Goal: Task Accomplishment & Management: Manage account settings

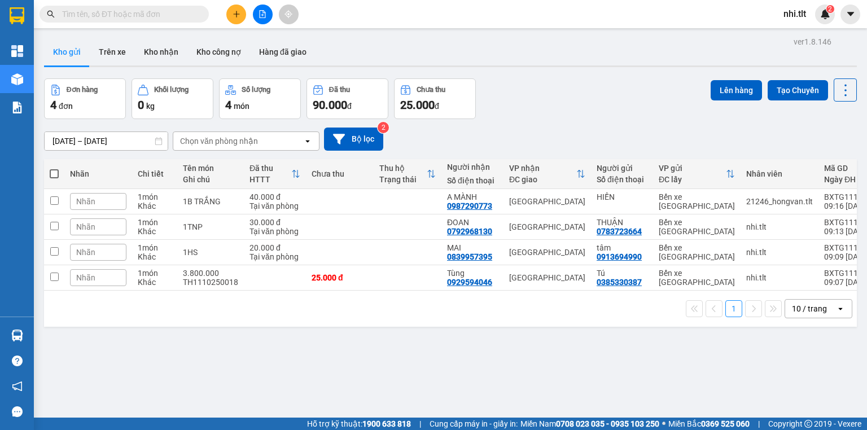
click at [56, 174] on span at bounding box center [54, 173] width 9 height 9
click at [54, 168] on input "checkbox" at bounding box center [54, 168] width 0 height 0
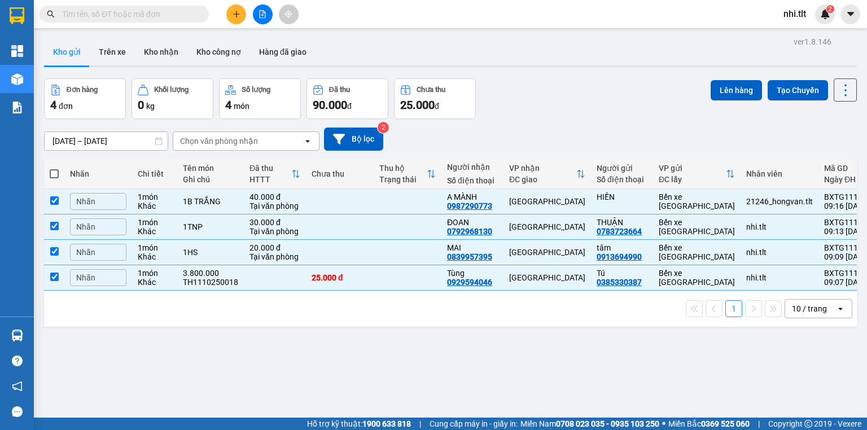
checkbox input "true"
click at [723, 90] on button "Lên hàng" at bounding box center [736, 90] width 51 height 20
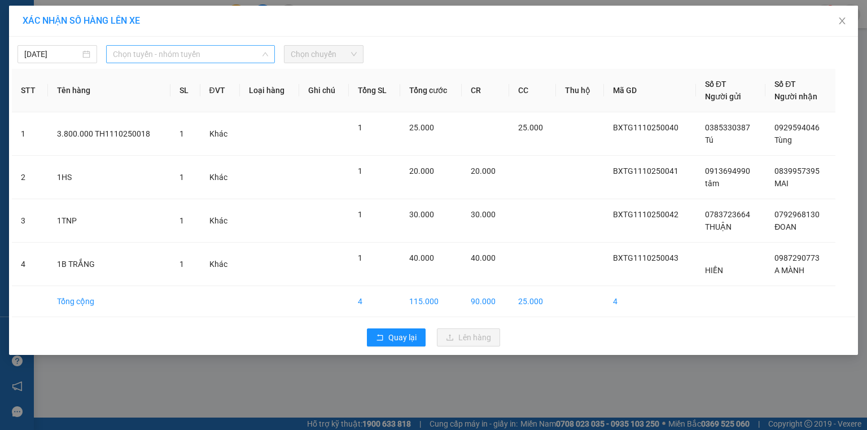
click at [181, 49] on span "Chọn tuyến - nhóm tuyến" at bounding box center [190, 54] width 155 height 17
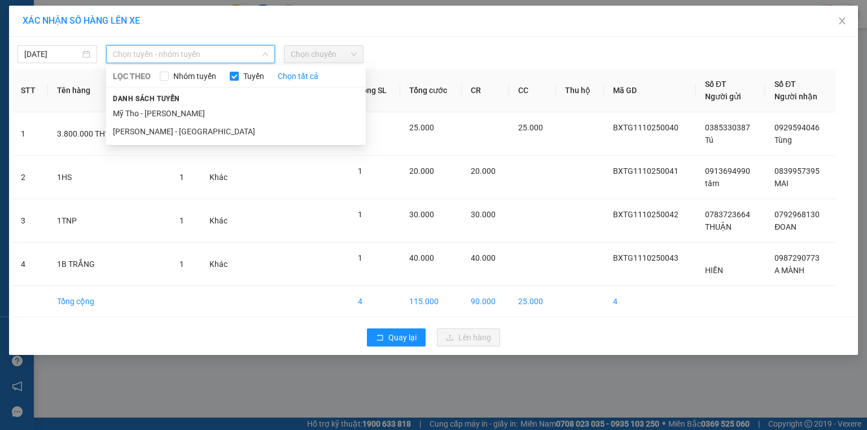
drag, startPoint x: 192, startPoint y: 113, endPoint x: 427, endPoint y: 59, distance: 240.9
click at [196, 113] on li "Mỹ Tho - [PERSON_NAME]" at bounding box center [236, 113] width 260 height 18
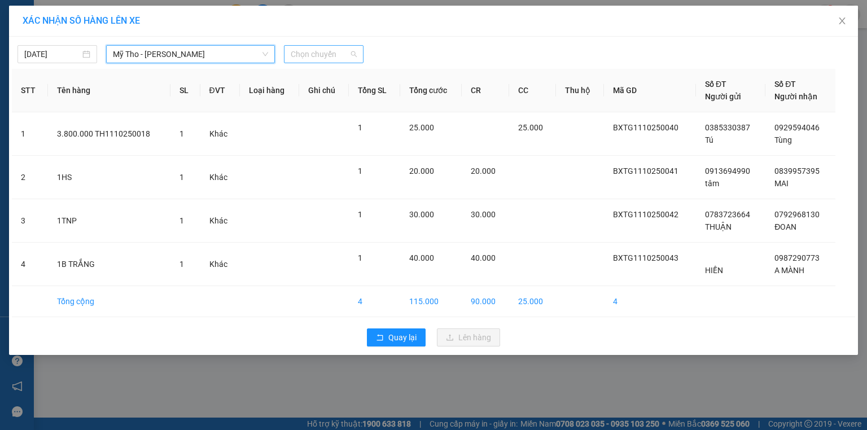
drag, startPoint x: 309, startPoint y: 56, endPoint x: 302, endPoint y: 53, distance: 8.3
click at [309, 55] on span "Chọn chuyến" at bounding box center [324, 54] width 66 height 17
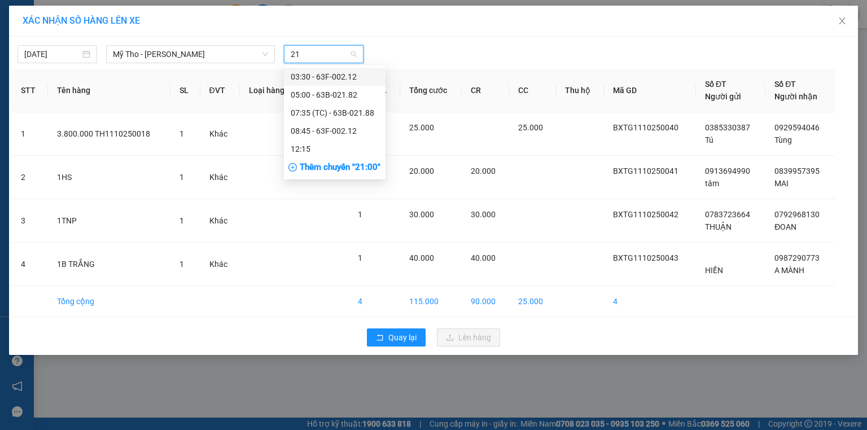
type input "212"
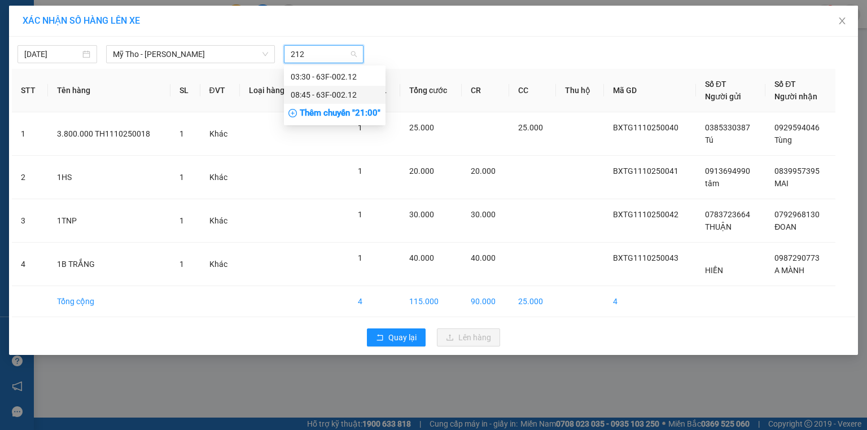
click at [344, 97] on div "08:45 - 63F-002.12" at bounding box center [335, 95] width 88 height 12
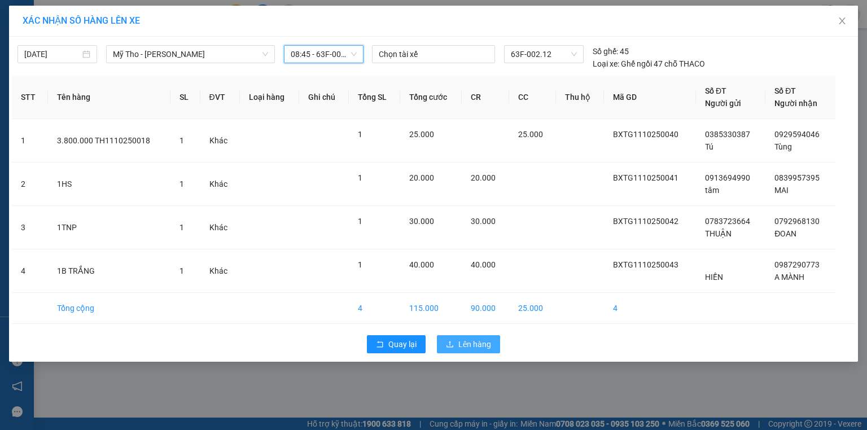
click at [460, 341] on span "Lên hàng" at bounding box center [474, 344] width 33 height 12
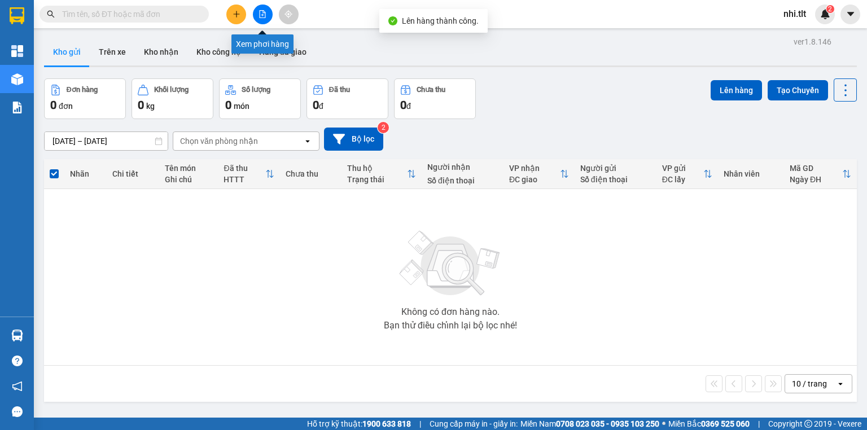
click at [261, 14] on icon "file-add" at bounding box center [263, 14] width 8 height 8
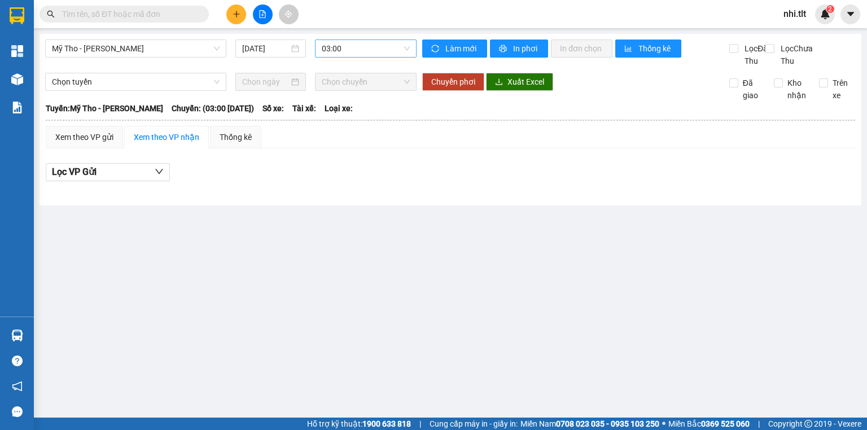
click at [348, 48] on span "03:00" at bounding box center [366, 48] width 89 height 17
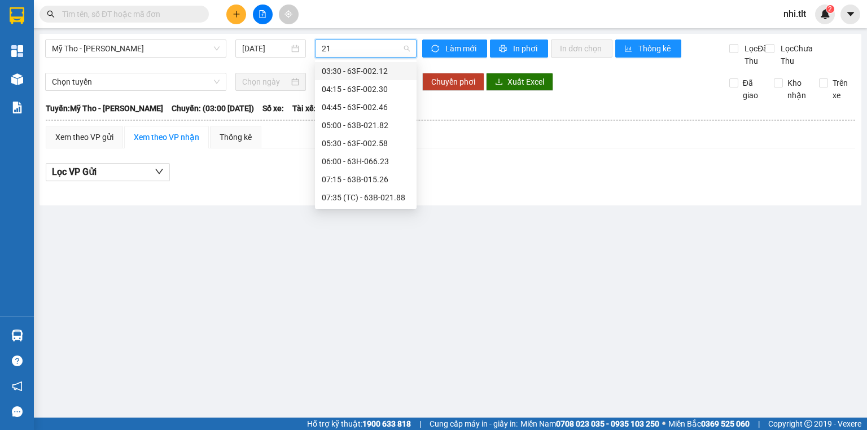
type input "212"
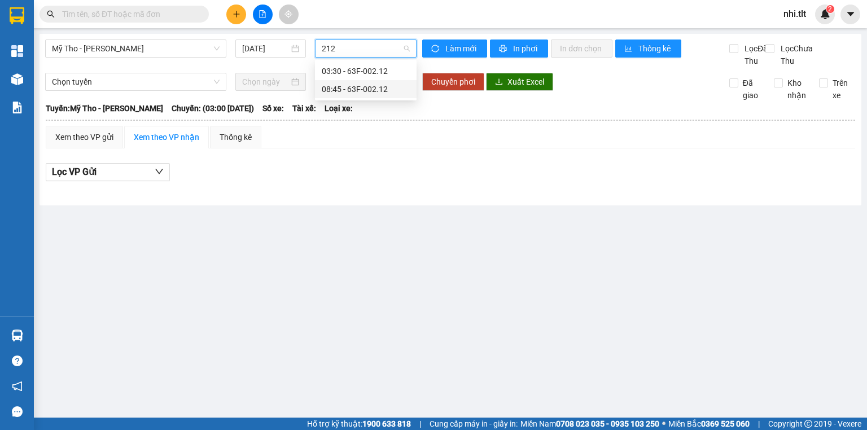
click at [357, 86] on div "08:45 - 63F-002.12" at bounding box center [366, 89] width 88 height 12
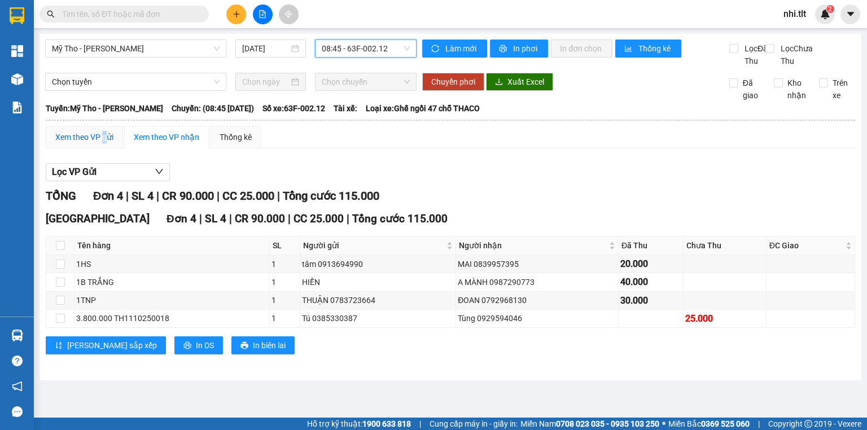
click at [103, 143] on div "Xem theo VP gửi" at bounding box center [84, 137] width 58 height 12
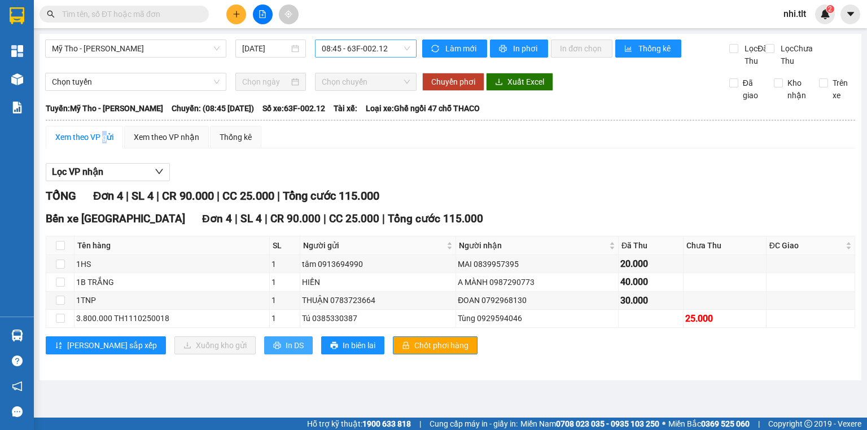
click at [286, 352] on span "In DS" at bounding box center [295, 345] width 18 height 12
click at [414, 350] on span "Chốt phơi hàng" at bounding box center [441, 345] width 54 height 12
drag, startPoint x: 184, startPoint y: 144, endPoint x: 126, endPoint y: 157, distance: 59.0
click at [183, 143] on div "Xem theo VP nhận" at bounding box center [166, 137] width 65 height 12
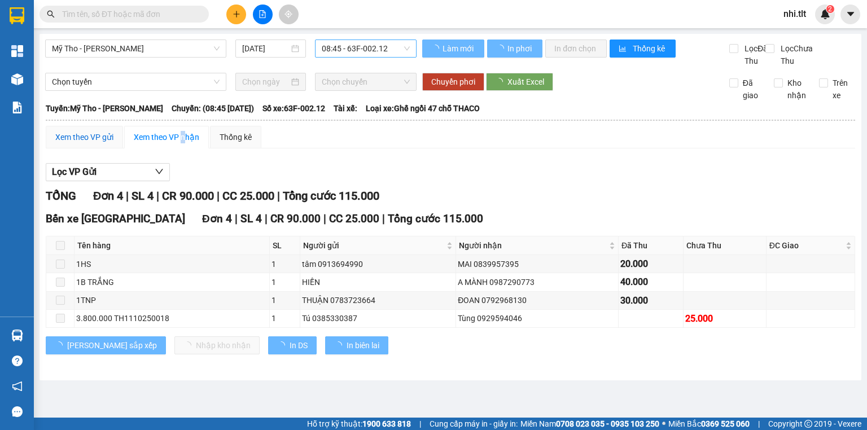
drag, startPoint x: 95, startPoint y: 151, endPoint x: 121, endPoint y: 162, distance: 27.6
click at [98, 143] on div "Xem theo VP gửi" at bounding box center [84, 137] width 58 height 12
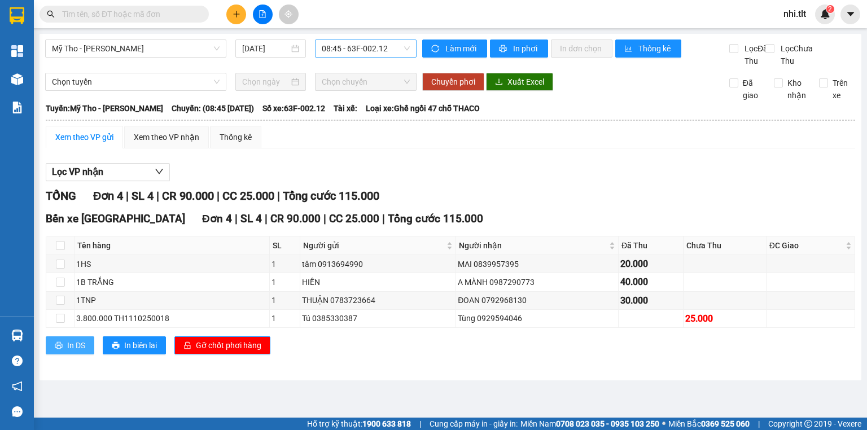
click at [79, 352] on span "In DS" at bounding box center [76, 345] width 18 height 12
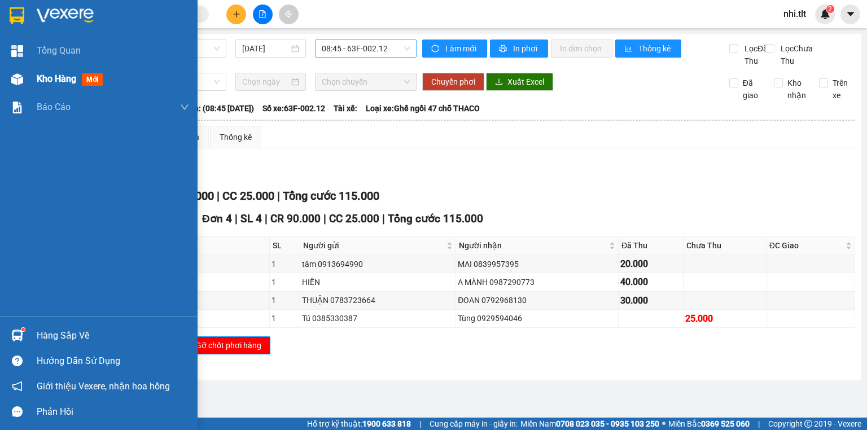
click at [30, 76] on div "Kho hàng mới" at bounding box center [99, 79] width 198 height 28
click at [31, 76] on div "Kho hàng mới" at bounding box center [99, 79] width 198 height 28
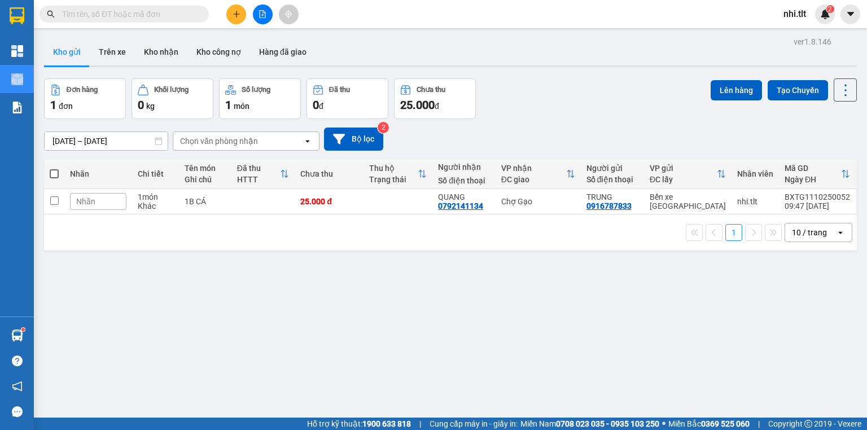
click at [56, 173] on span at bounding box center [54, 173] width 9 height 9
click at [54, 168] on input "checkbox" at bounding box center [54, 168] width 0 height 0
checkbox input "true"
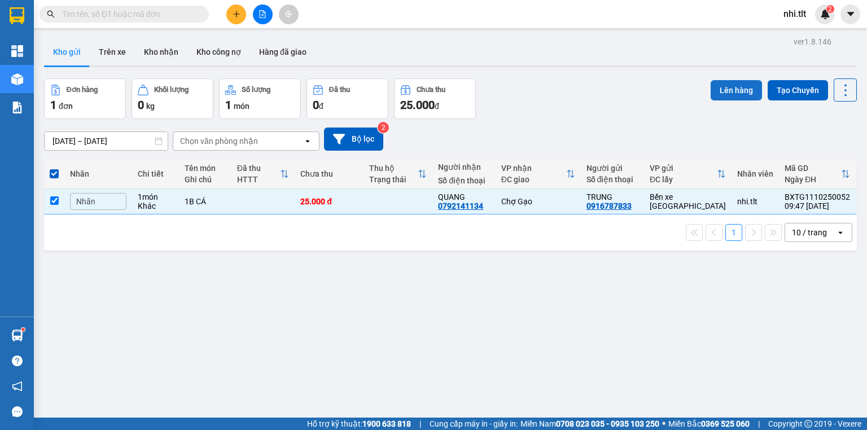
click at [738, 90] on button "Lên hàng" at bounding box center [736, 90] width 51 height 20
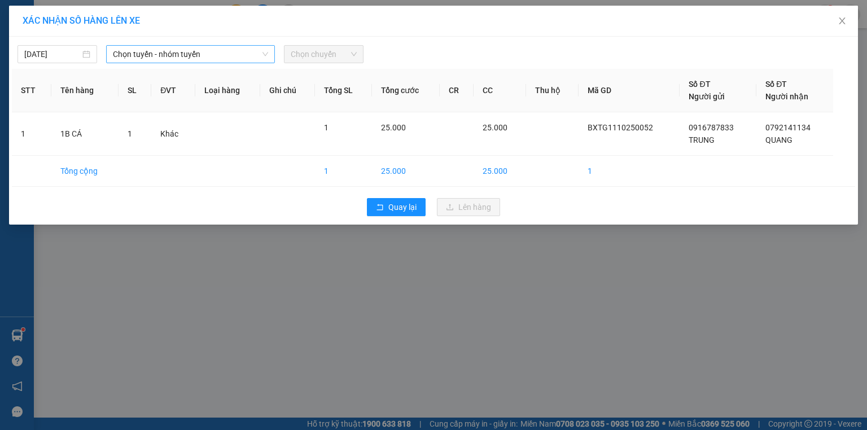
click at [138, 59] on span "Chọn tuyến - nhóm tuyến" at bounding box center [190, 54] width 155 height 17
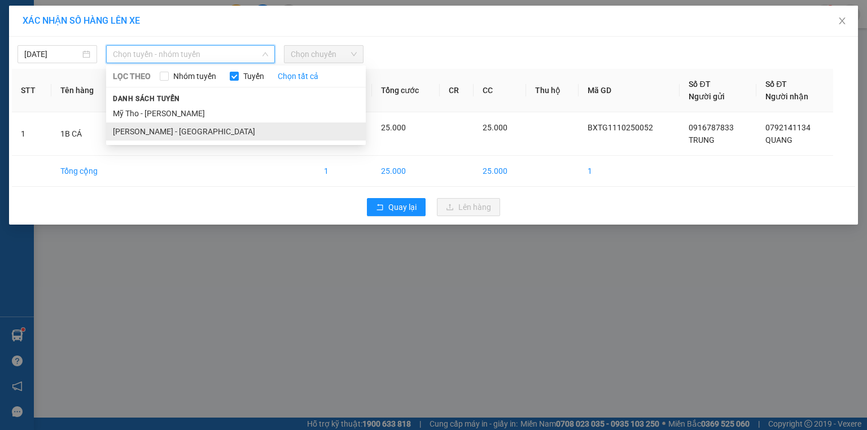
click at [193, 129] on li "[PERSON_NAME] - [GEOGRAPHIC_DATA]" at bounding box center [236, 132] width 260 height 18
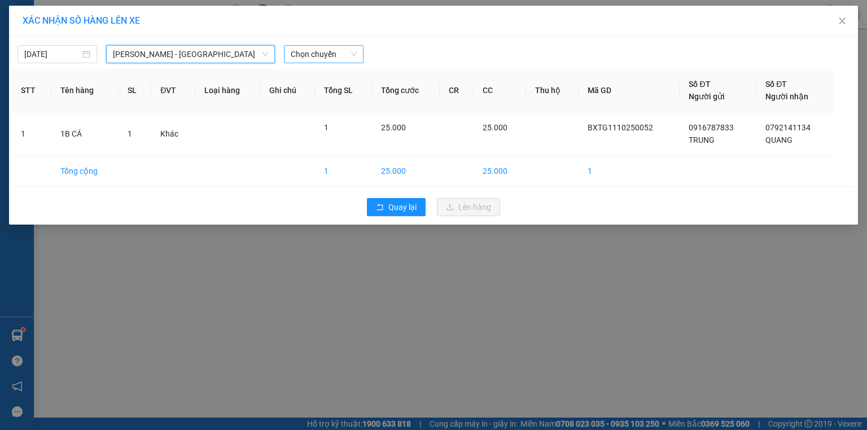
drag, startPoint x: 317, startPoint y: 54, endPoint x: 309, endPoint y: 52, distance: 7.7
click at [317, 54] on span "Chọn chuyến" at bounding box center [324, 54] width 66 height 17
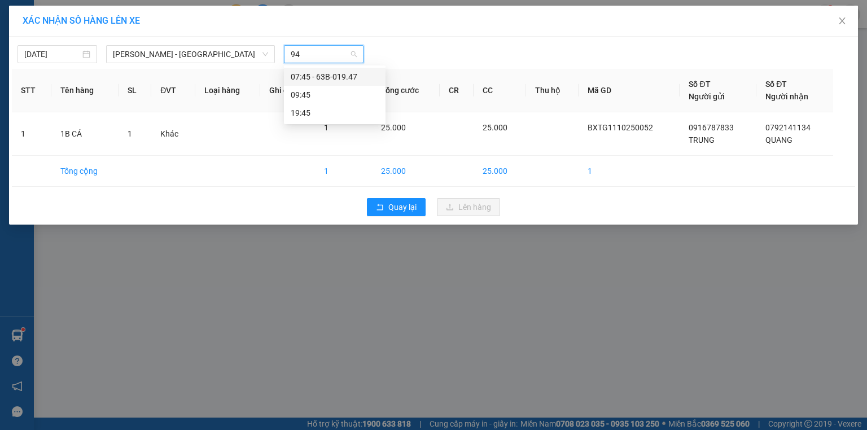
type input "9"
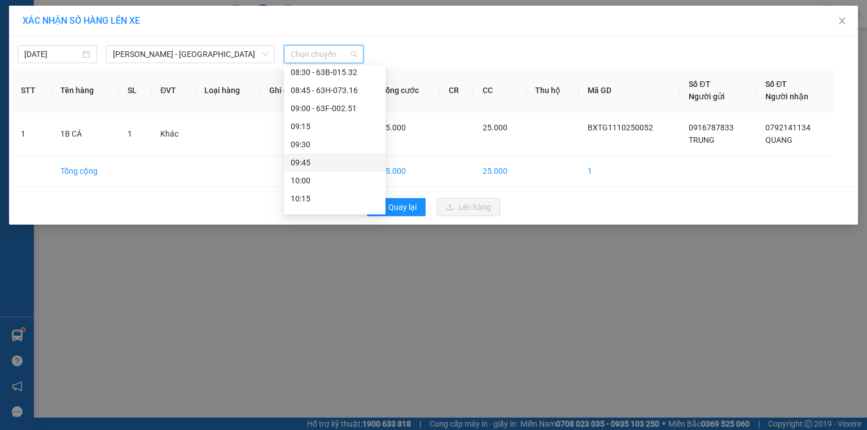
scroll to position [316, 0]
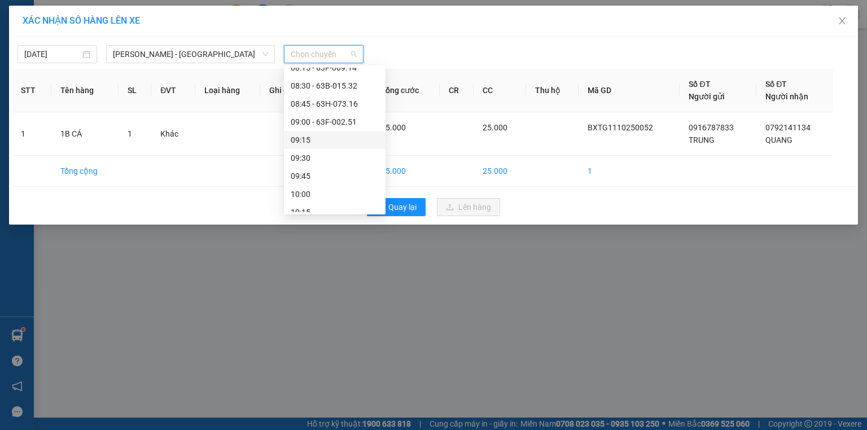
click at [330, 139] on div "09:15" at bounding box center [335, 140] width 88 height 12
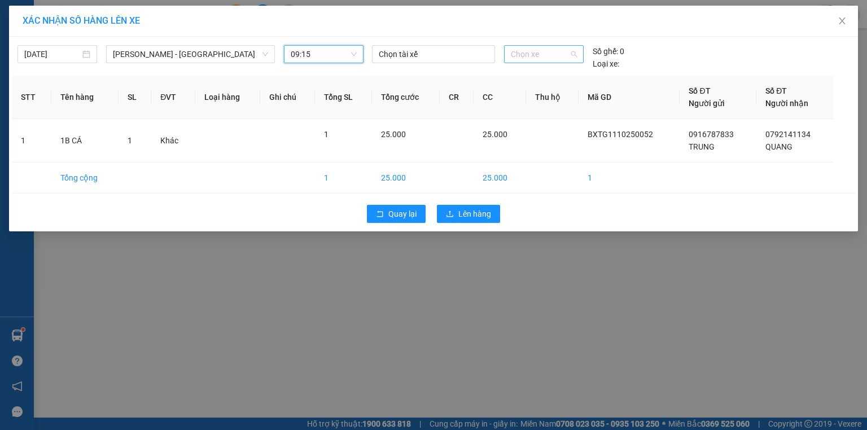
click at [547, 54] on span "Chọn xe" at bounding box center [543, 54] width 65 height 17
type input "941"
click at [536, 78] on div "63B-019.41" at bounding box center [543, 77] width 65 height 12
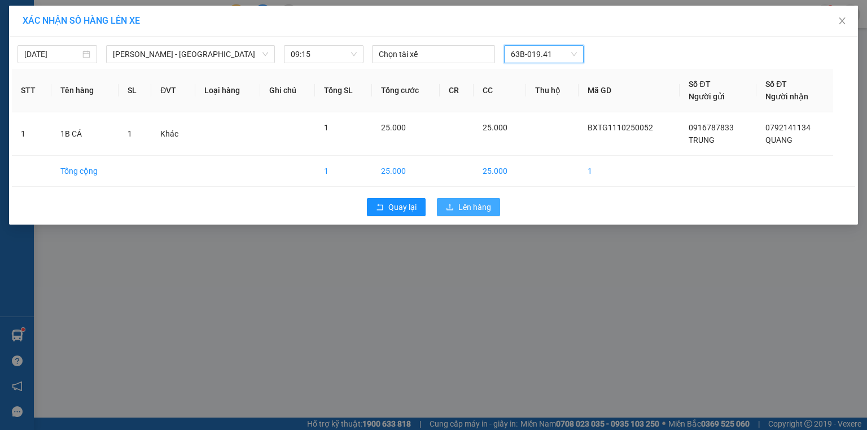
click at [474, 208] on span "Lên hàng" at bounding box center [474, 207] width 33 height 12
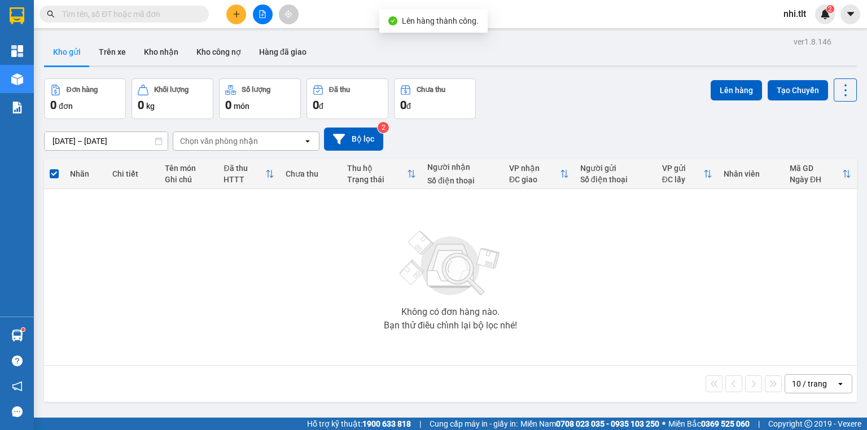
click at [261, 12] on icon "file-add" at bounding box center [263, 14] width 8 height 8
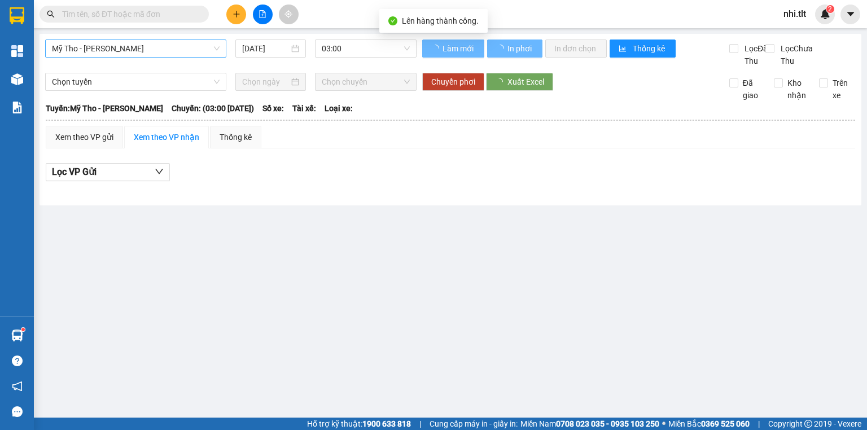
click at [196, 50] on span "Mỹ Tho - [PERSON_NAME]" at bounding box center [136, 48] width 168 height 17
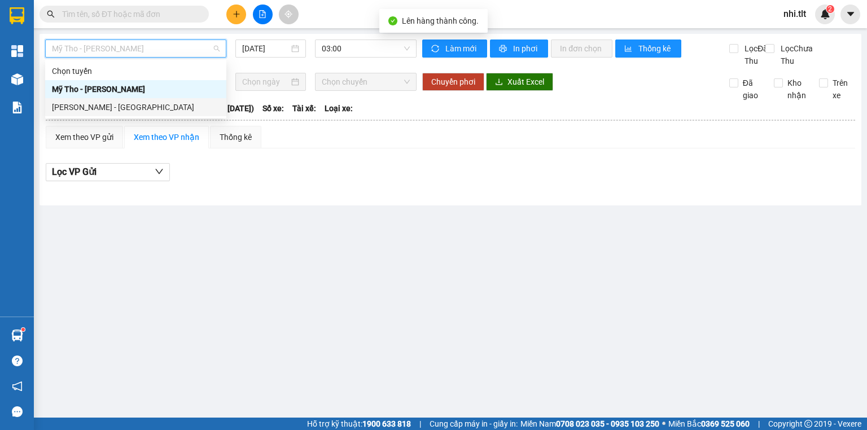
click at [198, 108] on div "[PERSON_NAME] - [GEOGRAPHIC_DATA]" at bounding box center [136, 107] width 168 height 12
type input "[DATE]"
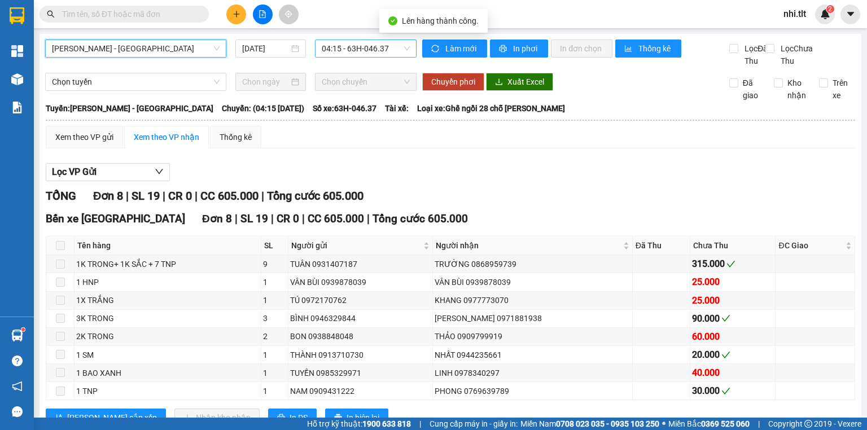
click at [372, 48] on span "04:15 - 63H-046.37" at bounding box center [366, 48] width 89 height 17
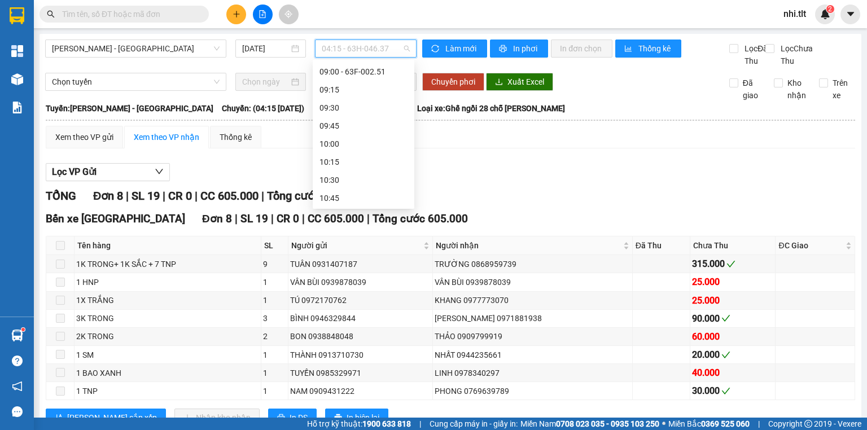
scroll to position [361, 0]
click at [355, 84] on div "09:15" at bounding box center [364, 89] width 88 height 12
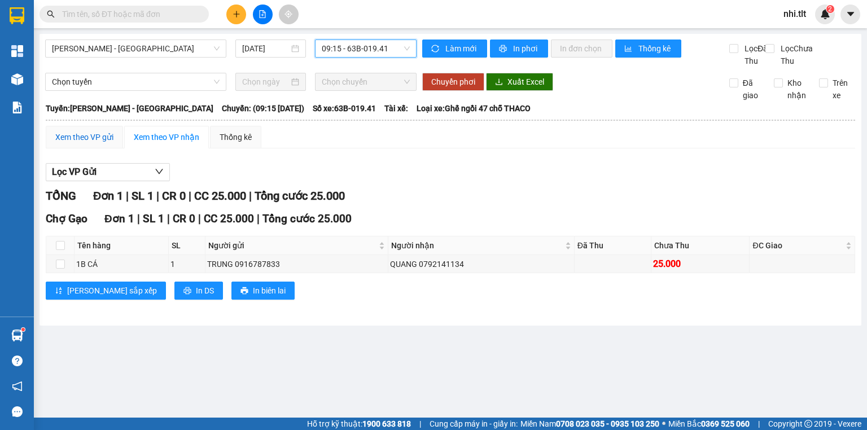
click at [111, 143] on div "Xem theo VP gửi" at bounding box center [84, 137] width 58 height 12
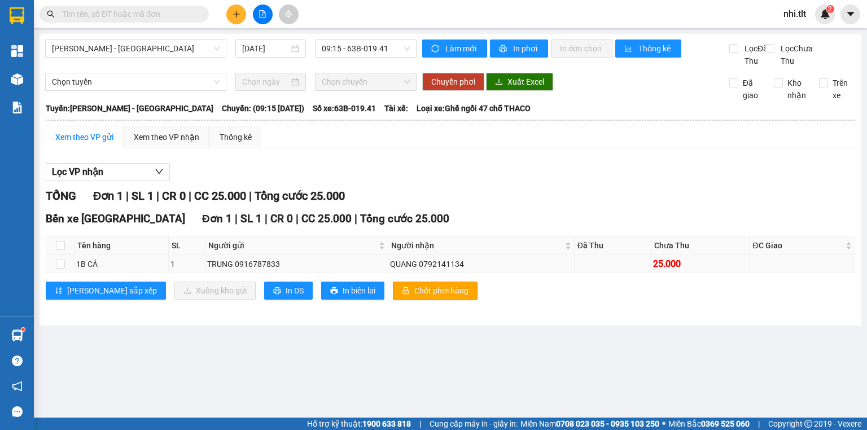
click at [393, 299] on button "Chốt phơi hàng" at bounding box center [435, 291] width 85 height 18
click at [187, 143] on div "Xem theo VP nhận" at bounding box center [166, 137] width 65 height 12
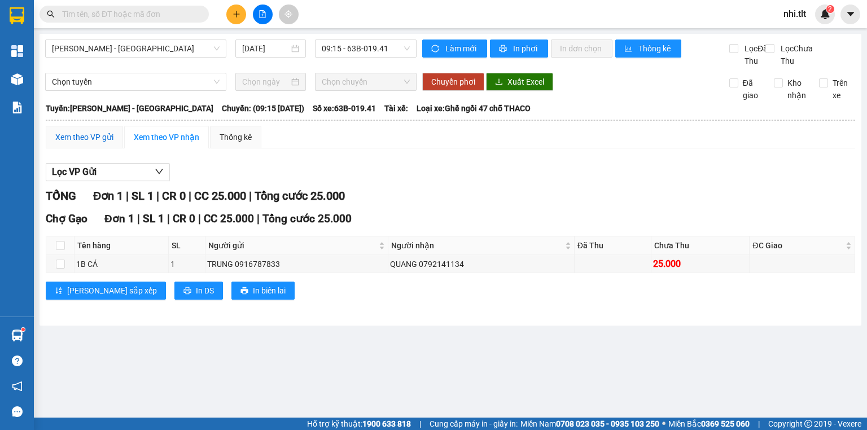
click at [104, 143] on div "Xem theo VP gửi" at bounding box center [84, 137] width 58 height 12
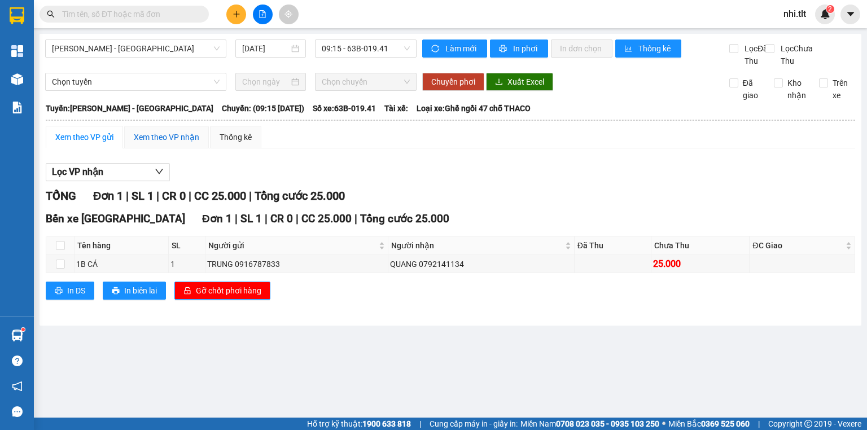
click at [176, 143] on div "Xem theo VP nhận" at bounding box center [166, 137] width 65 height 12
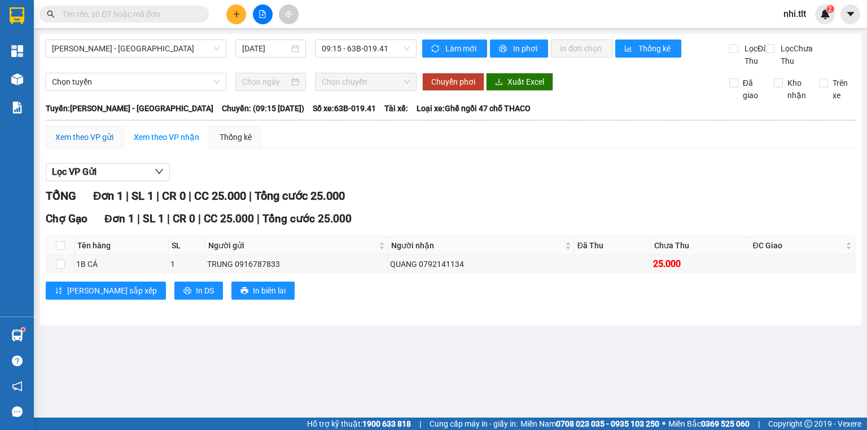
drag, startPoint x: 89, startPoint y: 152, endPoint x: 119, endPoint y: 149, distance: 29.5
click at [90, 143] on div "Xem theo VP gửi" at bounding box center [84, 137] width 58 height 12
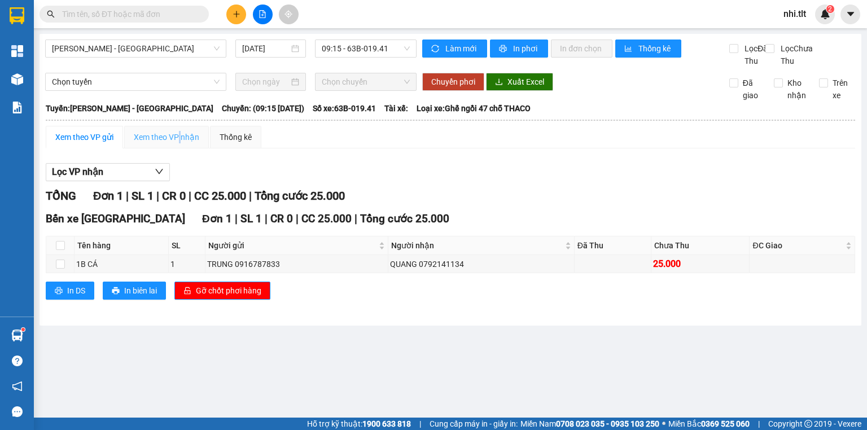
click at [180, 139] on div "Xem theo VP nhận" at bounding box center [166, 137] width 85 height 23
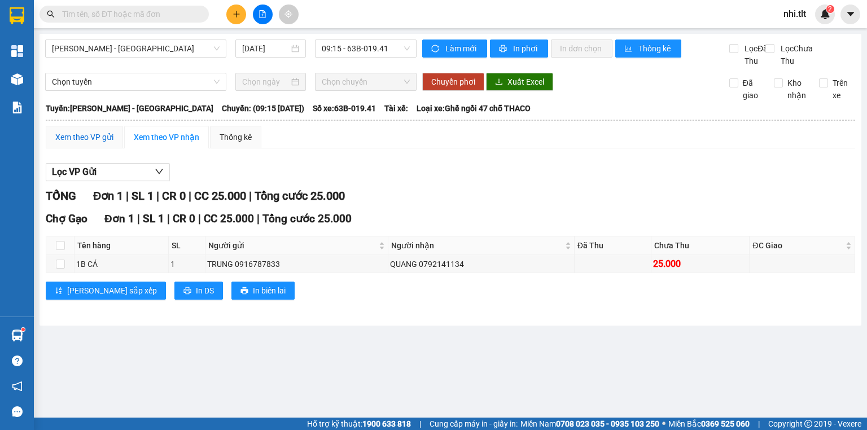
click at [95, 143] on div "Xem theo VP gửi" at bounding box center [84, 137] width 58 height 12
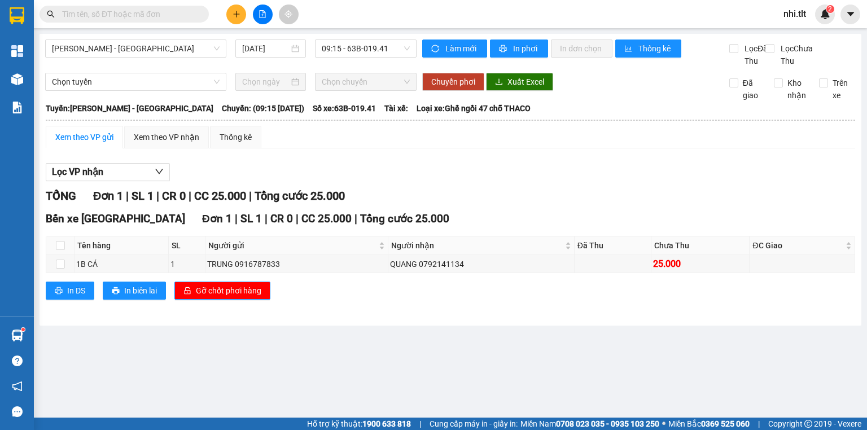
click at [167, 15] on input "text" at bounding box center [128, 14] width 133 height 12
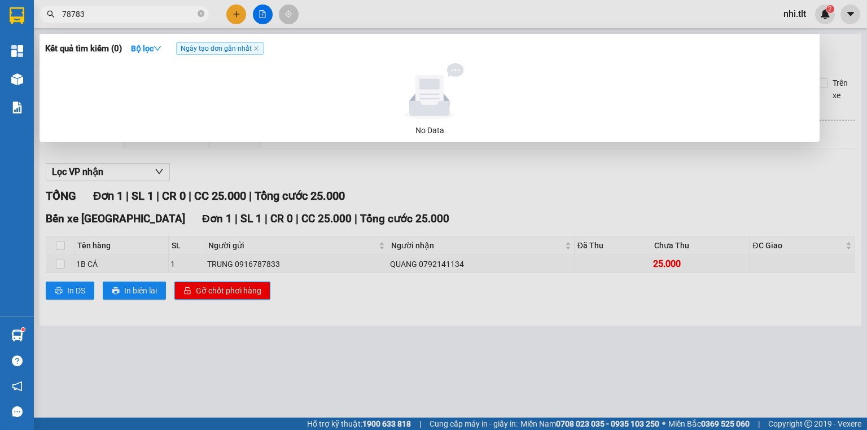
type input "787833"
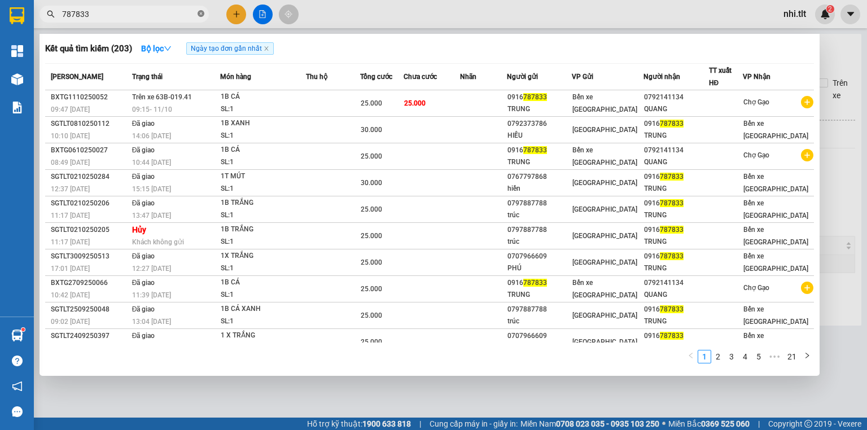
click at [200, 14] on icon "close-circle" at bounding box center [201, 13] width 7 height 7
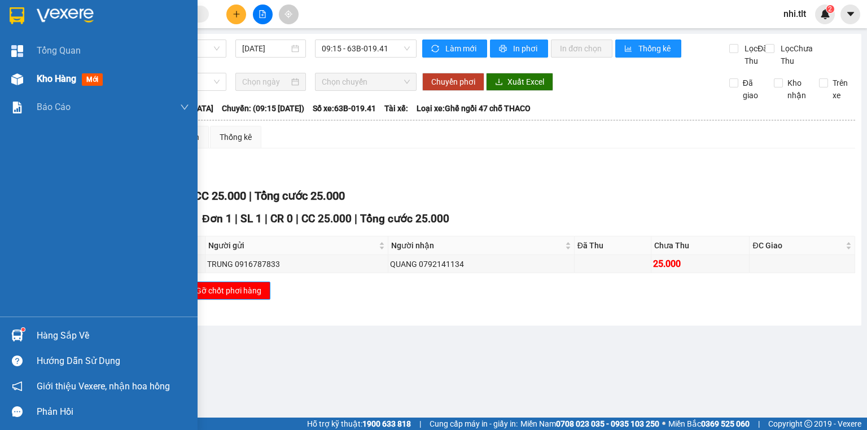
drag, startPoint x: 22, startPoint y: 80, endPoint x: 193, endPoint y: 352, distance: 320.9
click at [23, 80] on img at bounding box center [17, 79] width 12 height 12
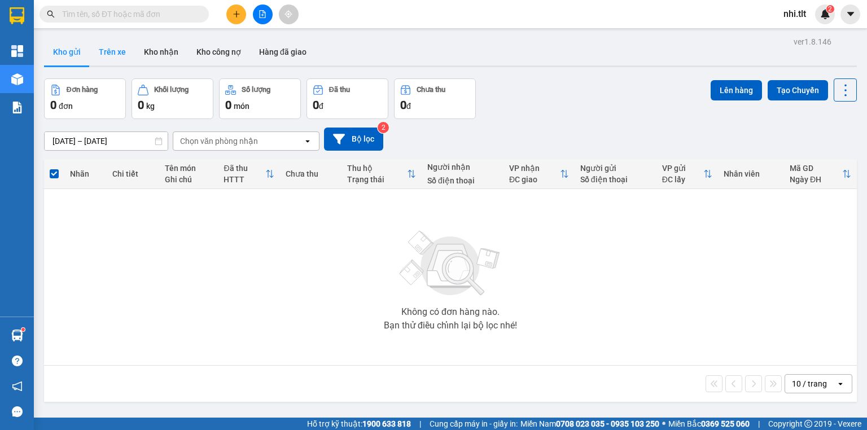
click at [106, 59] on button "Trên xe" at bounding box center [112, 51] width 45 height 27
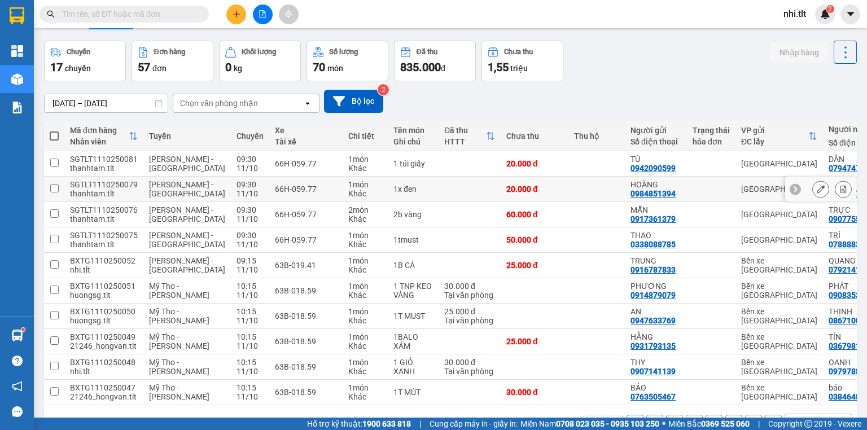
scroll to position [74, 0]
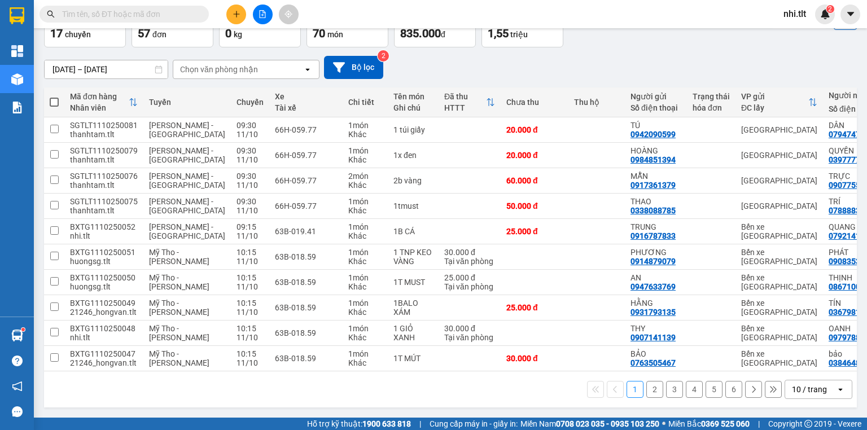
click at [647, 389] on button "2" at bounding box center [654, 389] width 17 height 17
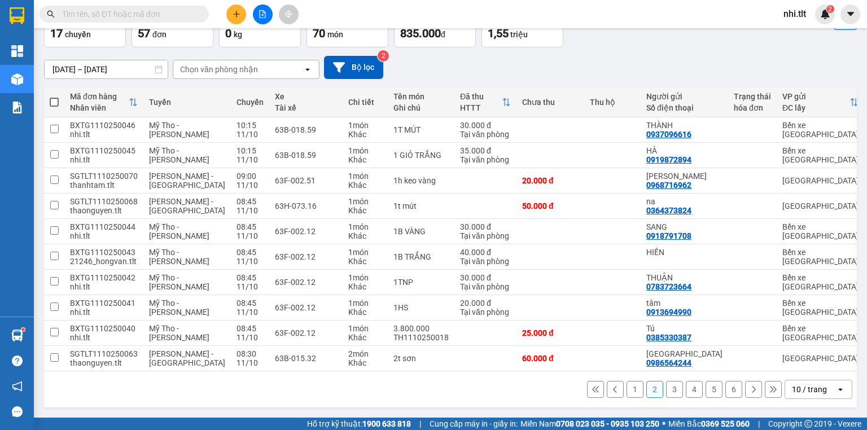
click at [632, 392] on button "1" at bounding box center [635, 389] width 17 height 17
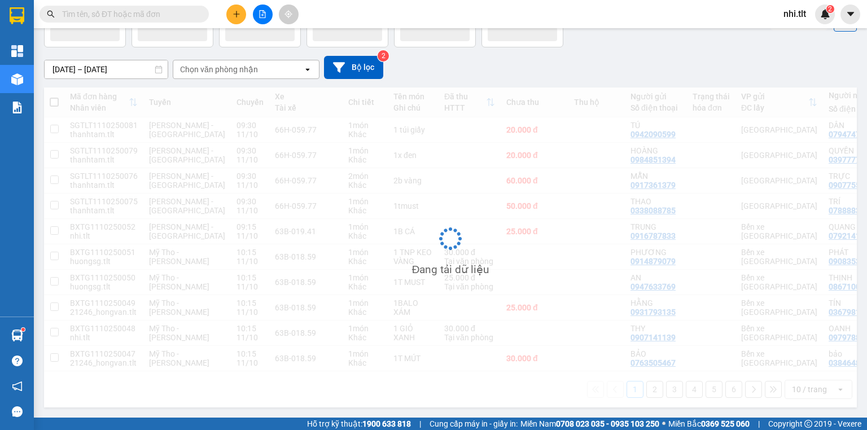
scroll to position [0, 0]
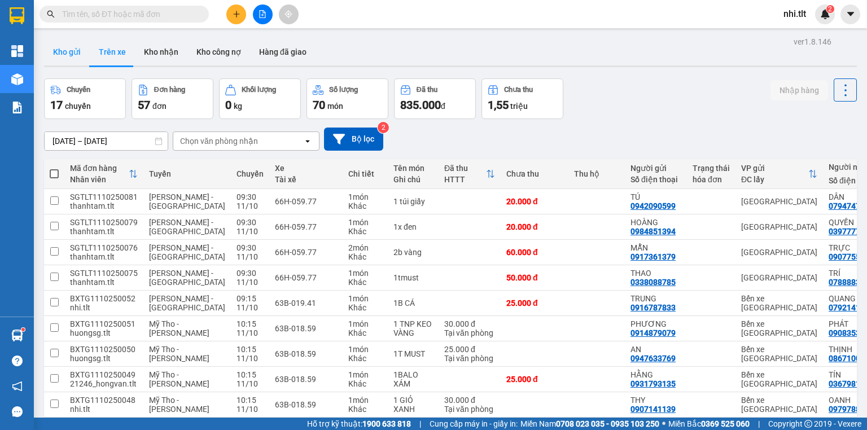
click at [60, 53] on button "Kho gửi" at bounding box center [67, 51] width 46 height 27
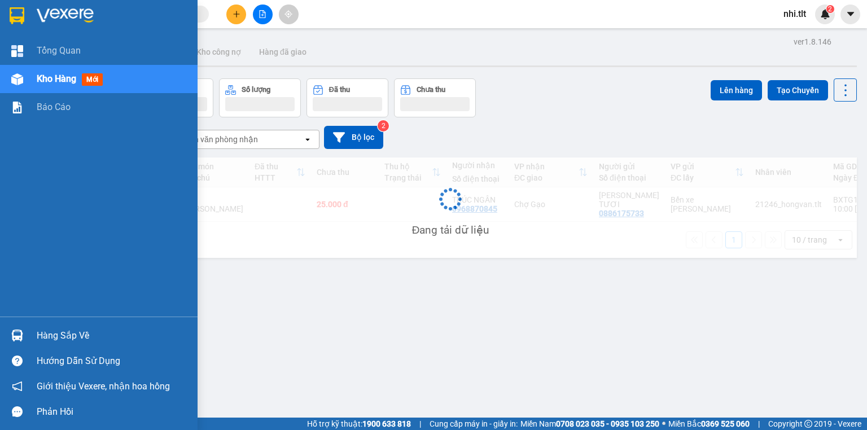
click at [22, 336] on img at bounding box center [17, 336] width 12 height 12
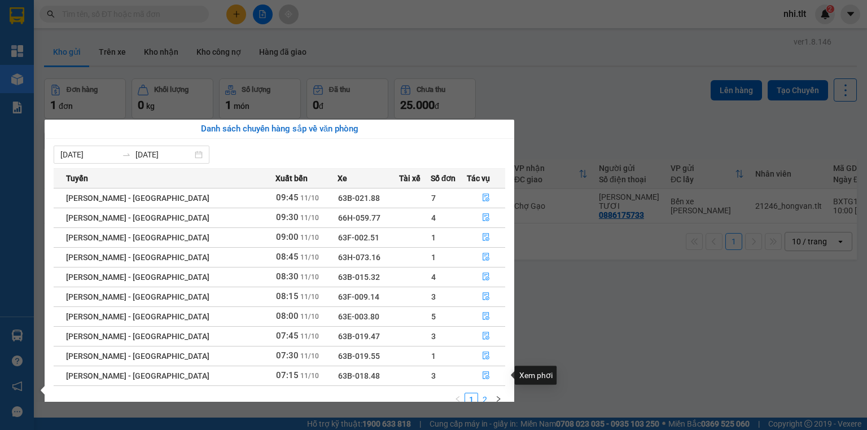
click at [488, 397] on link "2" at bounding box center [485, 399] width 12 height 12
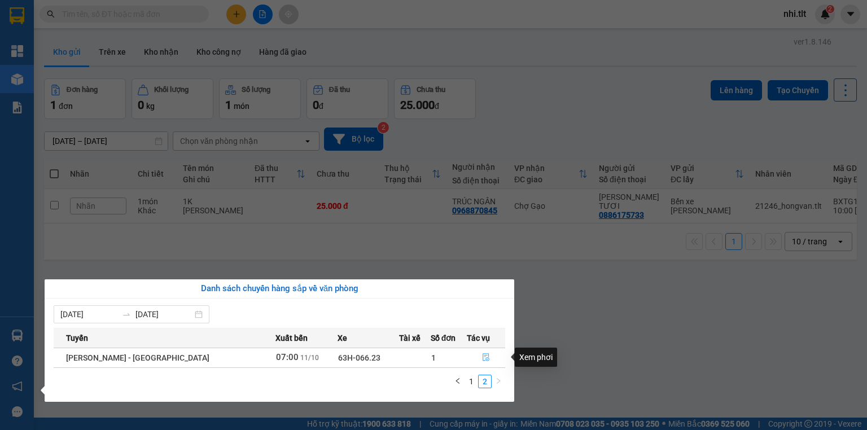
click at [482, 358] on icon "file-done" at bounding box center [486, 357] width 8 height 8
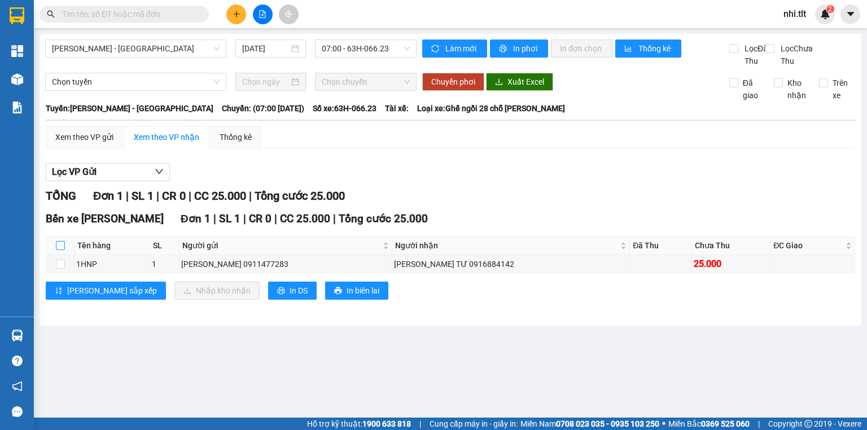
click at [60, 250] on input "checkbox" at bounding box center [60, 245] width 9 height 9
checkbox input "true"
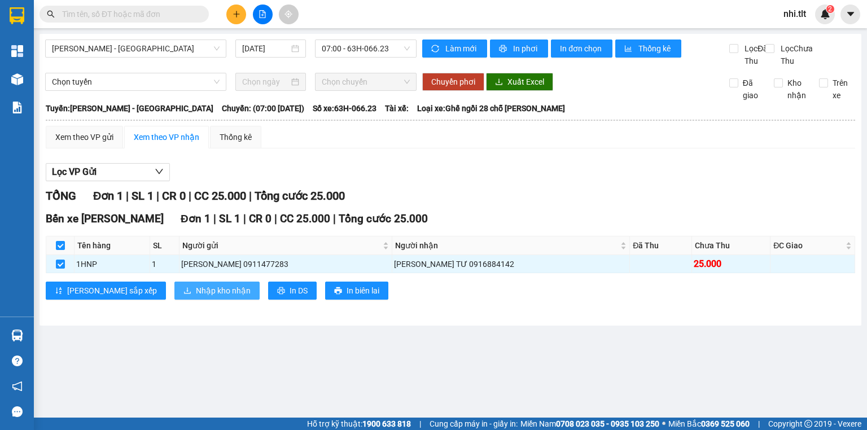
click at [174, 295] on button "Nhập kho nhận" at bounding box center [216, 291] width 85 height 18
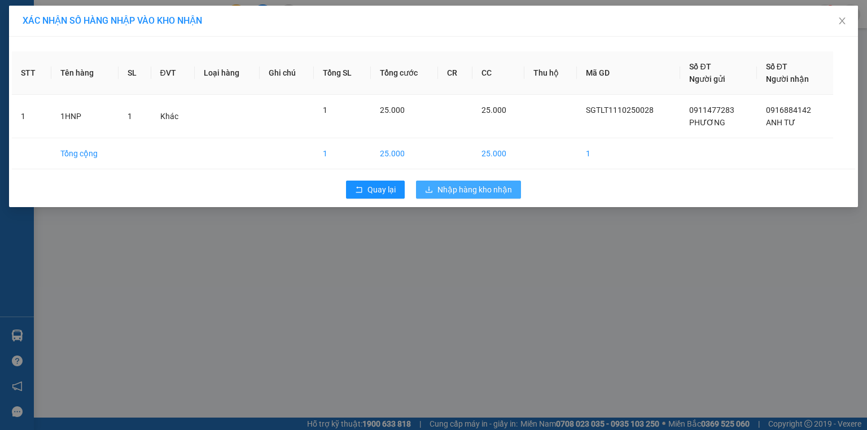
click at [459, 187] on span "Nhập hàng kho nhận" at bounding box center [475, 189] width 75 height 12
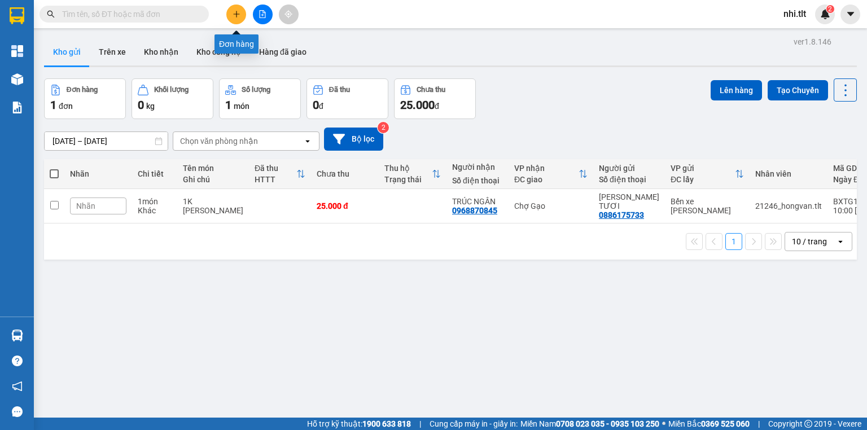
click at [235, 14] on icon "plus" at bounding box center [236, 14] width 6 height 1
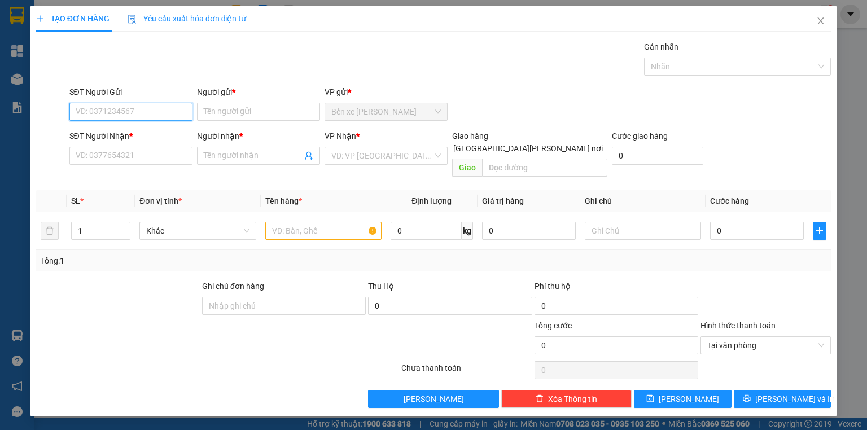
drag, startPoint x: 159, startPoint y: 107, endPoint x: 153, endPoint y: 102, distance: 8.4
click at [159, 107] on input "SĐT Người Gửi" at bounding box center [130, 112] width 123 height 18
click at [158, 135] on div "0824596939 - MẸ THUẬN" at bounding box center [138, 134] width 124 height 12
type input "0824596939"
type input "MẸ THUẬN"
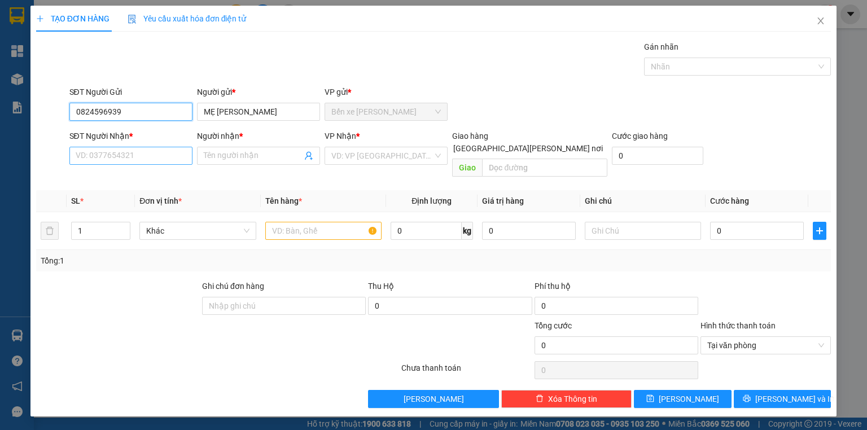
type input "0824596939"
click at [158, 156] on input "SĐT Người Nhận *" at bounding box center [130, 156] width 123 height 18
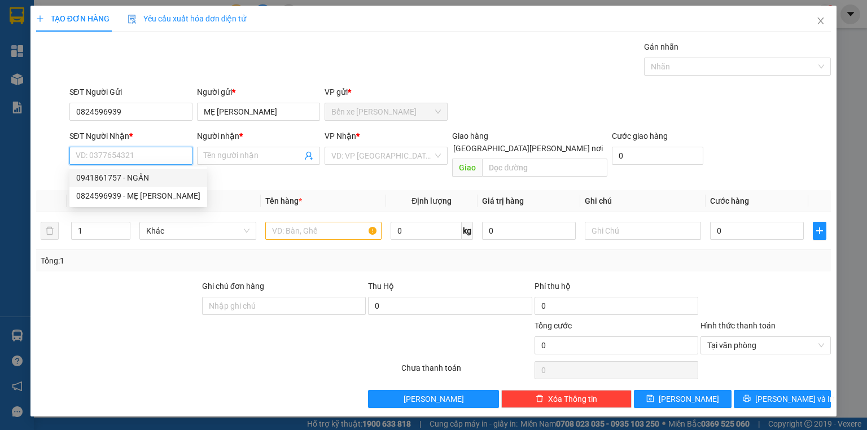
click at [155, 181] on div "0941861757 - NGÂN" at bounding box center [138, 178] width 124 height 12
type input "0941861757"
type input "NGÂN"
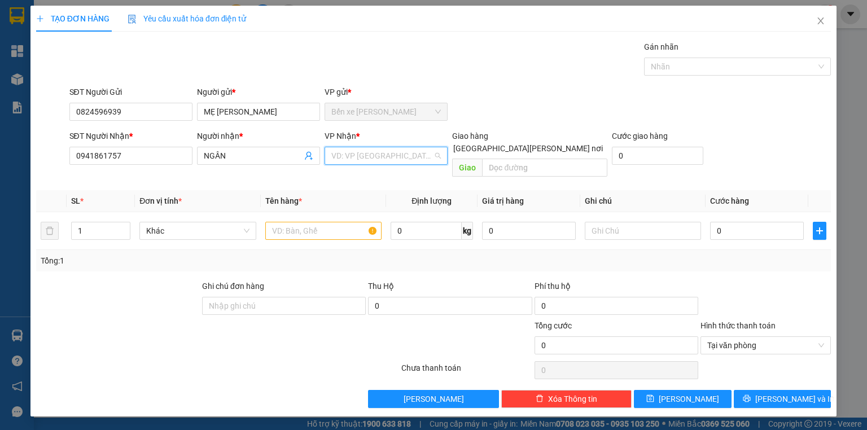
click at [343, 154] on input "search" at bounding box center [382, 155] width 102 height 17
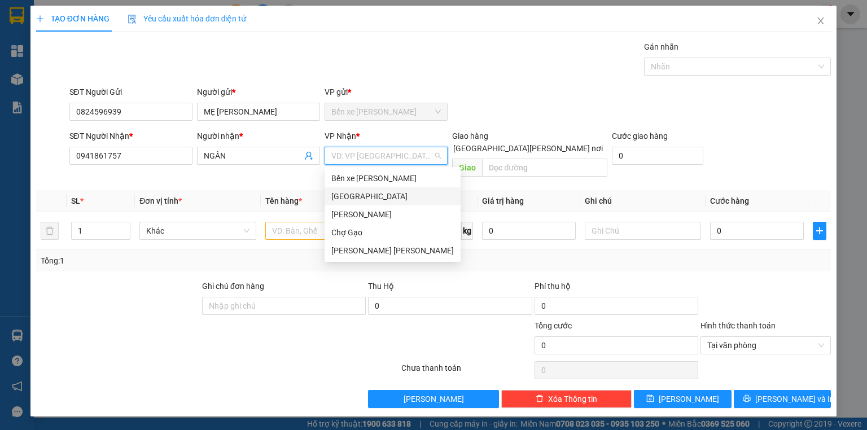
click at [342, 200] on div "[GEOGRAPHIC_DATA]" at bounding box center [392, 196] width 123 height 12
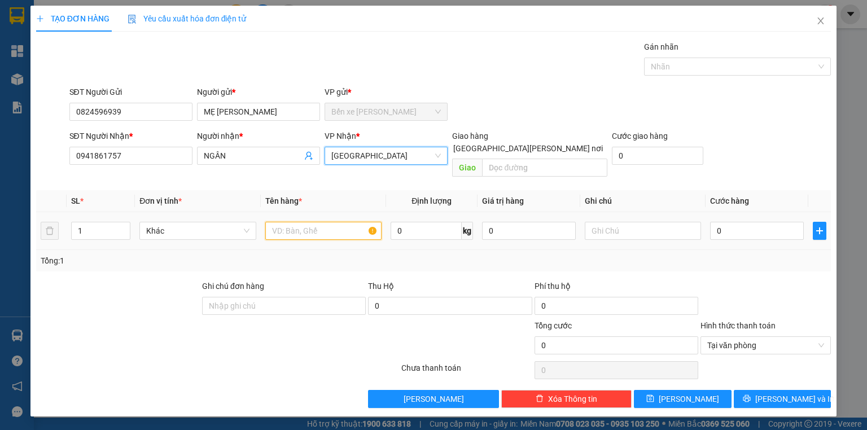
click at [307, 222] on input "text" at bounding box center [323, 231] width 116 height 18
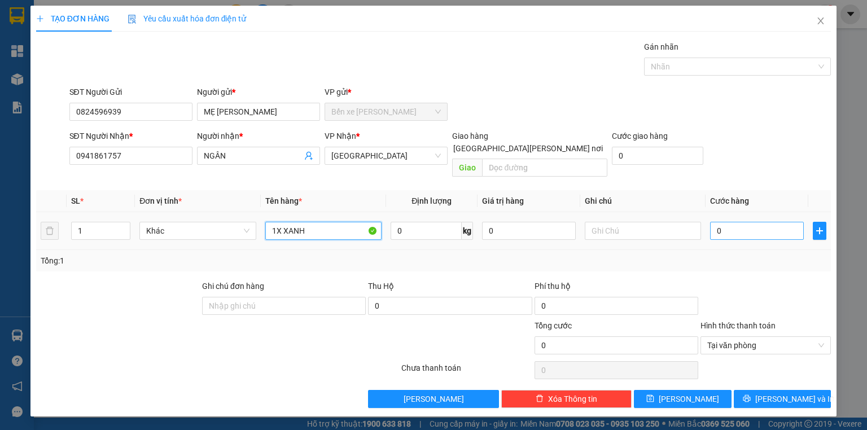
type input "1X XANH"
click at [744, 222] on input "0" at bounding box center [757, 231] width 94 height 18
type input "3"
type input "30"
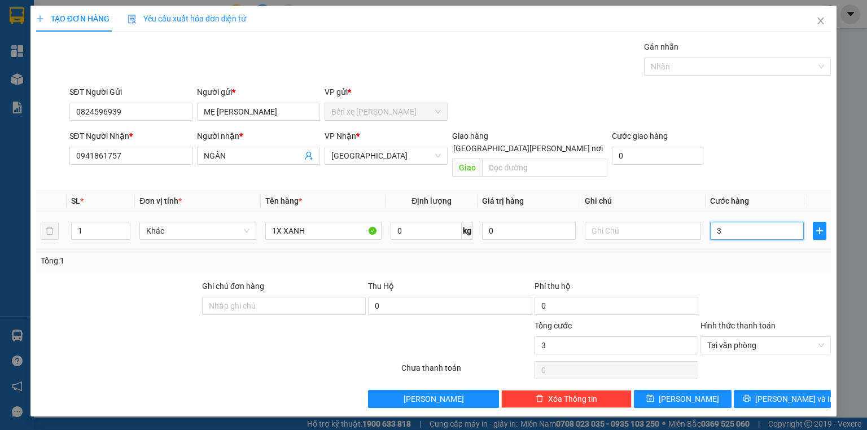
type input "30"
type input "30.000"
drag, startPoint x: 760, startPoint y: 383, endPoint x: 659, endPoint y: 232, distance: 181.6
click at [751, 395] on icon "printer" at bounding box center [747, 399] width 8 height 8
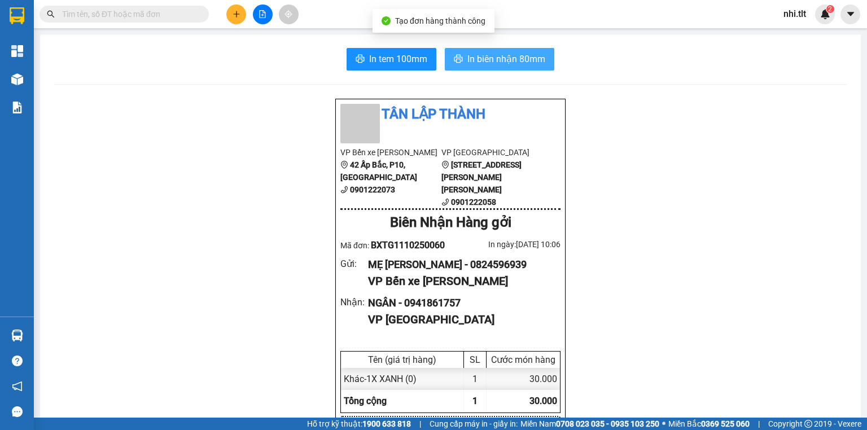
click at [495, 58] on span "In biên nhận 80mm" at bounding box center [506, 59] width 78 height 14
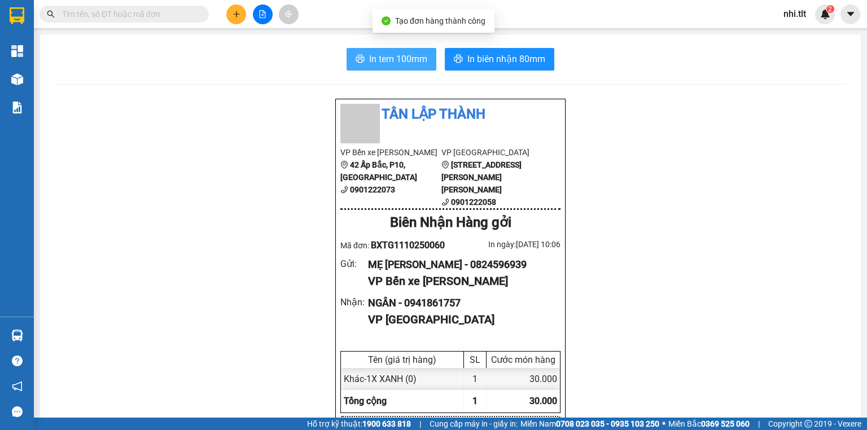
click at [421, 59] on span "In tem 100mm" at bounding box center [398, 59] width 58 height 14
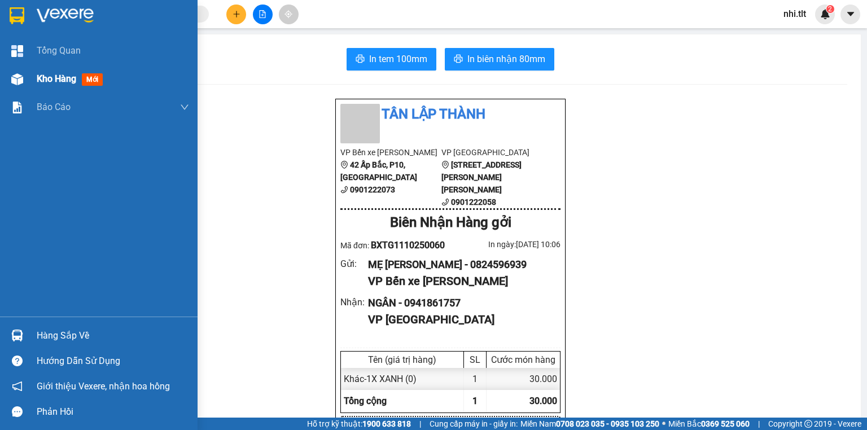
click at [22, 79] on img at bounding box center [17, 79] width 12 height 12
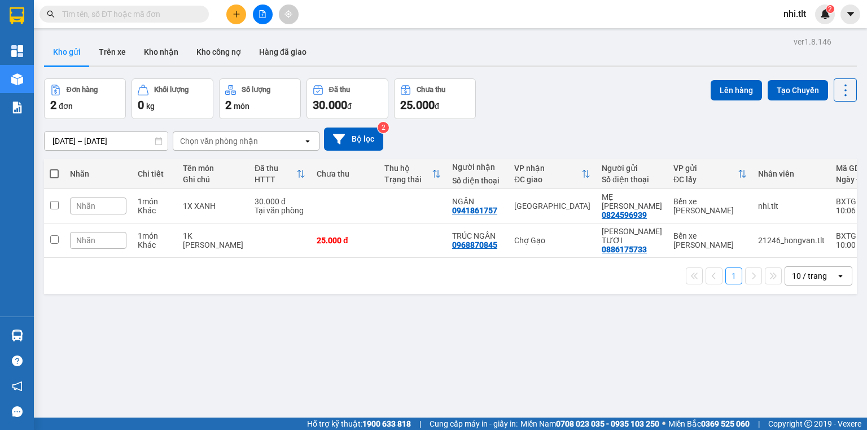
click at [189, 12] on input "text" at bounding box center [128, 14] width 133 height 12
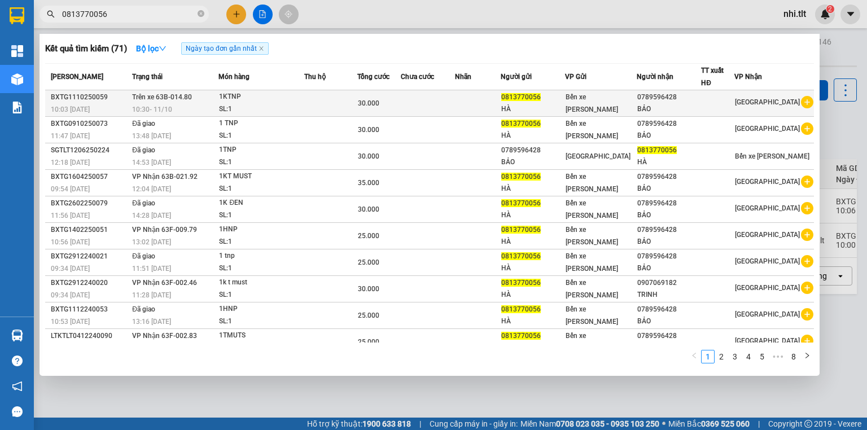
type input "0813770056"
click at [276, 99] on div "1KTNP" at bounding box center [261, 97] width 85 height 12
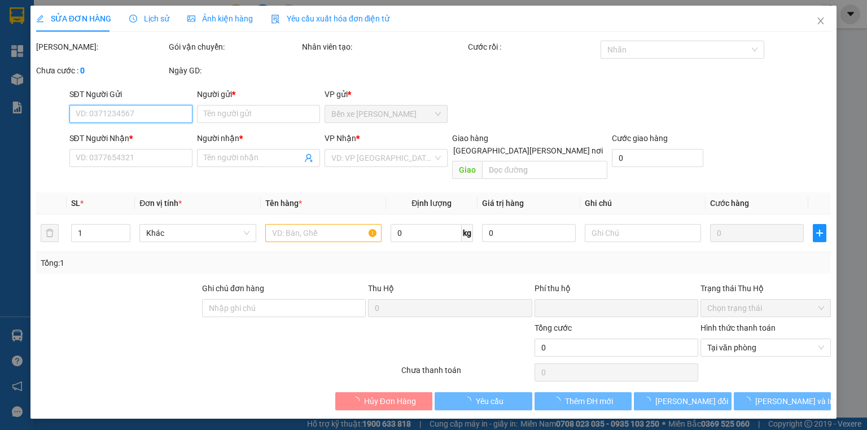
type input "0813770056"
type input "HÀ"
type input "0789596428"
type input "BẢO"
type input "0"
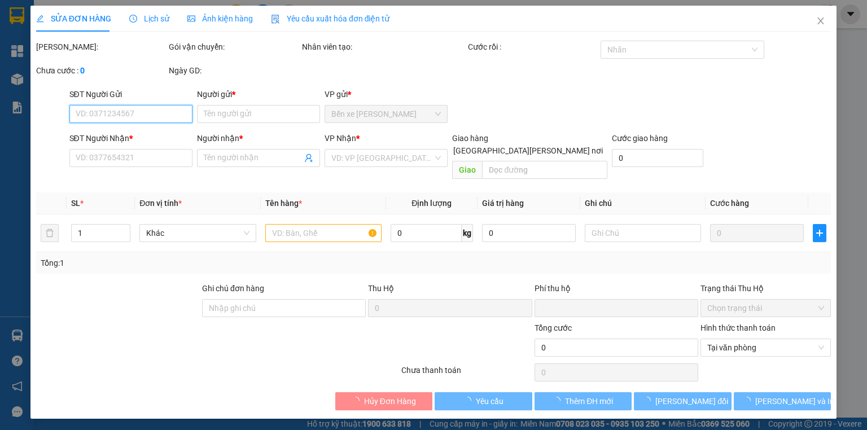
type input "30.000"
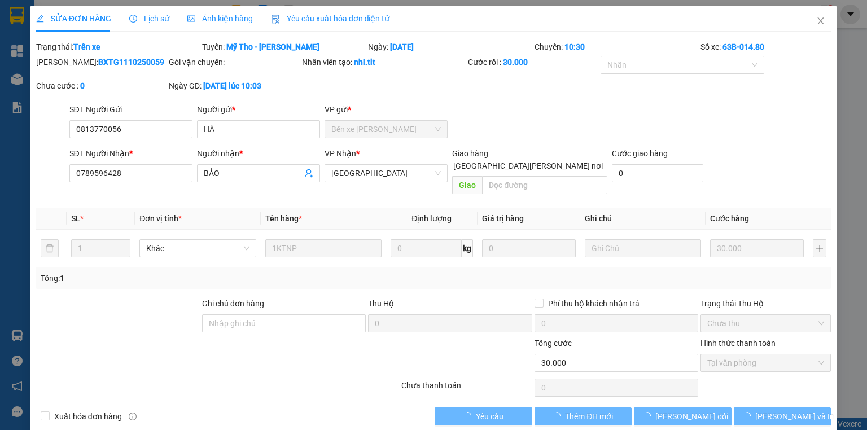
click at [745, 386] on div "Chọn HT Thanh Toán" at bounding box center [765, 388] width 133 height 23
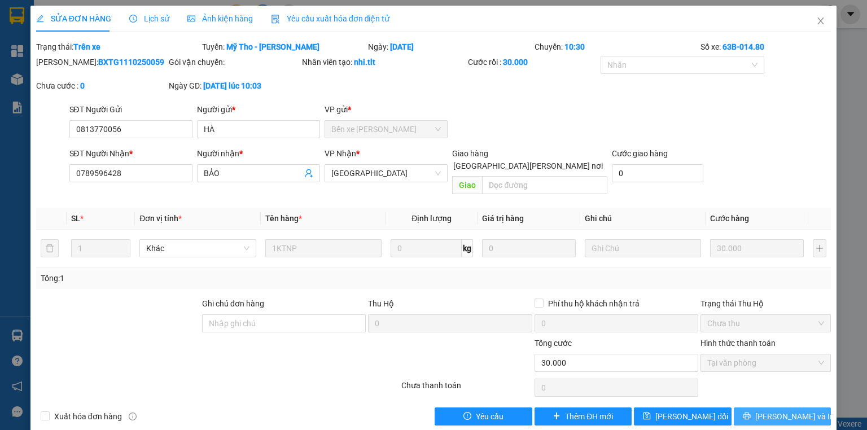
click at [745, 408] on button "Lưu và In" at bounding box center [783, 417] width 98 height 18
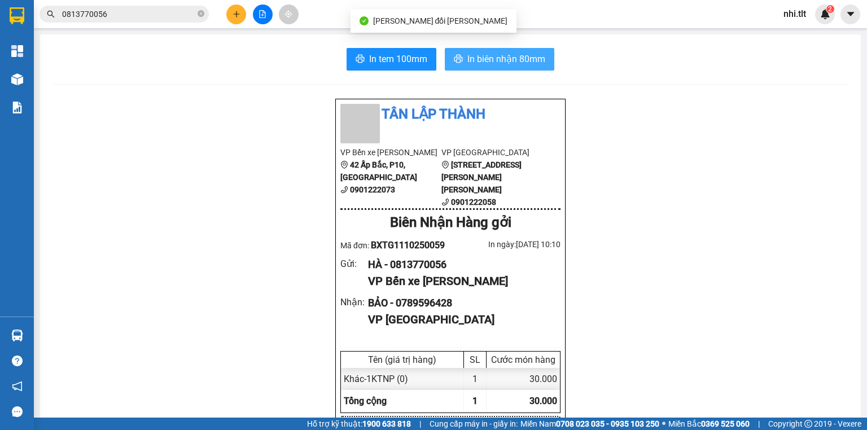
click at [489, 59] on span "In biên nhận 80mm" at bounding box center [506, 59] width 78 height 14
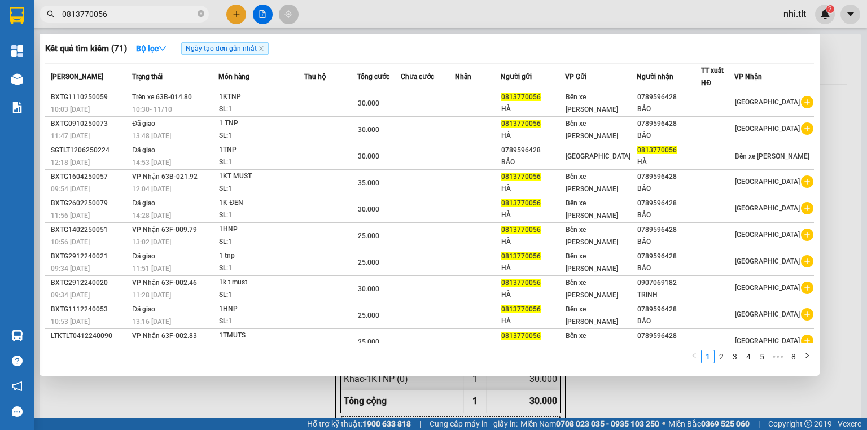
click at [183, 15] on input "0813770056" at bounding box center [128, 14] width 133 height 12
click at [335, 19] on div at bounding box center [433, 215] width 867 height 430
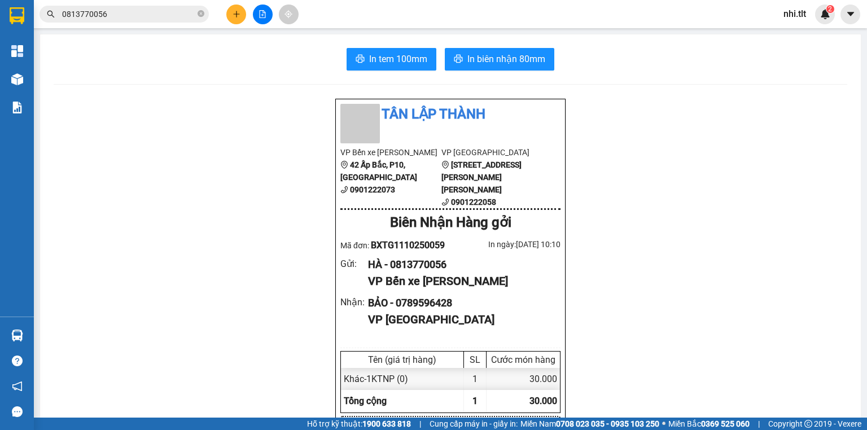
click at [187, 15] on input "0813770056" at bounding box center [128, 14] width 133 height 12
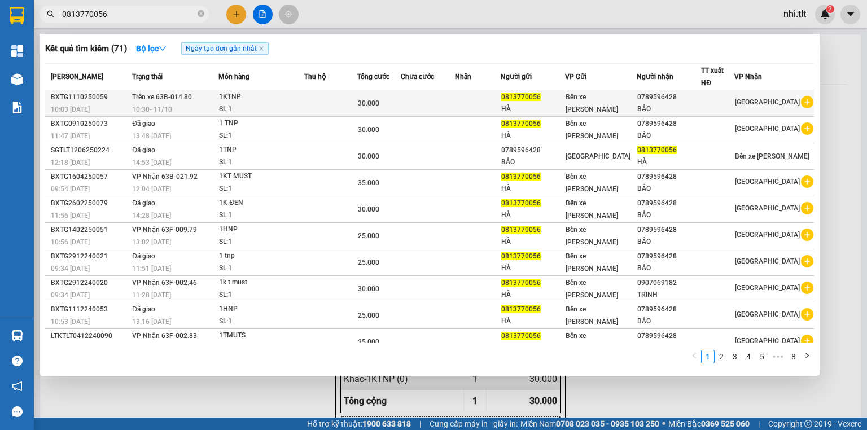
click at [488, 102] on td at bounding box center [478, 103] width 46 height 27
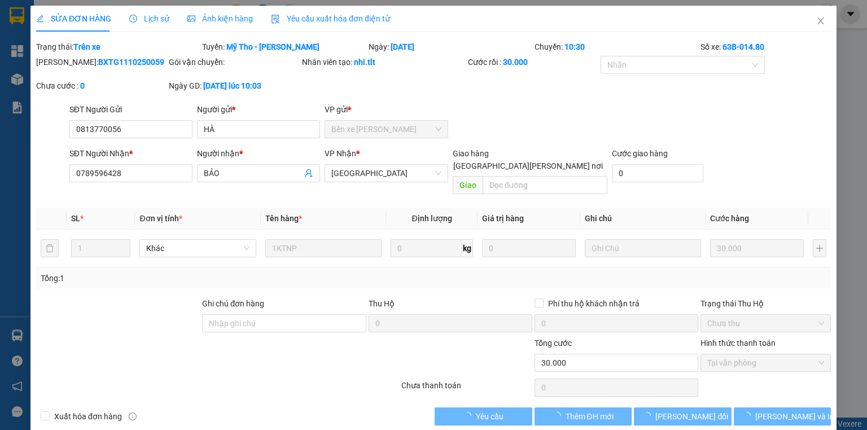
type input "0813770056"
type input "HÀ"
type input "0789596428"
type input "BẢO"
type input "0"
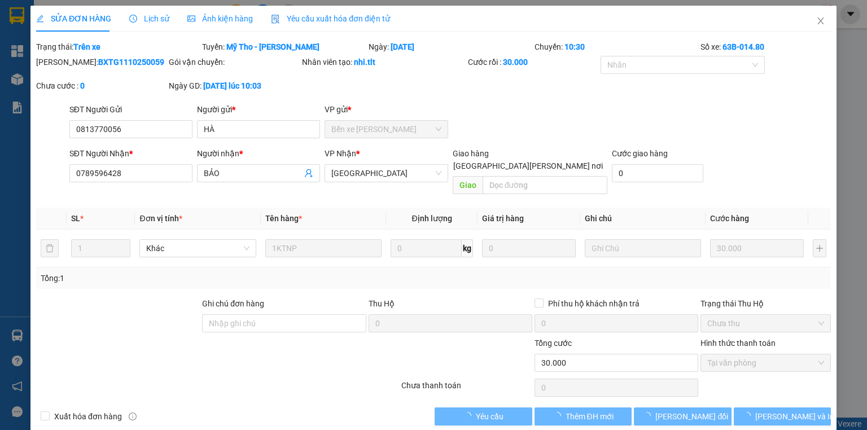
type input "30.000"
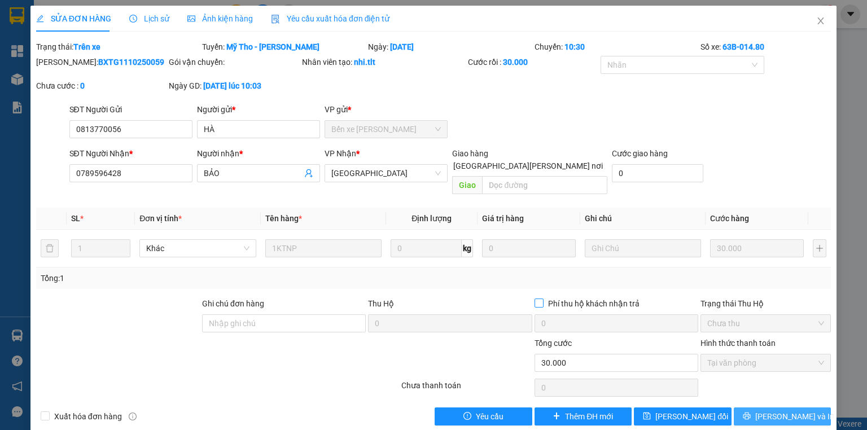
drag, startPoint x: 740, startPoint y: 399, endPoint x: 618, endPoint y: 291, distance: 162.8
click at [738, 408] on button "Lưu và In" at bounding box center [783, 417] width 98 height 18
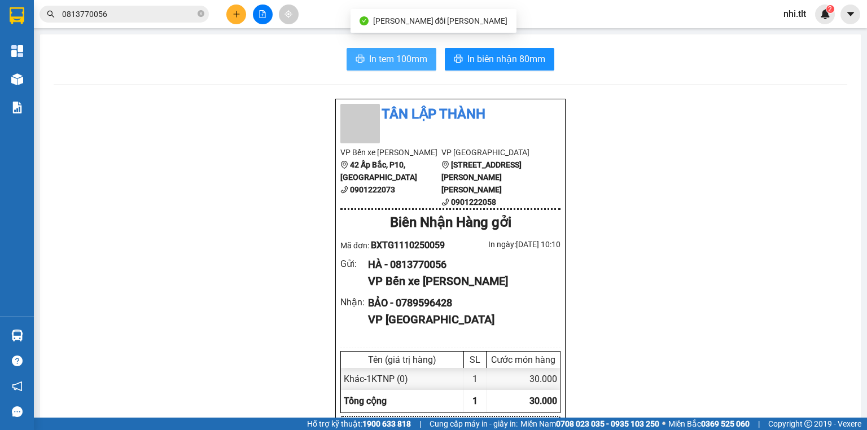
click at [414, 57] on span "In tem 100mm" at bounding box center [398, 59] width 58 height 14
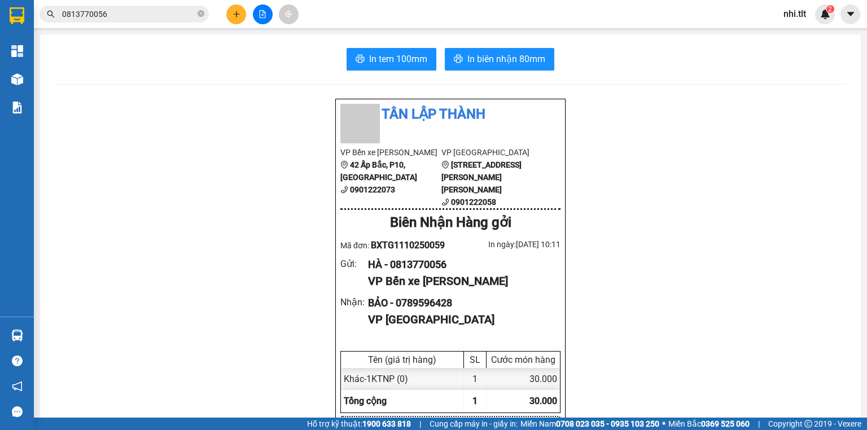
click at [159, 20] on span "0813770056" at bounding box center [124, 14] width 169 height 17
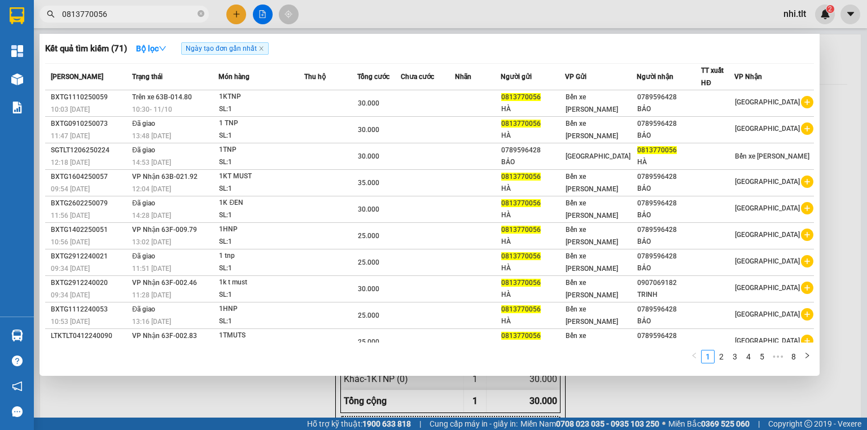
click at [160, 19] on input "0813770056" at bounding box center [128, 14] width 133 height 12
click at [199, 15] on icon "close-circle" at bounding box center [201, 13] width 7 height 7
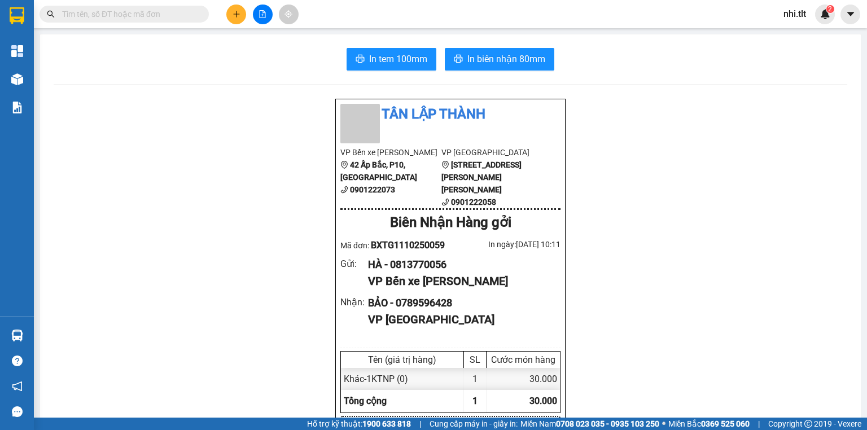
click at [177, 15] on input "text" at bounding box center [128, 14] width 133 height 12
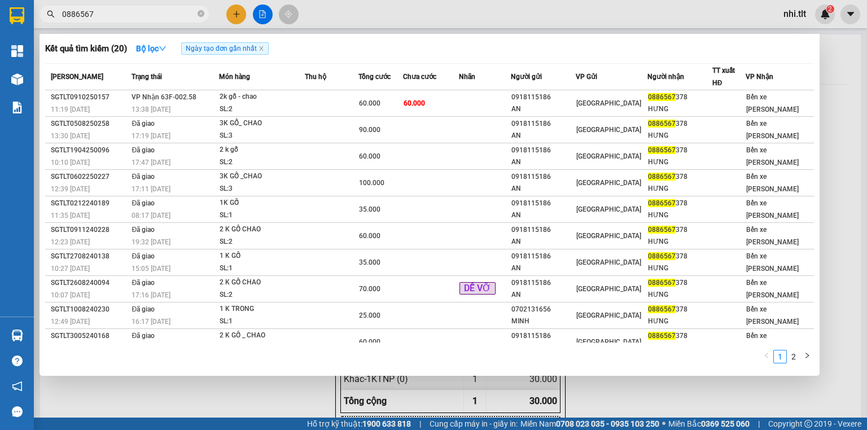
type input "0886567"
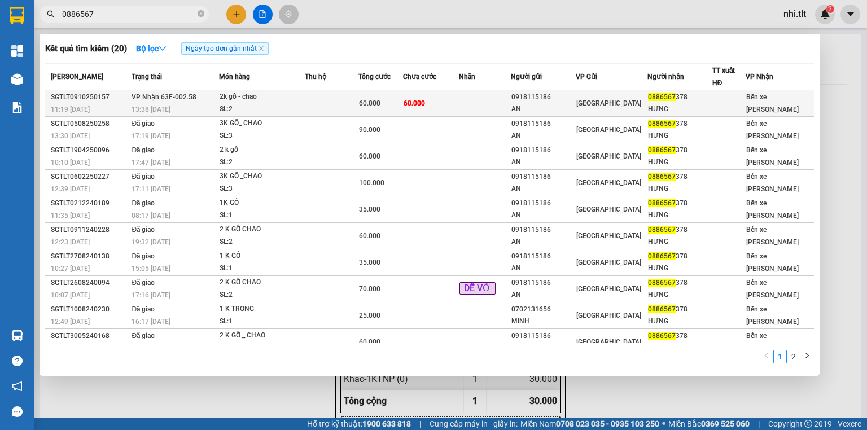
click at [316, 99] on td at bounding box center [332, 103] width 54 height 27
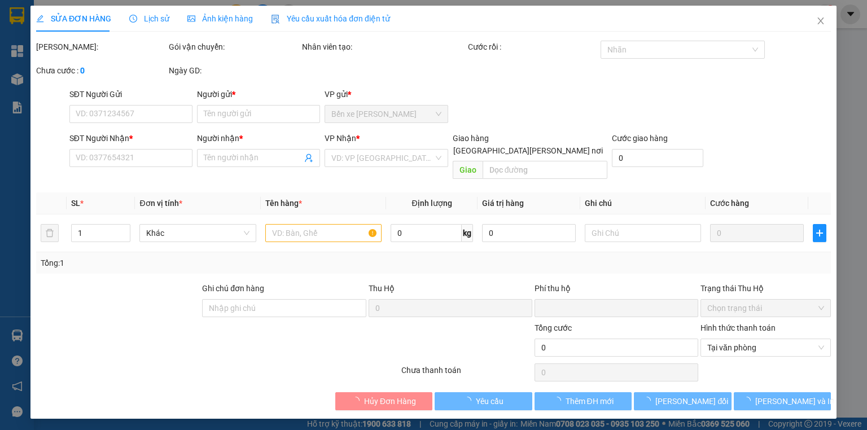
type input "0918115186"
type input "AN"
type input "0886567378"
type input "HƯNG"
type input "0"
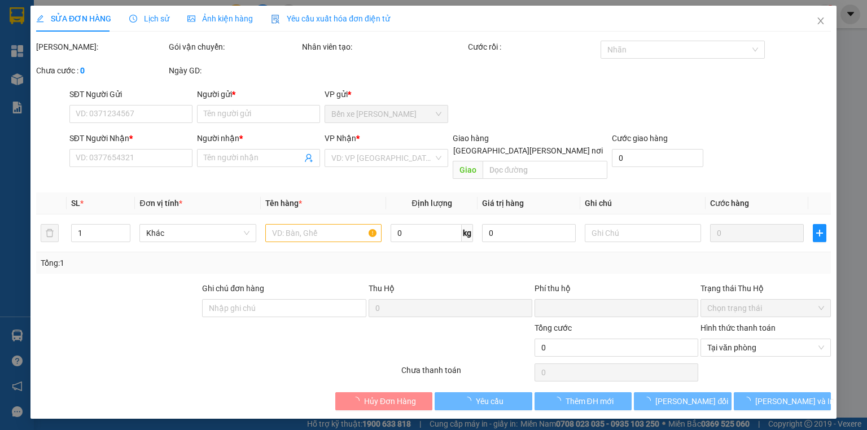
type input "60.000"
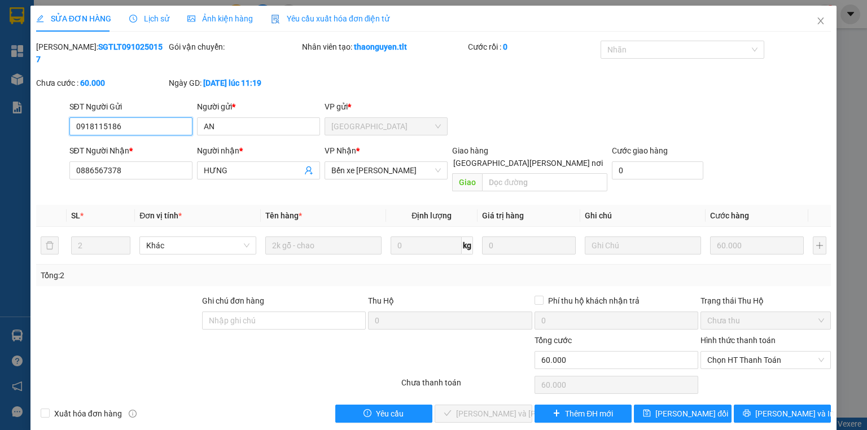
drag, startPoint x: 729, startPoint y: 336, endPoint x: 730, endPoint y: 351, distance: 14.8
click at [730, 347] on div "Hình thức thanh toán Chọn HT Thanh Toán" at bounding box center [766, 354] width 130 height 40
click at [732, 374] on div "Chọn HT Thanh Toán" at bounding box center [765, 385] width 133 height 23
click at [723, 352] on span "Chọn HT Thanh Toán" at bounding box center [765, 360] width 117 height 17
drag, startPoint x: 721, startPoint y: 358, endPoint x: 522, endPoint y: 357, distance: 198.7
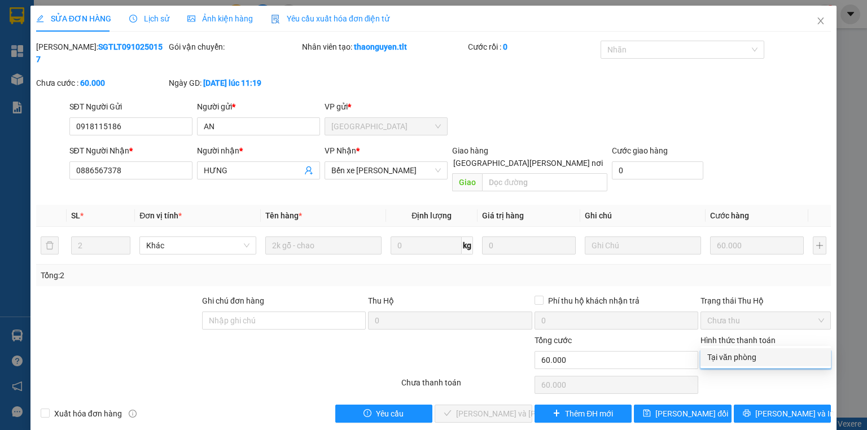
click at [720, 358] on div "Tại văn phòng" at bounding box center [765, 357] width 117 height 12
type input "0"
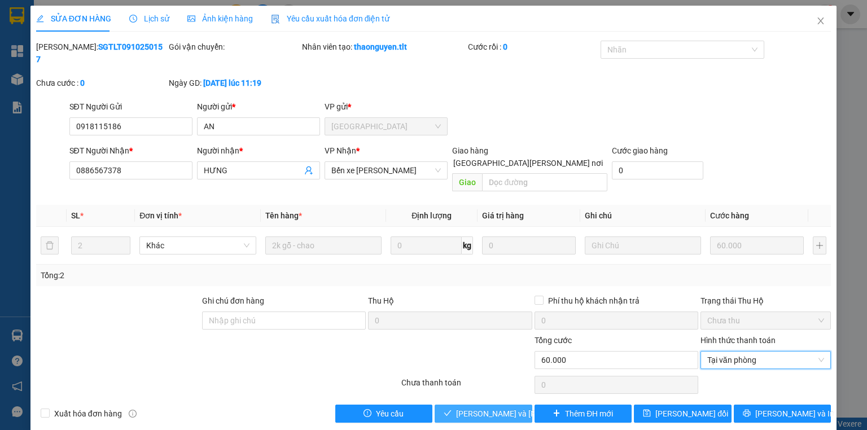
click at [503, 408] on span "[PERSON_NAME] và [PERSON_NAME] hàng" at bounding box center [532, 414] width 152 height 12
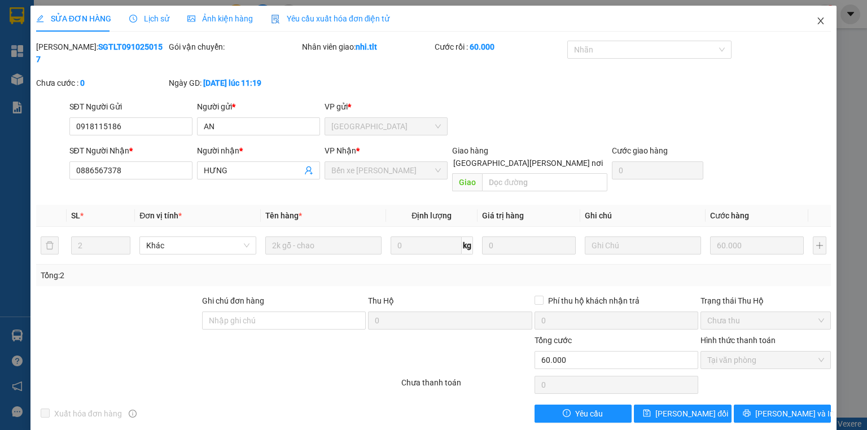
click at [823, 19] on icon "close" at bounding box center [821, 21] width 6 height 7
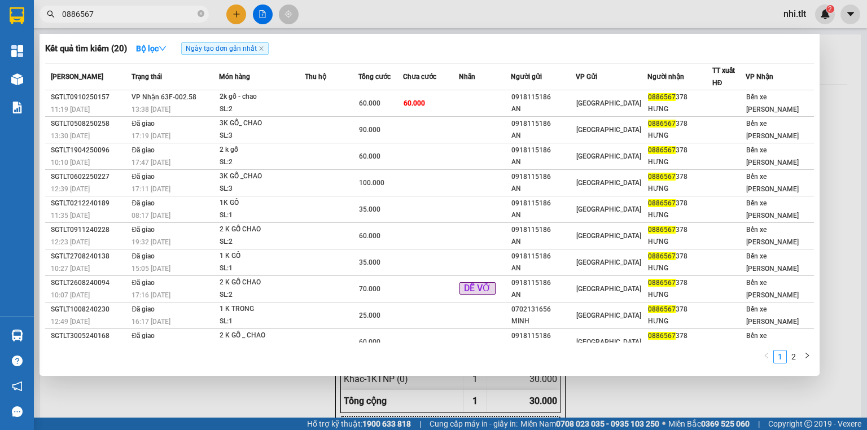
click at [156, 19] on input "0886567" at bounding box center [128, 14] width 133 height 12
click at [200, 12] on icon "close-circle" at bounding box center [201, 13] width 7 height 7
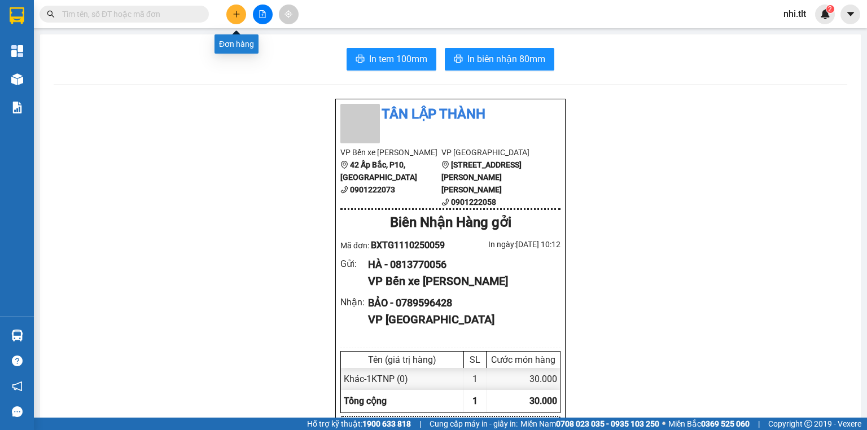
click at [238, 17] on icon "plus" at bounding box center [237, 14] width 8 height 8
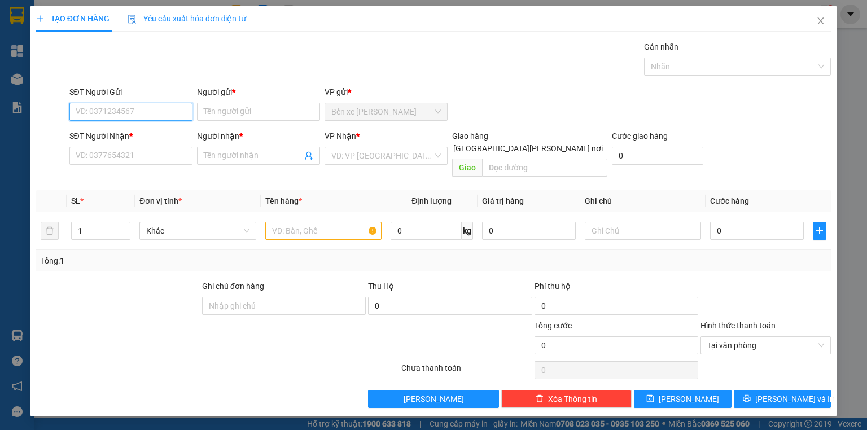
click at [158, 105] on input "SĐT Người Gửi" at bounding box center [130, 112] width 123 height 18
click at [164, 131] on div "0911919166 - SƠN" at bounding box center [131, 134] width 110 height 12
type input "0911919166"
type input "SƠN"
type input "0911919166"
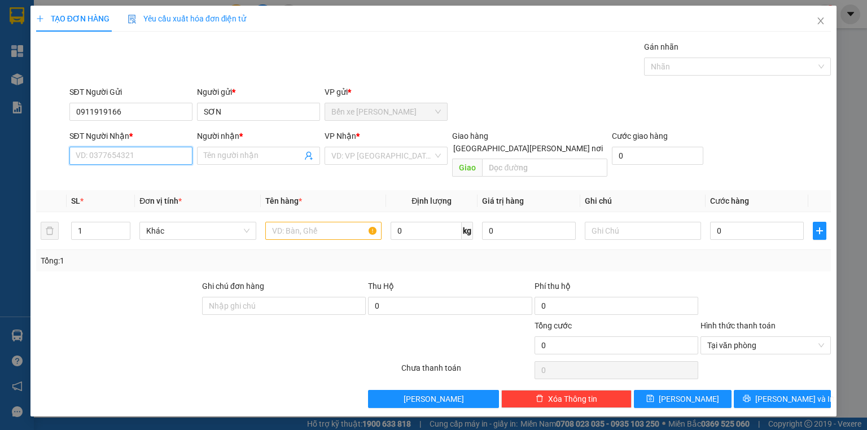
click at [163, 160] on input "SĐT Người Nhận *" at bounding box center [130, 156] width 123 height 18
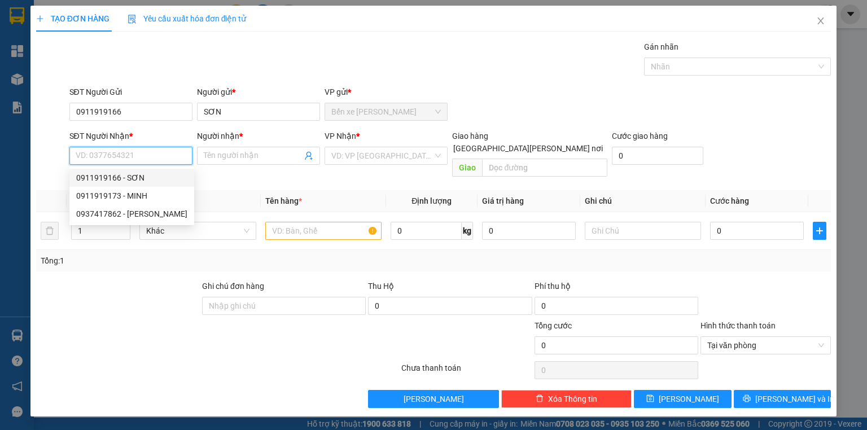
drag, startPoint x: 156, startPoint y: 179, endPoint x: 185, endPoint y: 174, distance: 29.1
click at [158, 178] on div "0911919166 - SƠN" at bounding box center [131, 178] width 111 height 12
type input "0911919166"
type input "SƠN"
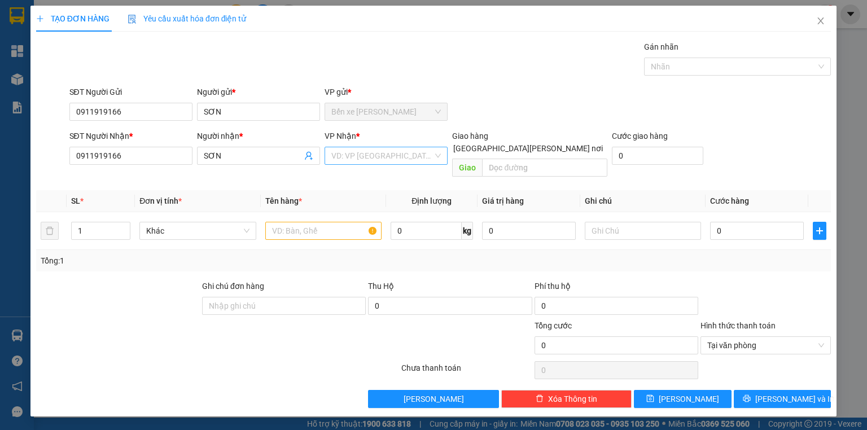
click at [331, 151] on input "search" at bounding box center [382, 155] width 102 height 17
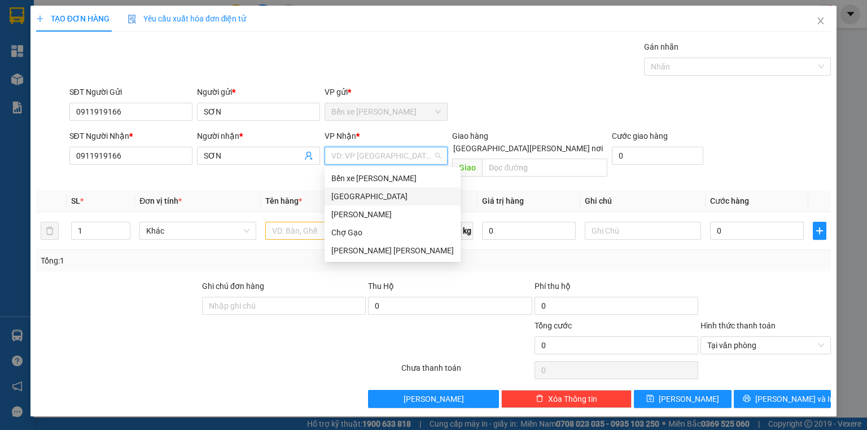
click at [344, 201] on div "[GEOGRAPHIC_DATA]" at bounding box center [392, 196] width 123 height 12
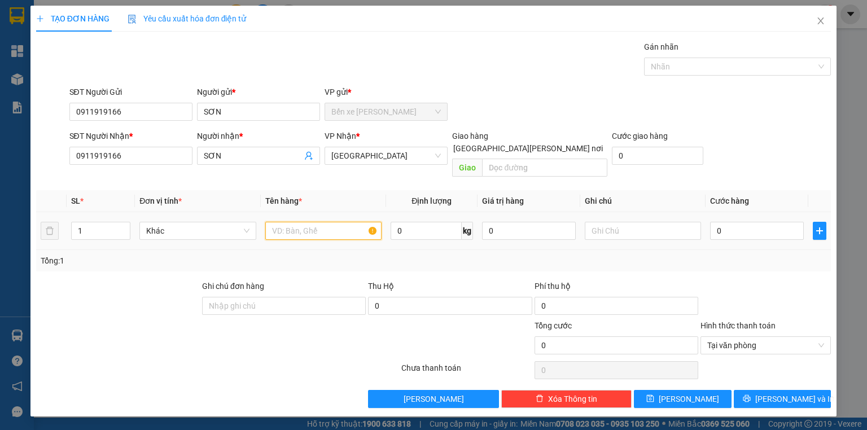
click at [303, 222] on input "text" at bounding box center [323, 231] width 116 height 18
type input "1X VÀNG"
click at [755, 224] on input "0" at bounding box center [757, 231] width 94 height 18
type input "2"
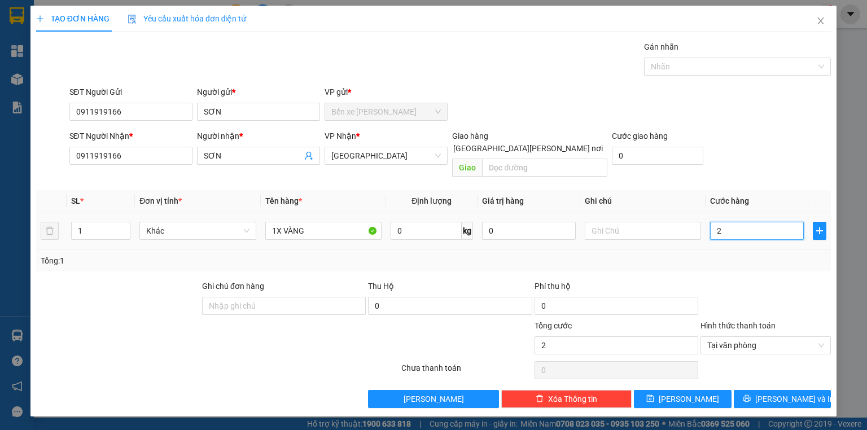
type input "25"
type input "25.000"
click at [767, 390] on button "[PERSON_NAME] và In" at bounding box center [783, 399] width 98 height 18
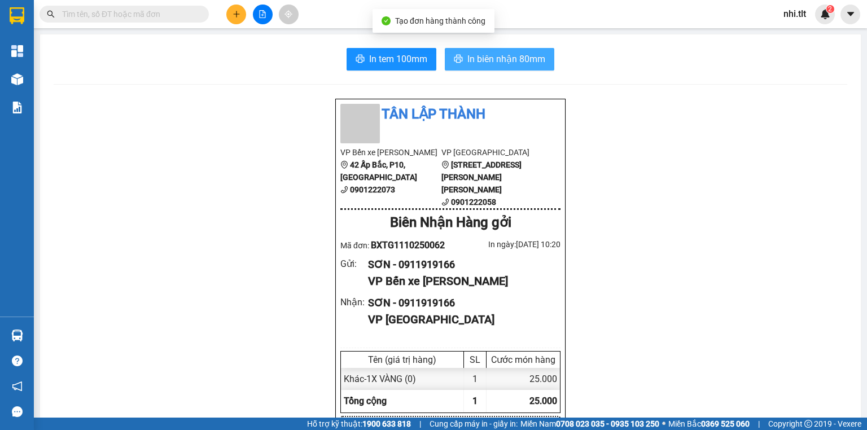
click at [515, 55] on span "In biên nhận 80mm" at bounding box center [506, 59] width 78 height 14
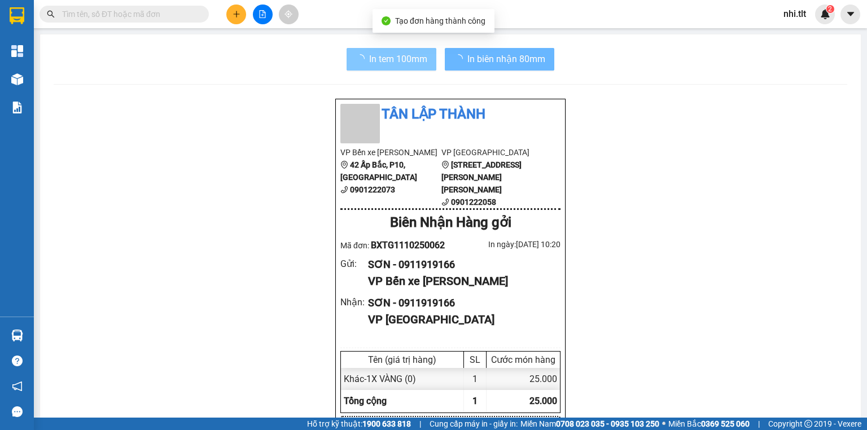
click at [396, 52] on span "In tem 100mm" at bounding box center [398, 59] width 58 height 14
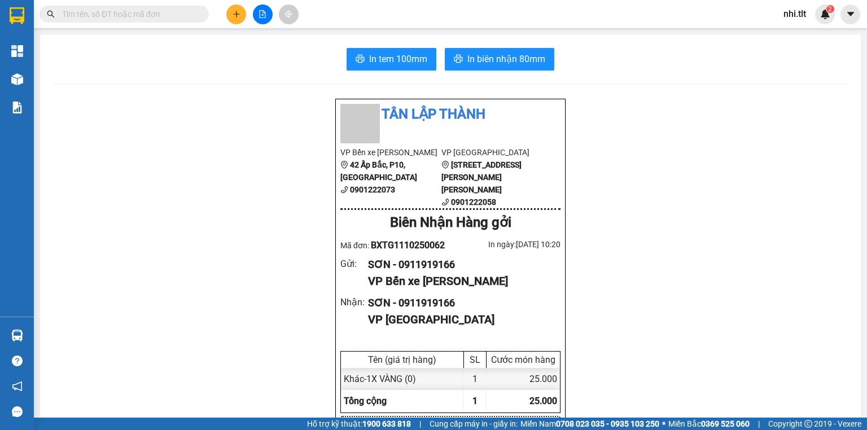
click at [180, 11] on input "text" at bounding box center [128, 14] width 133 height 12
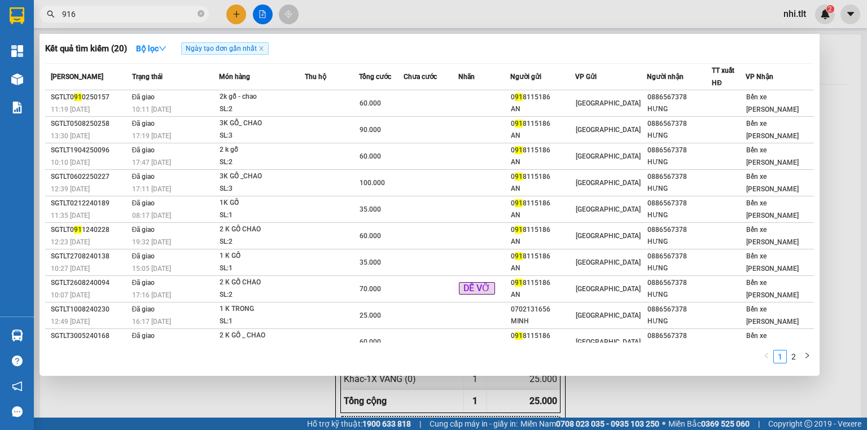
type input "9166"
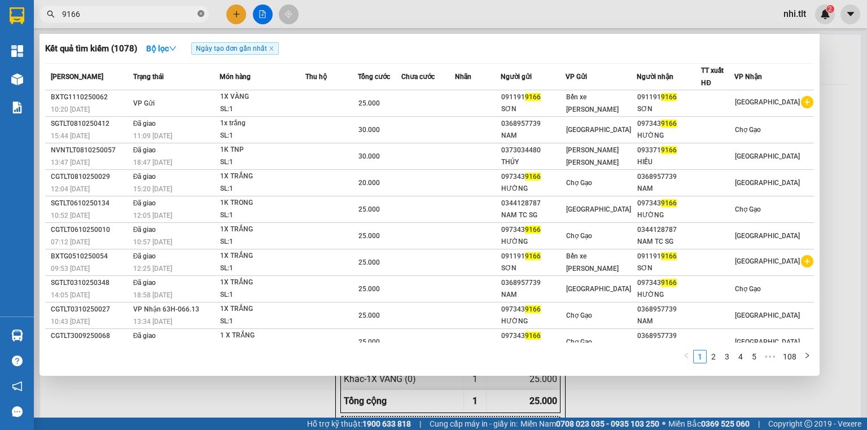
click at [199, 14] on icon "close-circle" at bounding box center [201, 13] width 7 height 7
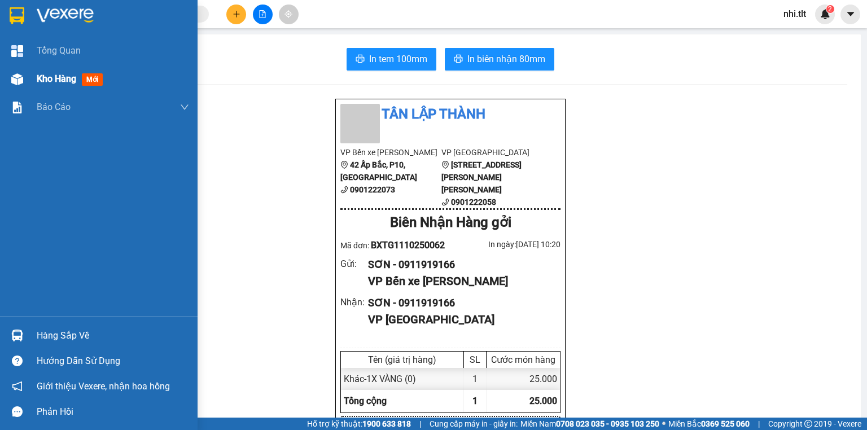
click at [25, 80] on div at bounding box center [17, 79] width 20 height 20
click at [25, 79] on div at bounding box center [17, 79] width 20 height 20
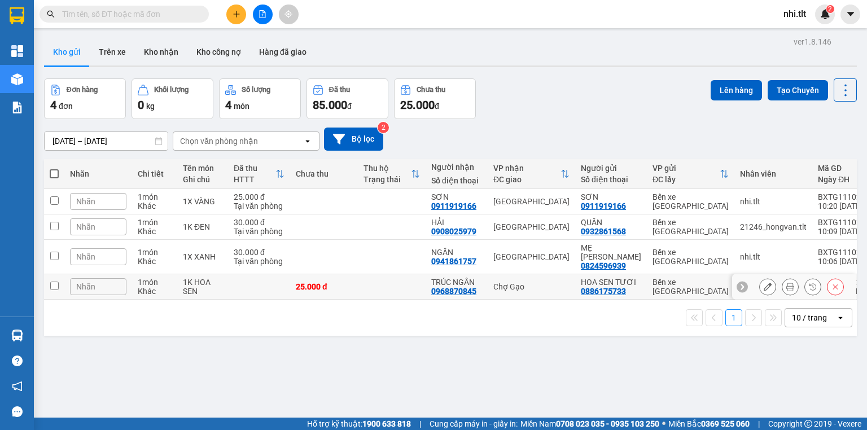
click at [54, 282] on input "checkbox" at bounding box center [54, 286] width 8 height 8
checkbox input "true"
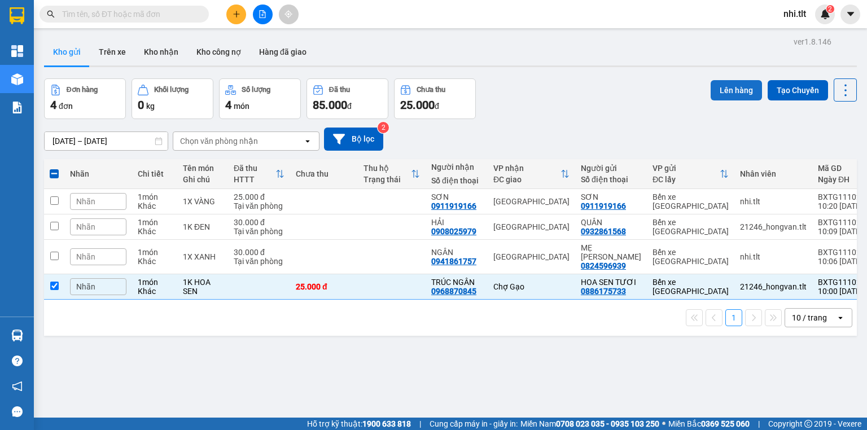
drag, startPoint x: 719, startPoint y: 87, endPoint x: 605, endPoint y: 123, distance: 119.5
click at [718, 87] on button "Lên hàng" at bounding box center [736, 90] width 51 height 20
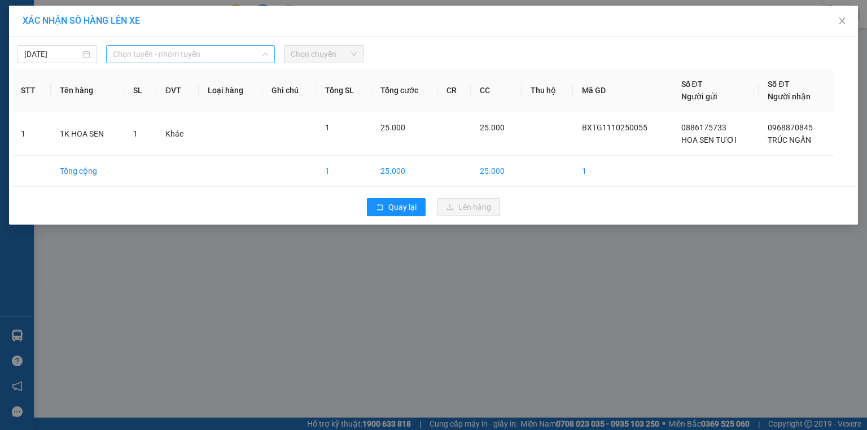
click at [184, 55] on span "Chọn tuyến - nhóm tuyến" at bounding box center [190, 54] width 155 height 17
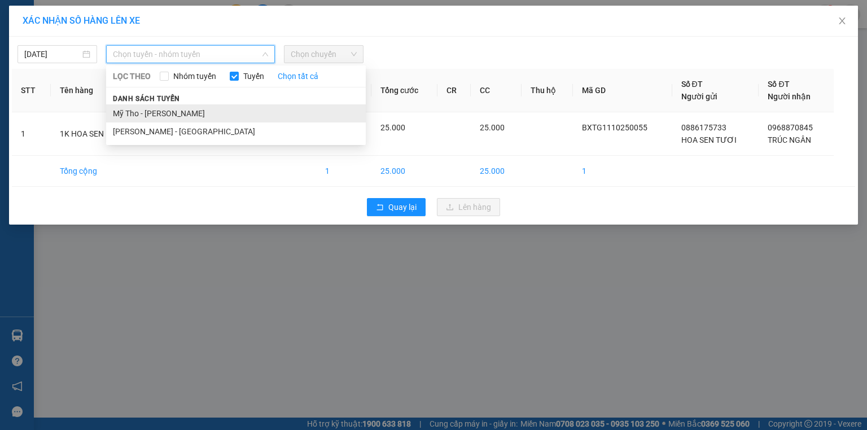
drag, startPoint x: 204, startPoint y: 106, endPoint x: 225, endPoint y: 98, distance: 22.5
click at [205, 106] on li "Mỹ Tho - [PERSON_NAME]" at bounding box center [236, 113] width 260 height 18
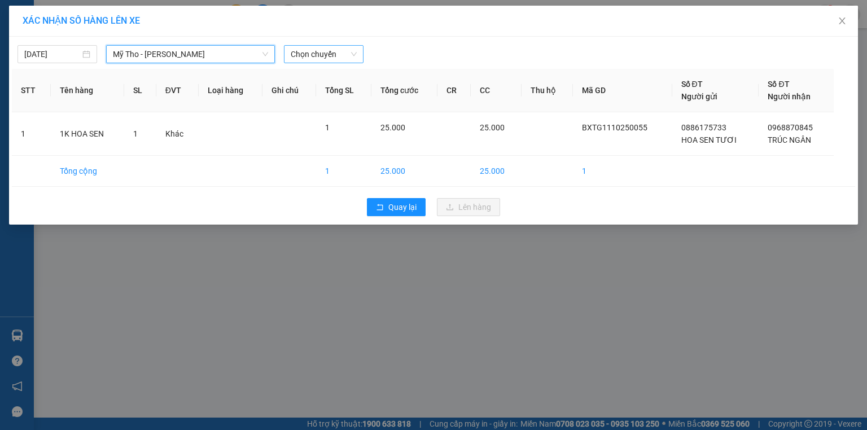
click at [315, 52] on span "Chọn chuyến" at bounding box center [324, 54] width 66 height 17
type input "283"
click at [216, 54] on span "Mỹ Tho - [PERSON_NAME]" at bounding box center [190, 54] width 155 height 17
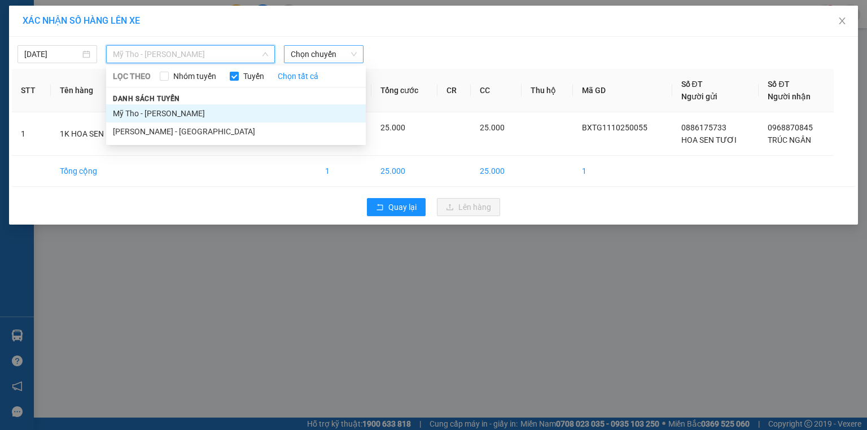
drag, startPoint x: 217, startPoint y: 127, endPoint x: 266, endPoint y: 109, distance: 52.9
click at [218, 126] on li "Hồ Chí Minh - Mỹ Tho" at bounding box center [236, 132] width 260 height 18
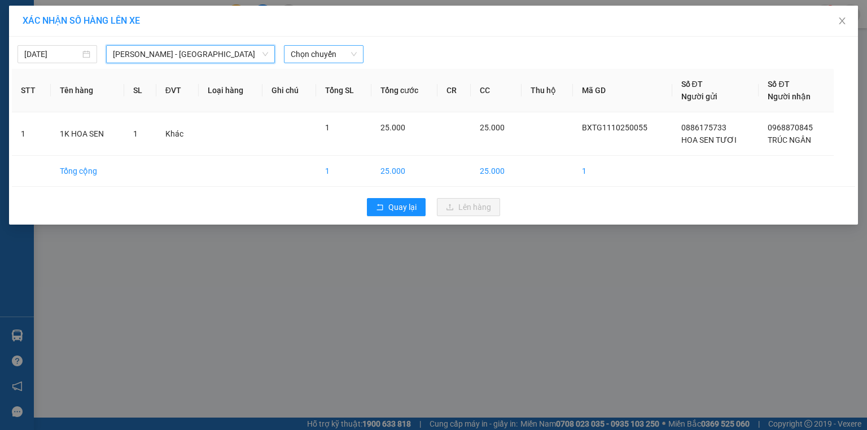
click at [329, 56] on span "Chọn chuyến" at bounding box center [324, 54] width 66 height 17
type input "2"
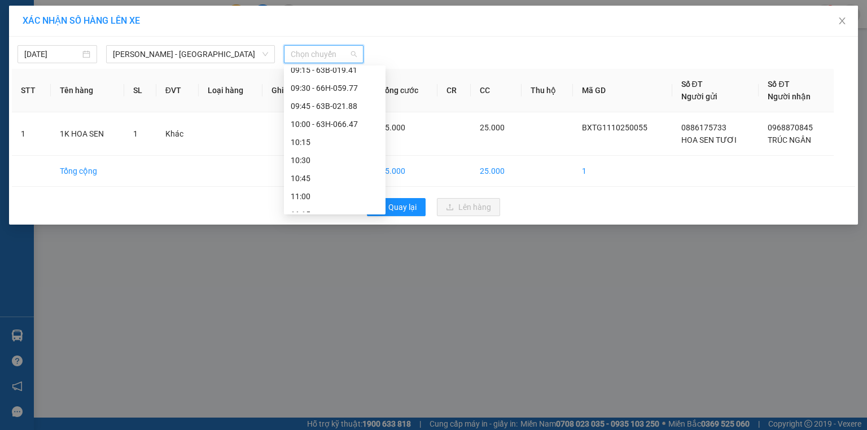
scroll to position [406, 0]
drag, startPoint x: 337, startPoint y: 119, endPoint x: 454, endPoint y: 107, distance: 118.0
click at [339, 119] on div "10:15" at bounding box center [335, 122] width 88 height 12
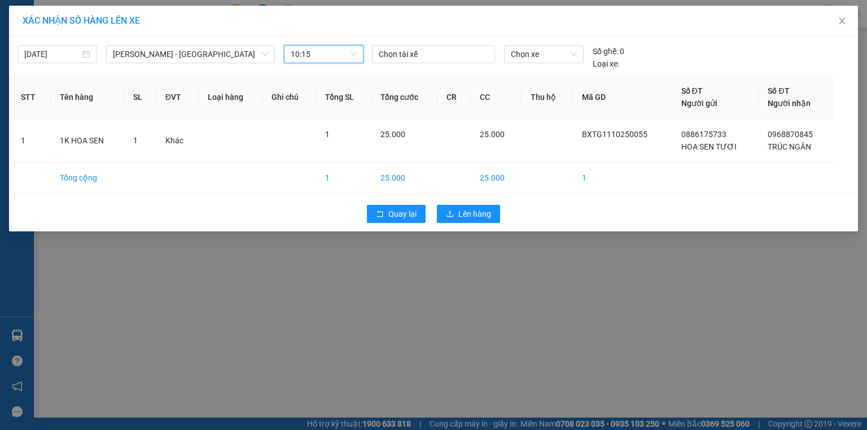
drag, startPoint x: 548, startPoint y: 57, endPoint x: 512, endPoint y: 64, distance: 36.9
click at [548, 58] on span "Chọn xe" at bounding box center [543, 54] width 65 height 17
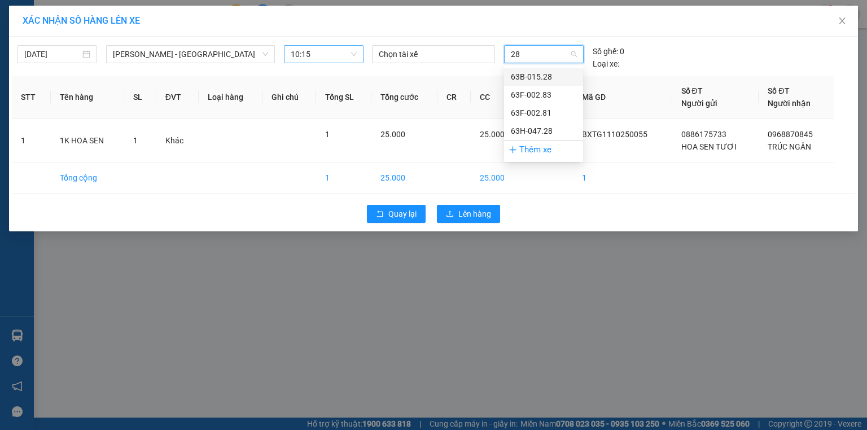
type input "283"
click at [533, 74] on div "63F-002.83" at bounding box center [543, 77] width 65 height 12
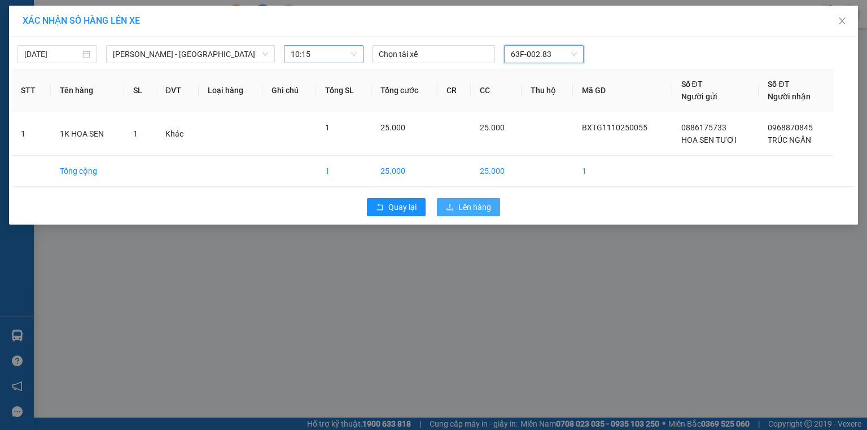
click at [485, 203] on span "Lên hàng" at bounding box center [474, 207] width 33 height 12
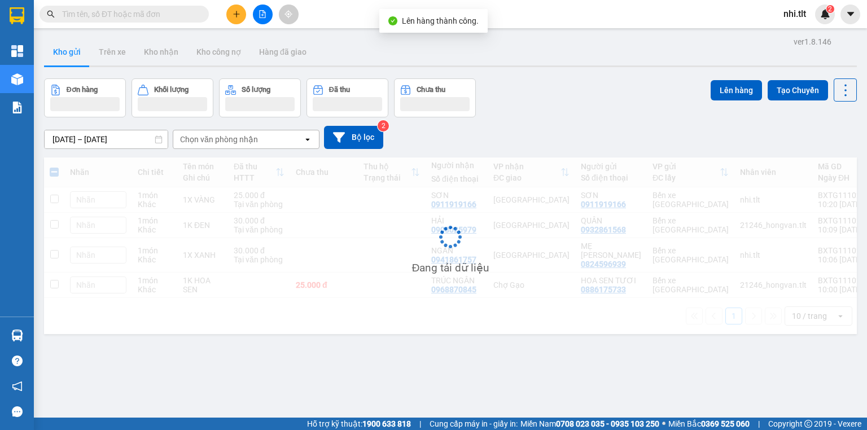
click at [264, 12] on icon "file-add" at bounding box center [263, 14] width 8 height 8
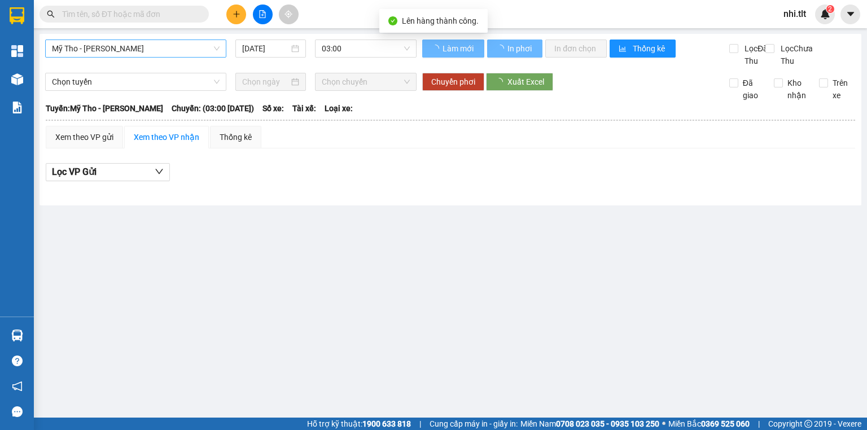
click at [177, 47] on span "Mỹ Tho - Hồ Chí Minh" at bounding box center [136, 48] width 168 height 17
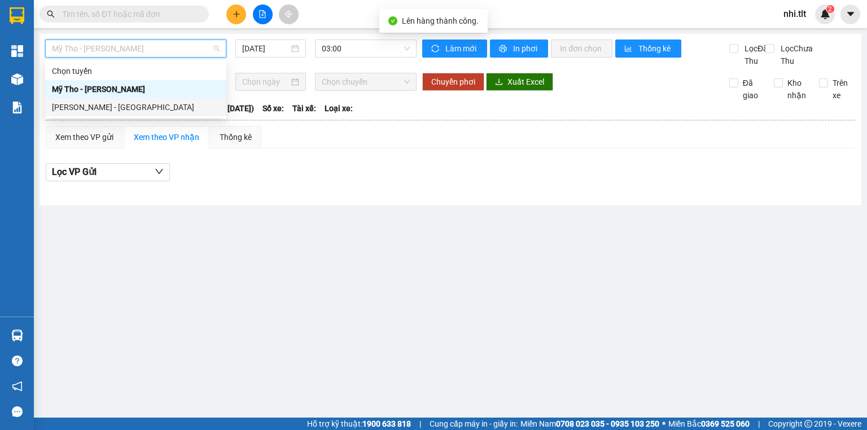
drag, startPoint x: 192, startPoint y: 105, endPoint x: 317, endPoint y: 65, distance: 131.4
click at [194, 105] on div "Hồ Chí Minh - Mỹ Tho" at bounding box center [136, 107] width 168 height 12
type input "11/10/2025"
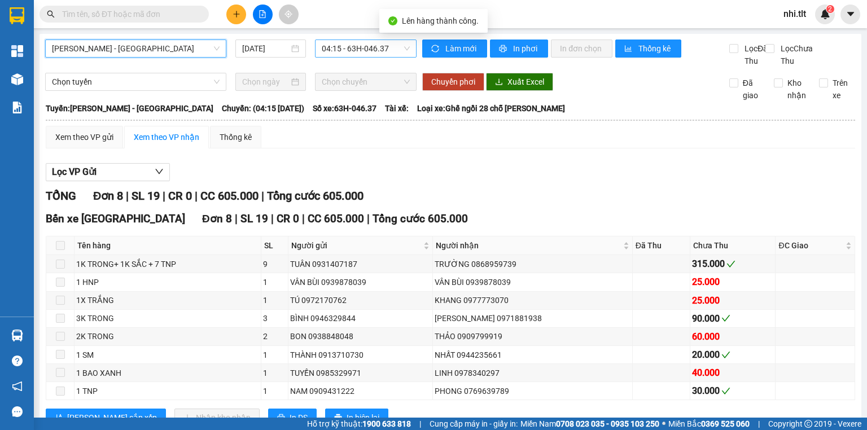
click at [348, 49] on span "04:15 - 63H-046.37" at bounding box center [366, 48] width 89 height 17
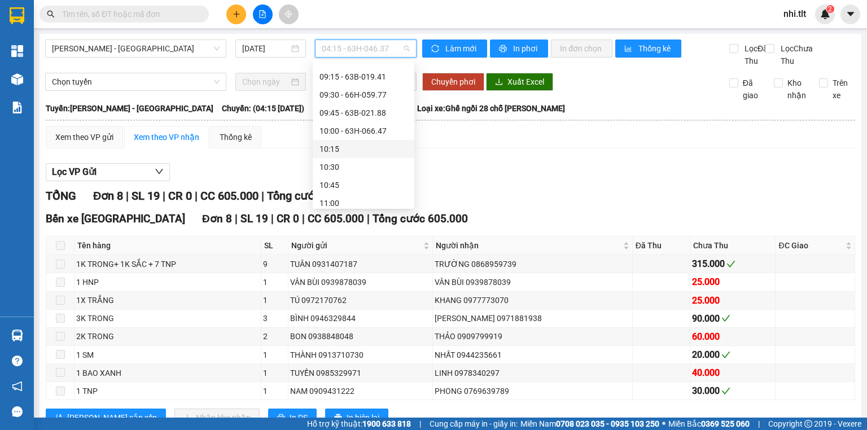
scroll to position [361, 0]
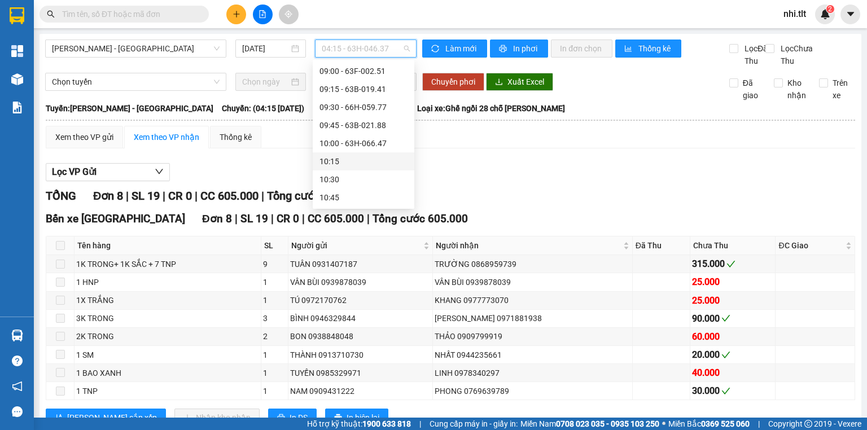
click at [359, 161] on div "10:15" at bounding box center [364, 161] width 88 height 12
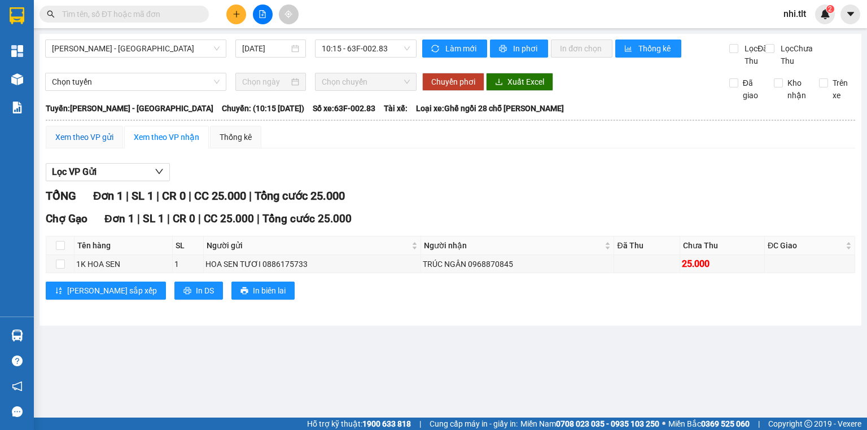
click at [102, 143] on div "Xem theo VP gửi" at bounding box center [84, 137] width 58 height 12
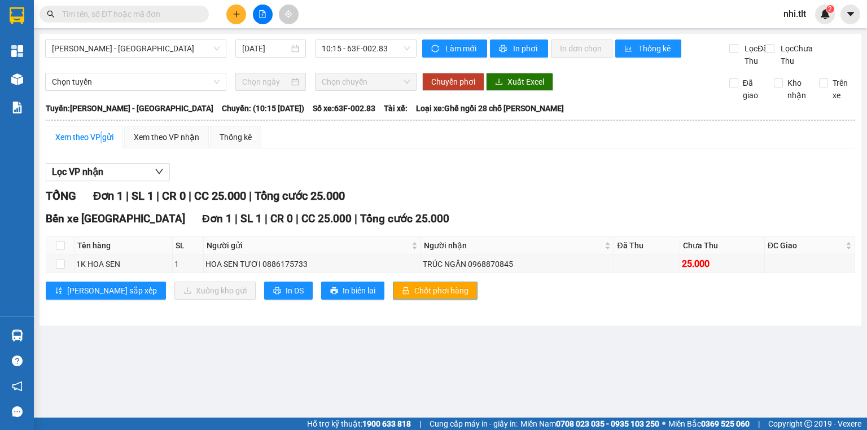
click at [402, 295] on icon "lock" at bounding box center [406, 291] width 8 height 8
drag, startPoint x: 190, startPoint y: 155, endPoint x: 134, endPoint y: 143, distance: 57.0
click at [190, 143] on div "Xem theo VP nhận" at bounding box center [166, 137] width 65 height 12
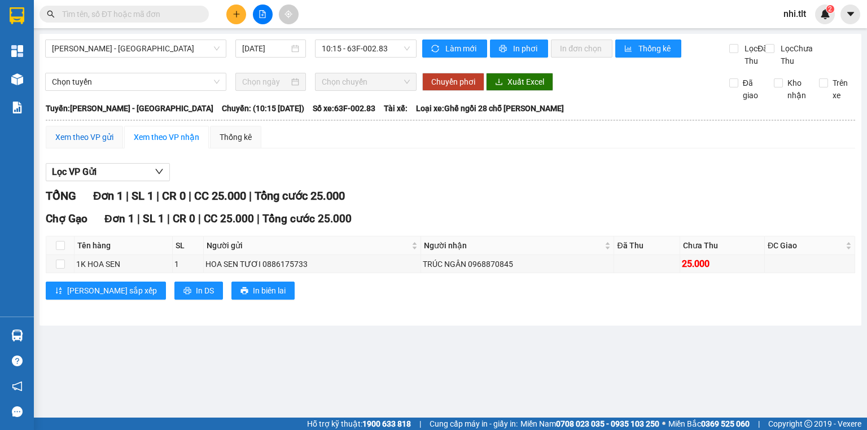
click at [105, 143] on div "Xem theo VP gửi" at bounding box center [84, 137] width 58 height 12
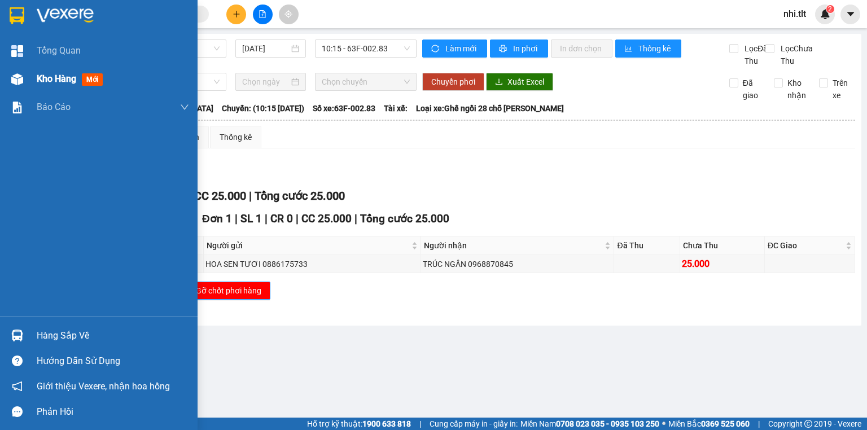
click at [21, 79] on img at bounding box center [17, 79] width 12 height 12
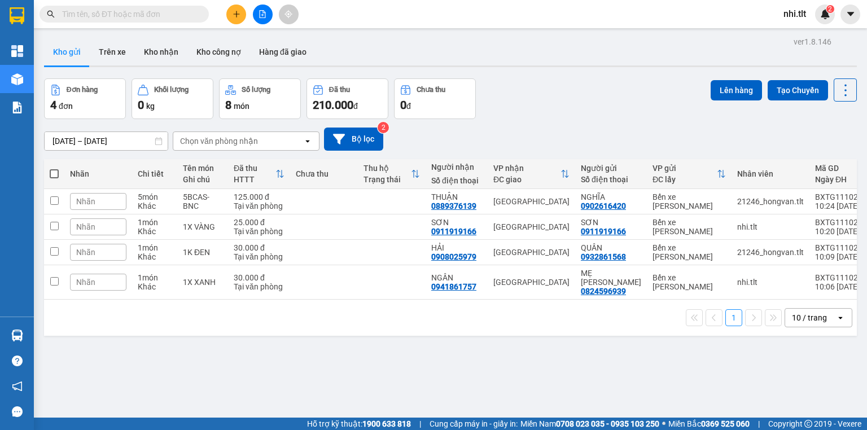
click at [167, 8] on input "text" at bounding box center [128, 14] width 133 height 12
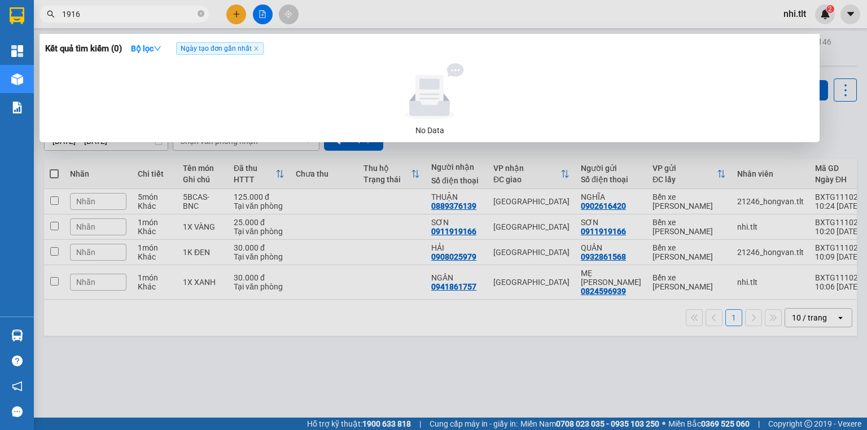
type input "19166"
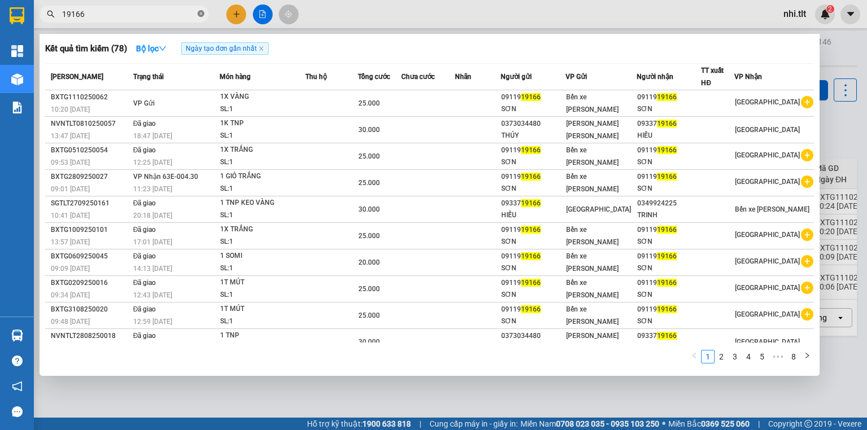
click at [199, 14] on icon "close-circle" at bounding box center [201, 13] width 7 height 7
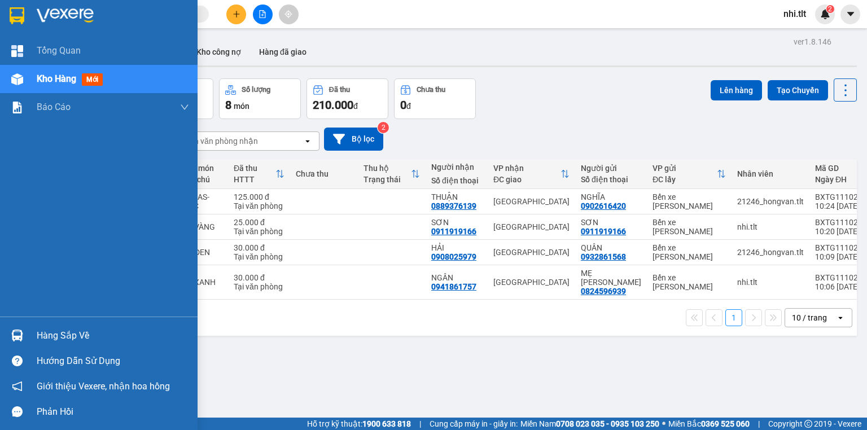
click at [31, 73] on div "Kho hàng mới" at bounding box center [99, 79] width 198 height 28
drag, startPoint x: 66, startPoint y: 336, endPoint x: 73, endPoint y: 336, distance: 7.3
click at [65, 336] on div "Hàng sắp về" at bounding box center [113, 335] width 152 height 17
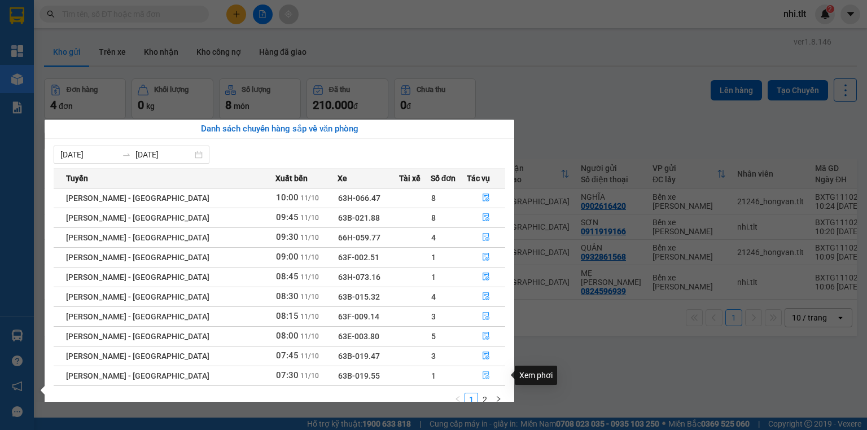
click at [482, 379] on icon "file-done" at bounding box center [486, 375] width 8 height 8
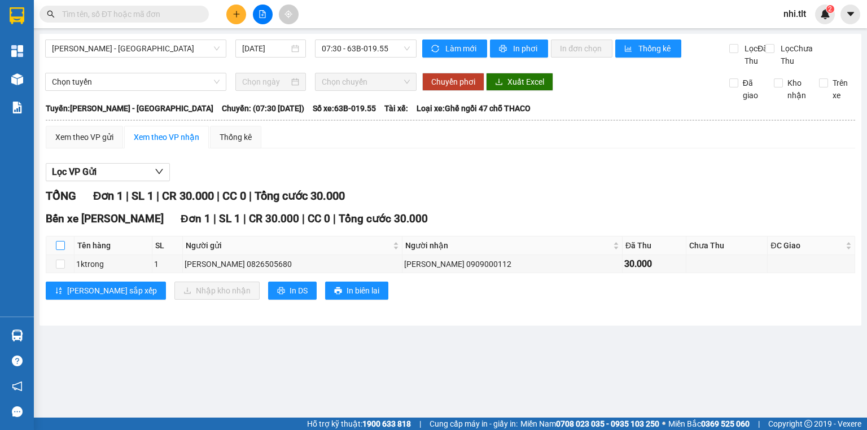
click at [58, 250] on input "checkbox" at bounding box center [60, 245] width 9 height 9
checkbox input "true"
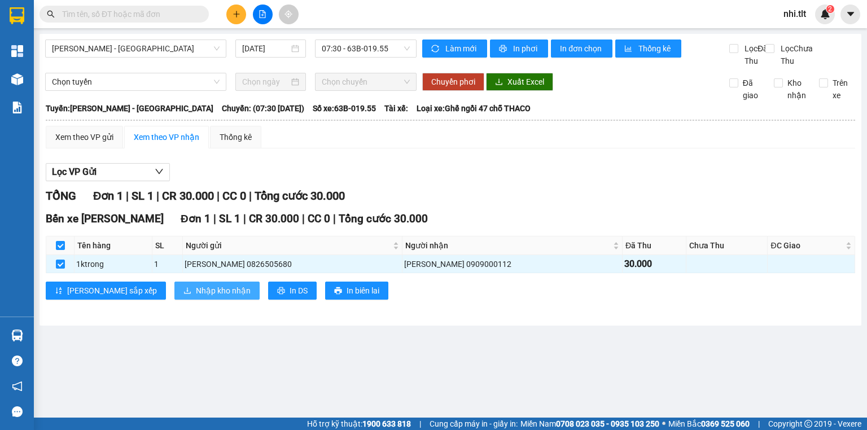
click at [196, 297] on span "Nhập kho nhận" at bounding box center [223, 291] width 55 height 12
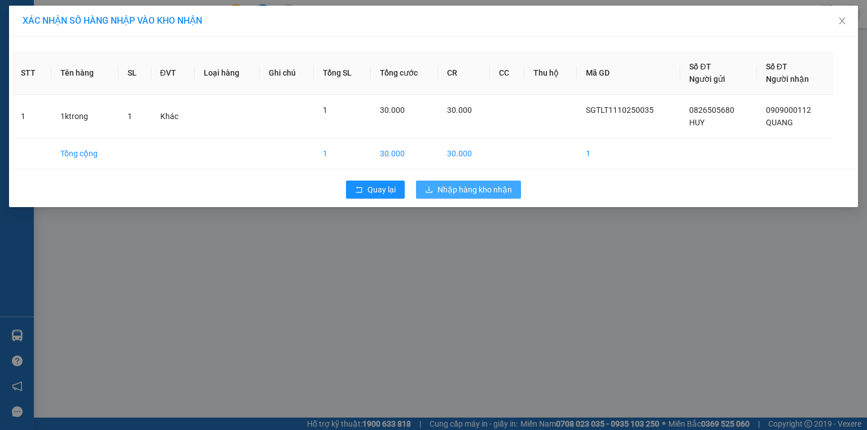
click at [461, 181] on button "Nhập hàng kho nhận" at bounding box center [468, 190] width 105 height 18
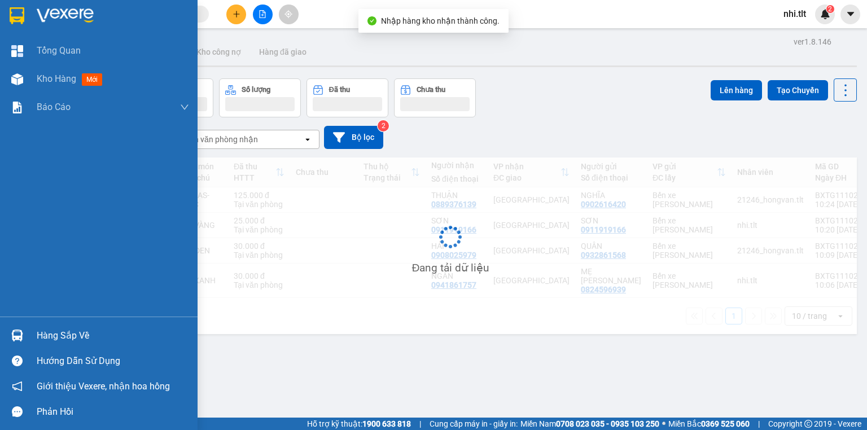
click at [24, 338] on div at bounding box center [17, 336] width 20 height 20
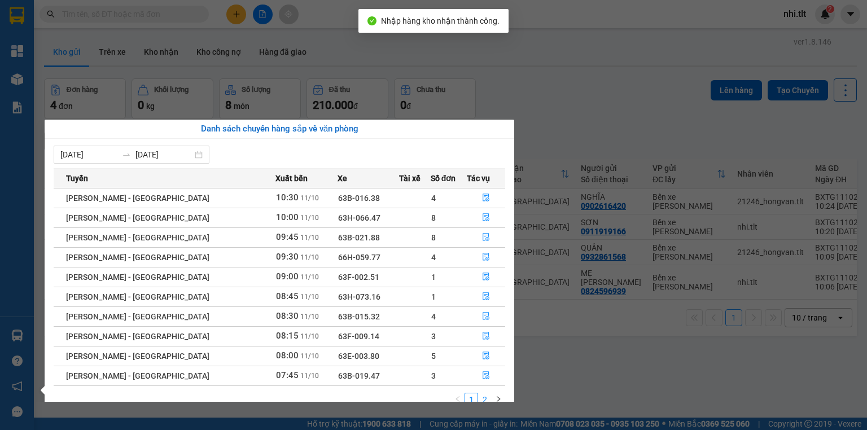
click at [483, 400] on link "2" at bounding box center [485, 399] width 12 height 12
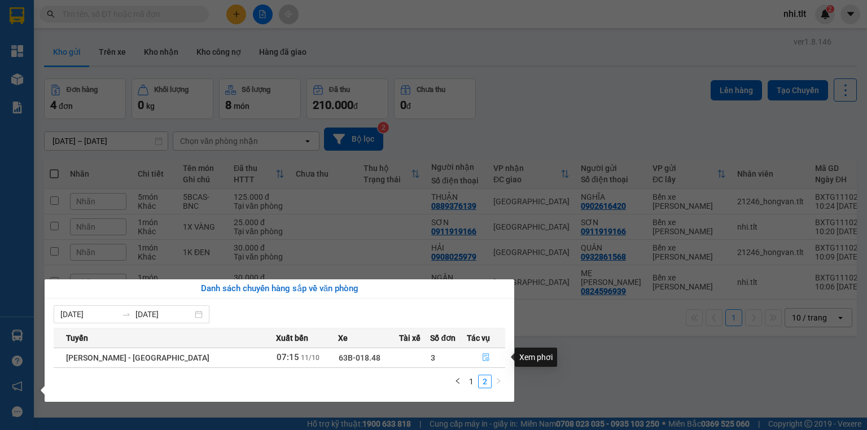
click at [482, 357] on icon "file-done" at bounding box center [486, 357] width 8 height 8
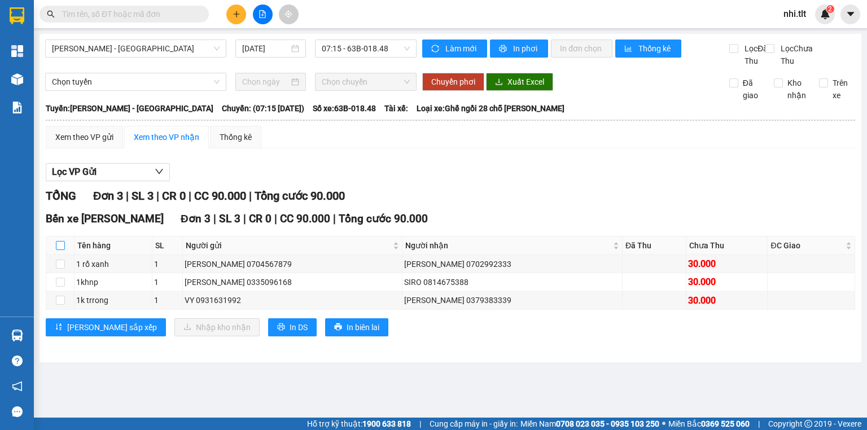
click at [60, 250] on input "checkbox" at bounding box center [60, 245] width 9 height 9
checkbox input "true"
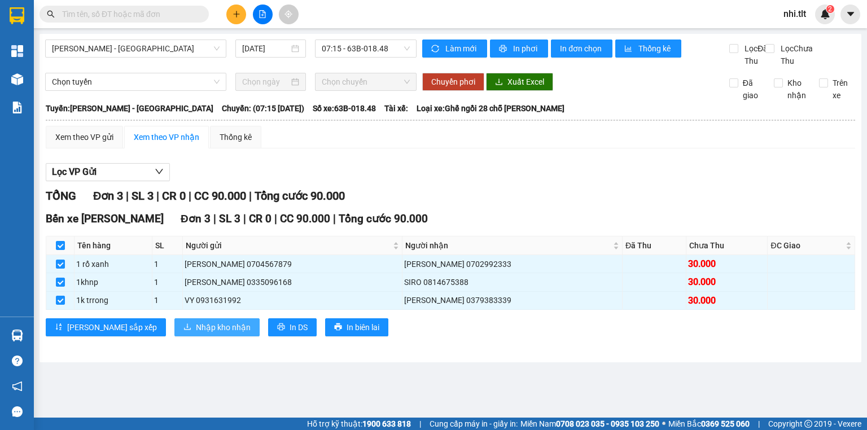
click at [196, 334] on span "Nhập kho nhận" at bounding box center [223, 327] width 55 height 12
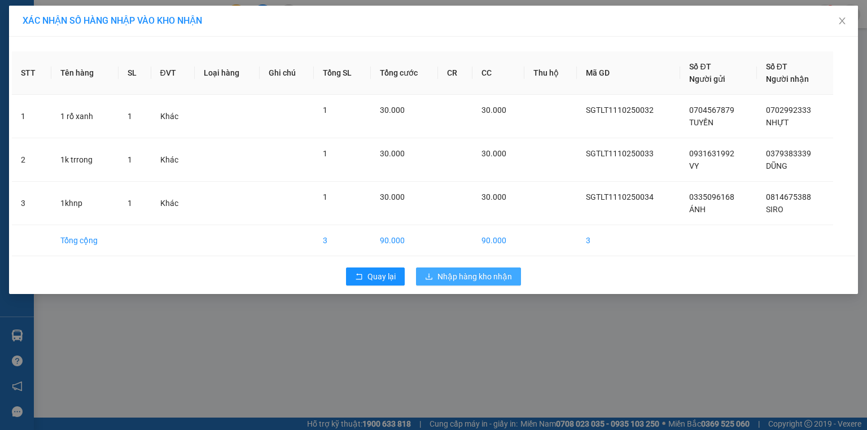
click at [473, 275] on span "Nhập hàng kho nhận" at bounding box center [475, 276] width 75 height 12
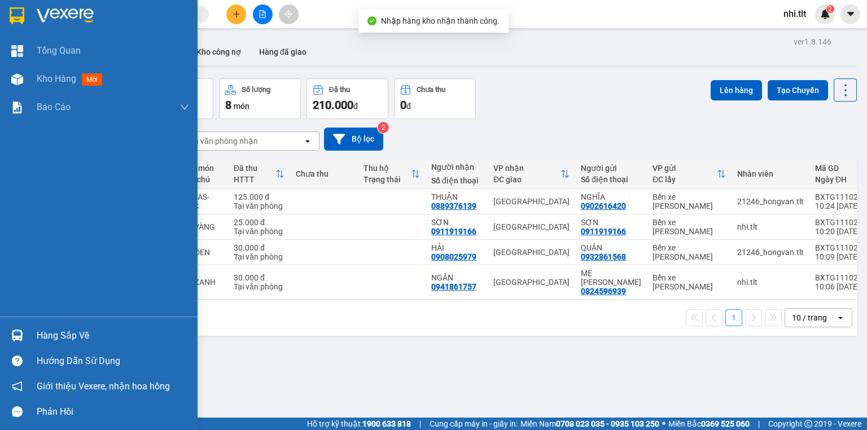
click at [22, 332] on img at bounding box center [17, 336] width 12 height 12
click at [30, 337] on div "Tổng Quan Kho hàng mới Báo cáo Báo cáo dòng tiền (Nhân Viên) Doanh số tạo đơn t…" at bounding box center [99, 215] width 198 height 430
click at [29, 337] on div "Hàng sắp về" at bounding box center [99, 335] width 198 height 25
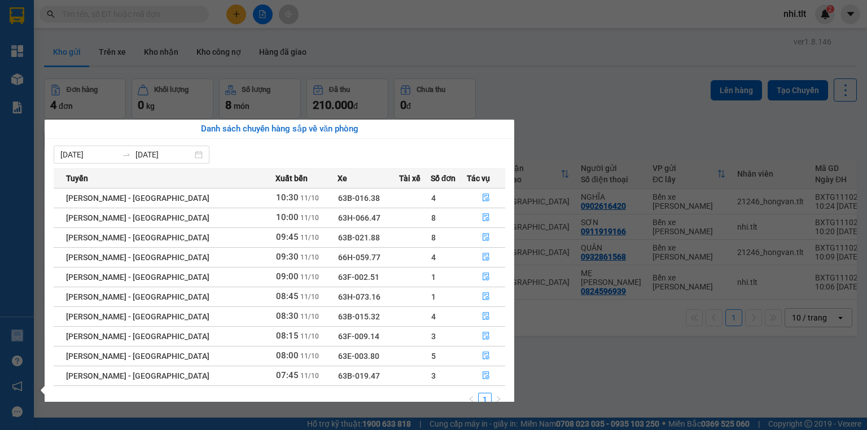
scroll to position [18, 0]
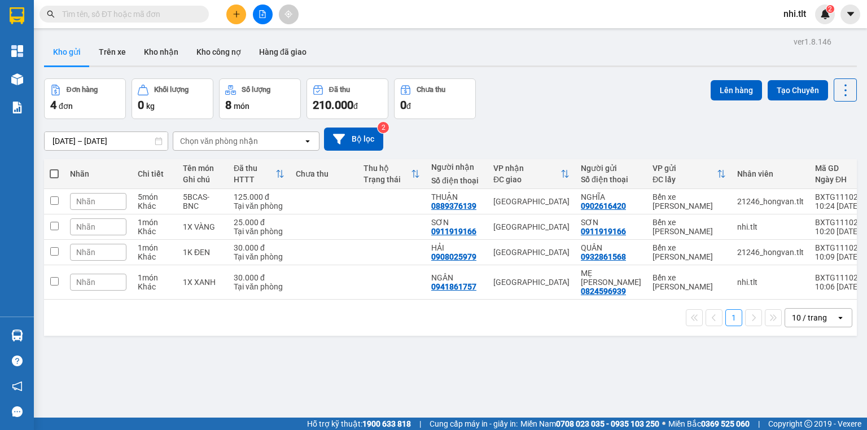
click at [178, 13] on section "Kết quả tìm kiếm ( 0 ) Bộ lọc Ngày tạo đơn gần nhất No Data nhi.tlt 2 Tổng Quan…" at bounding box center [433, 215] width 867 height 430
click at [178, 13] on input "text" at bounding box center [128, 14] width 133 height 12
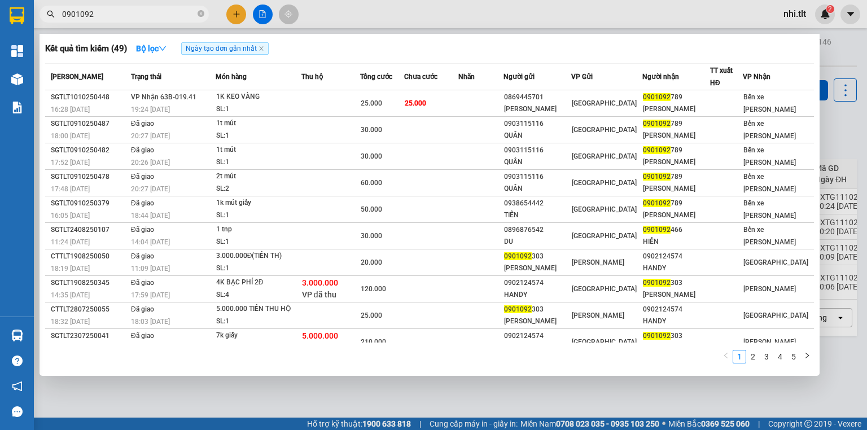
type input "0901092"
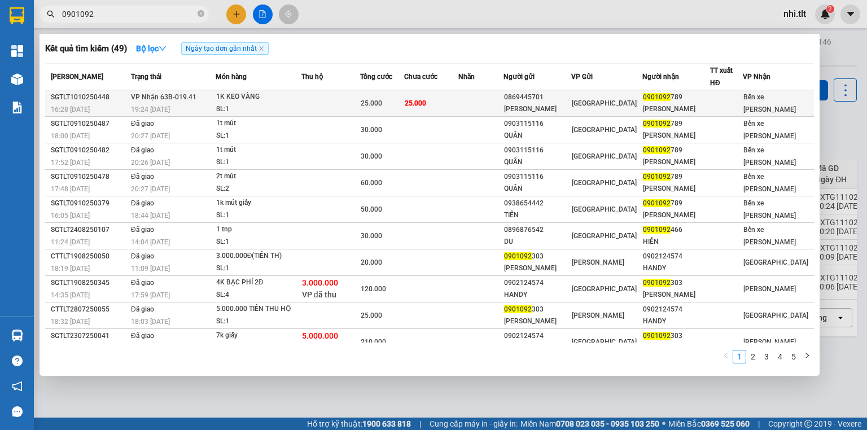
click at [298, 106] on div "SL: 1" at bounding box center [258, 109] width 85 height 12
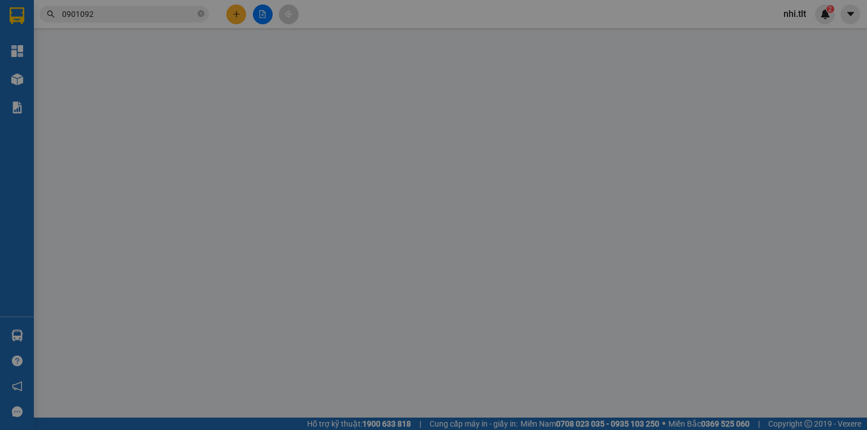
type input "0869445701"
type input "HOÀNG KIM"
type input "0901092789"
type input "hồng ngọc"
type input "0"
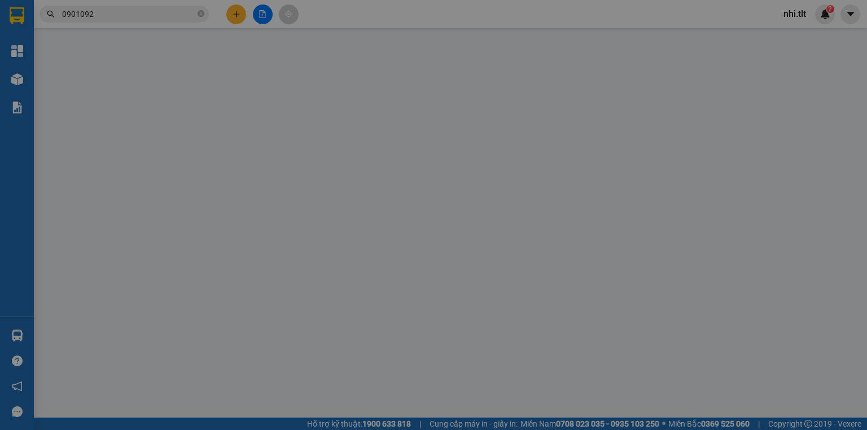
type input "25.000"
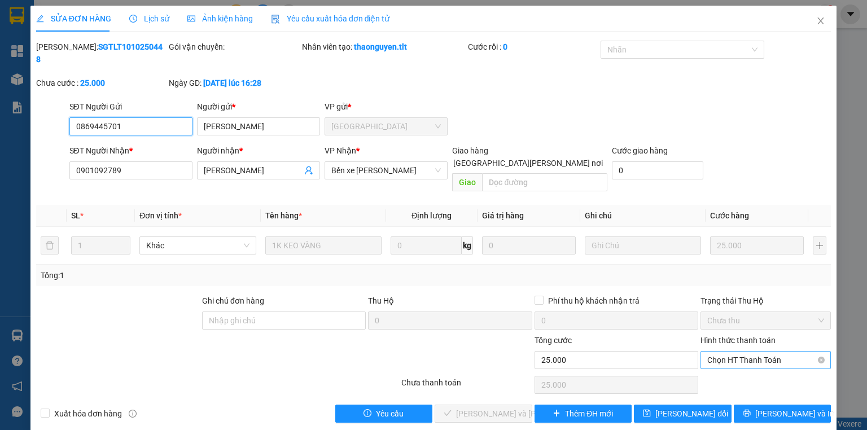
click at [707, 352] on span "Chọn HT Thanh Toán" at bounding box center [765, 360] width 117 height 17
click at [708, 355] on div "Tại văn phòng" at bounding box center [765, 357] width 117 height 12
type input "0"
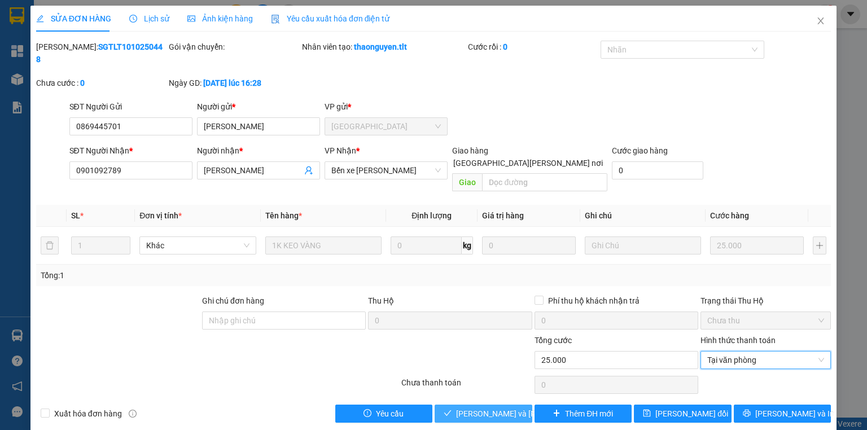
drag, startPoint x: 484, startPoint y: 386, endPoint x: 578, endPoint y: 240, distance: 172.9
click at [484, 408] on span "[PERSON_NAME] và Giao hàng" at bounding box center [532, 414] width 152 height 12
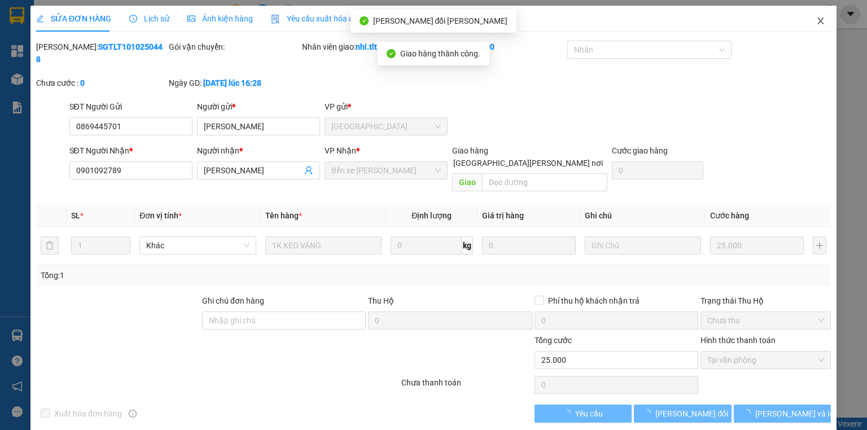
click at [817, 23] on icon "close" at bounding box center [820, 20] width 9 height 9
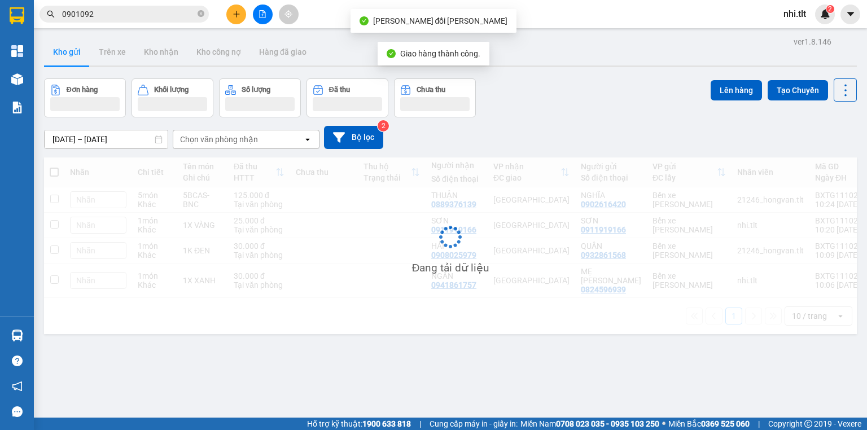
click at [123, 14] on input "0901092" at bounding box center [128, 14] width 133 height 12
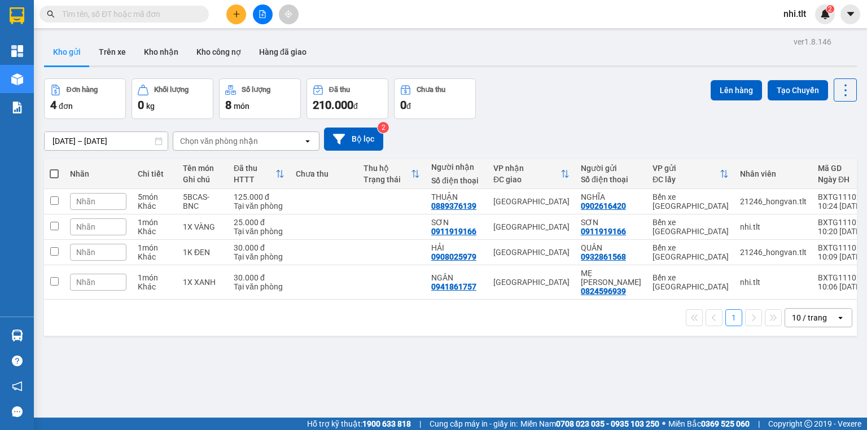
click at [56, 173] on span at bounding box center [54, 173] width 9 height 9
click at [54, 168] on input "checkbox" at bounding box center [54, 168] width 0 height 0
checkbox input "true"
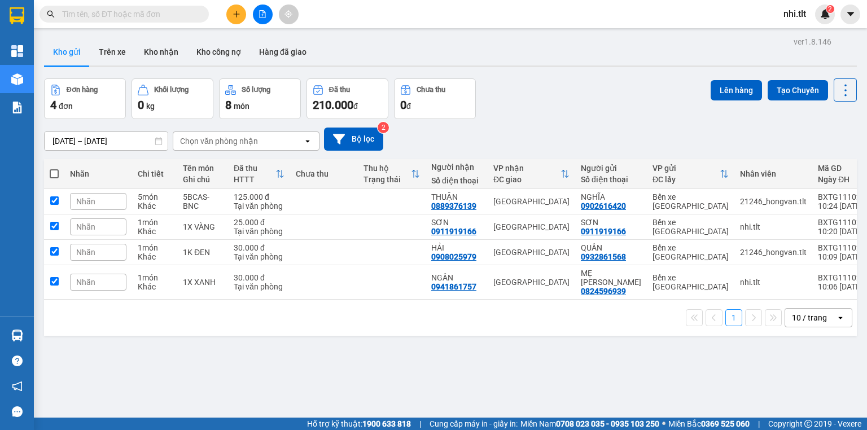
checkbox input "true"
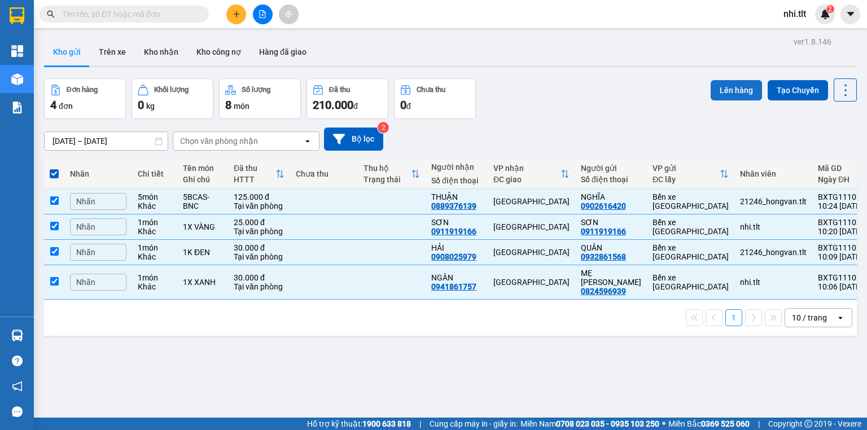
click at [721, 88] on button "Lên hàng" at bounding box center [736, 90] width 51 height 20
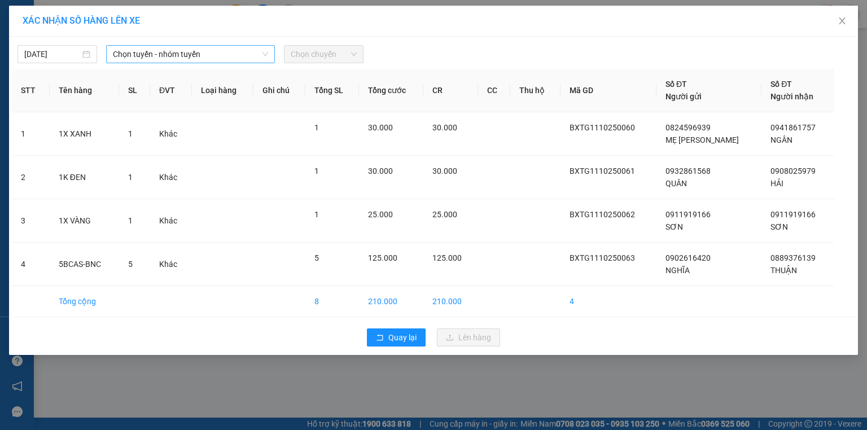
click at [233, 61] on span "Chọn tuyến - nhóm tuyến" at bounding box center [190, 54] width 155 height 17
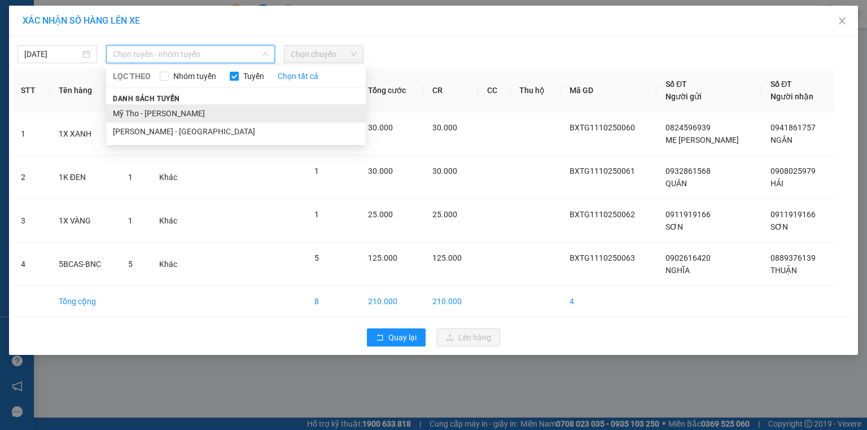
click at [233, 108] on li "Mỹ Tho - [PERSON_NAME]" at bounding box center [236, 113] width 260 height 18
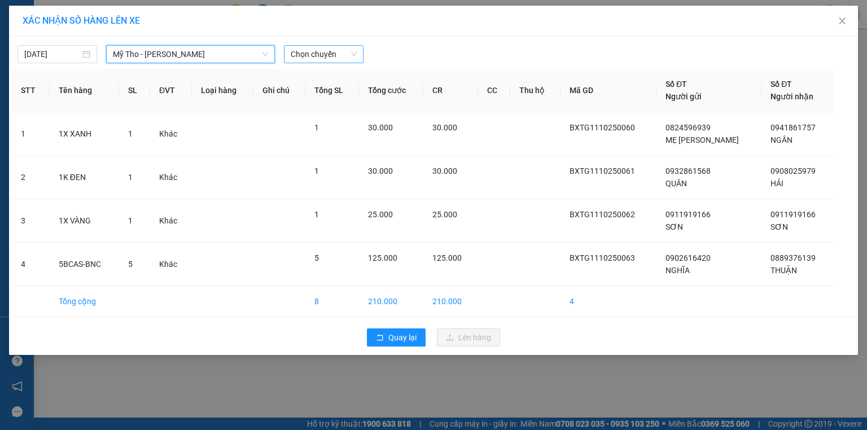
click at [325, 52] on span "Chọn chuyến" at bounding box center [324, 54] width 66 height 17
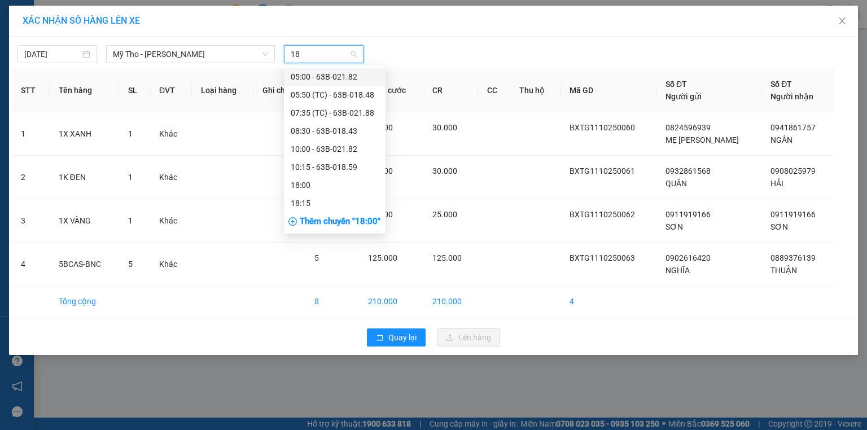
type input "182"
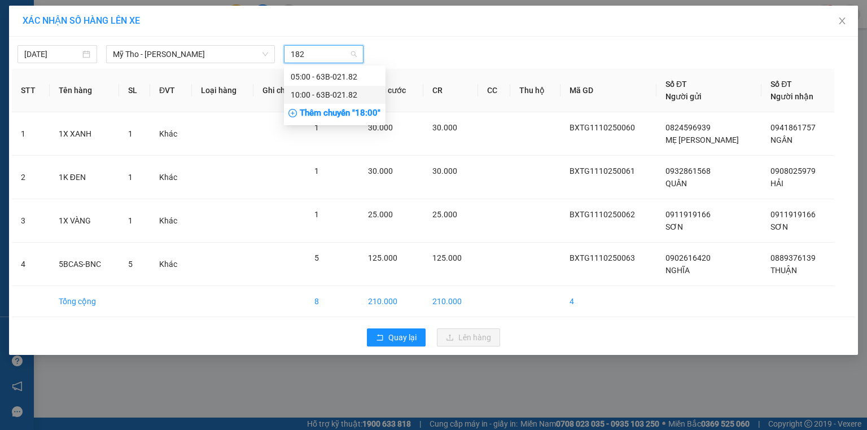
drag, startPoint x: 335, startPoint y: 97, endPoint x: 355, endPoint y: 103, distance: 20.5
click at [336, 97] on div "10:00 - 63B-021.82" at bounding box center [335, 95] width 88 height 12
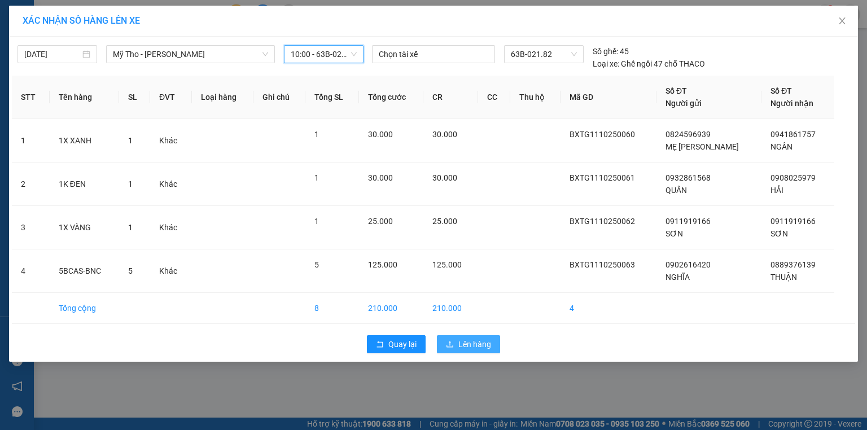
click at [458, 344] on button "Lên hàng" at bounding box center [468, 344] width 63 height 18
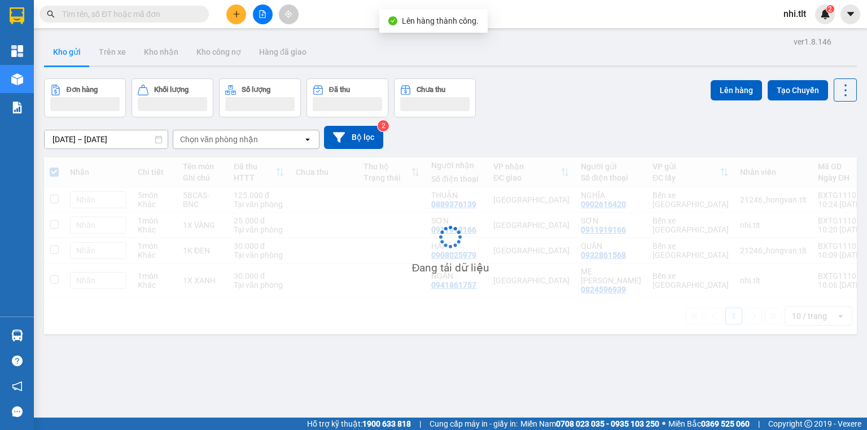
click at [254, 11] on button at bounding box center [263, 15] width 20 height 20
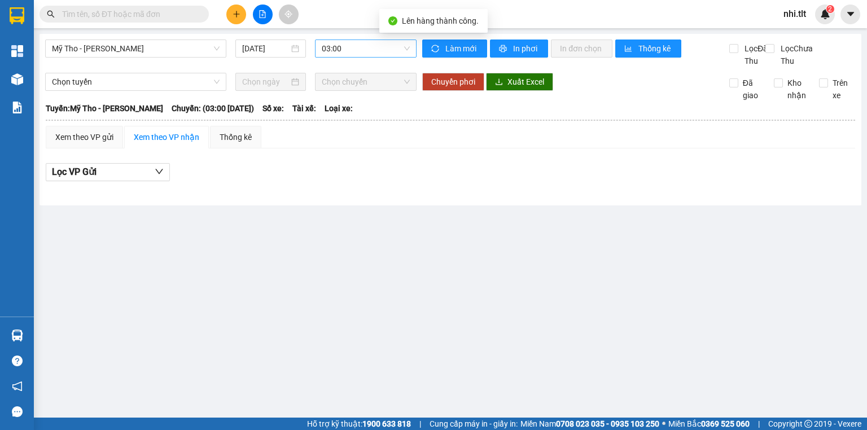
click at [344, 47] on span "03:00" at bounding box center [366, 48] width 89 height 17
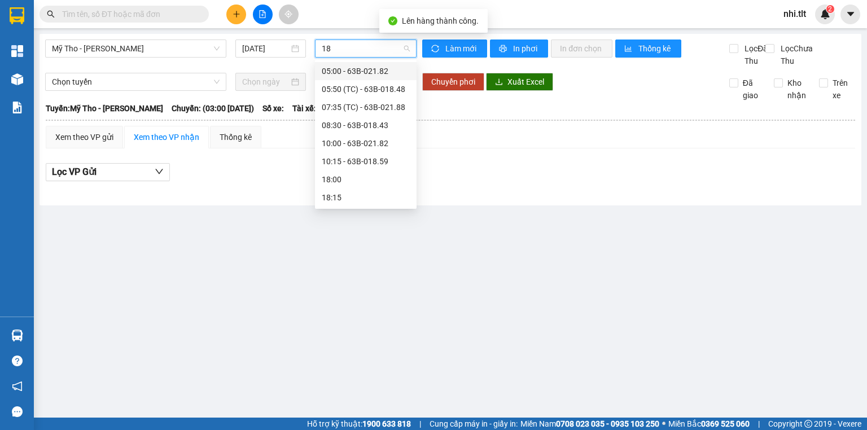
type input "182"
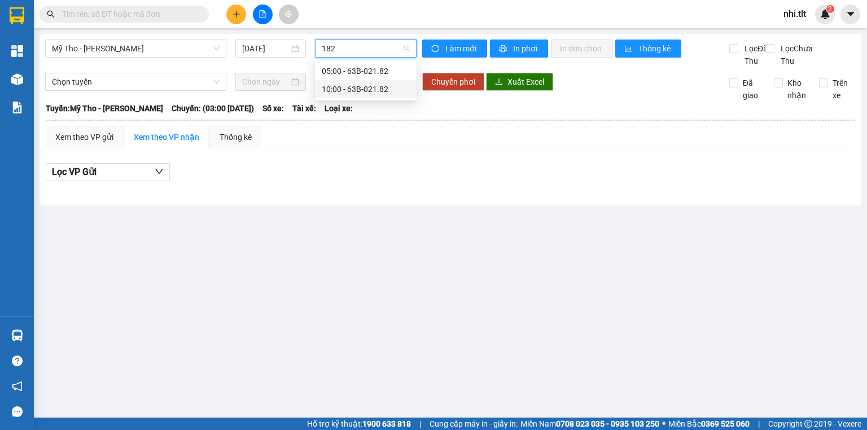
click at [355, 91] on div "10:00 - 63B-021.82" at bounding box center [366, 89] width 88 height 12
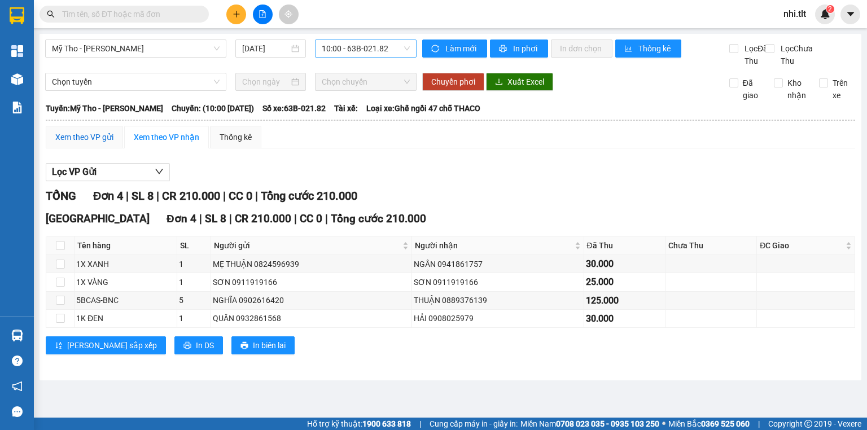
click at [97, 143] on div "Xem theo VP gửi" at bounding box center [84, 137] width 58 height 12
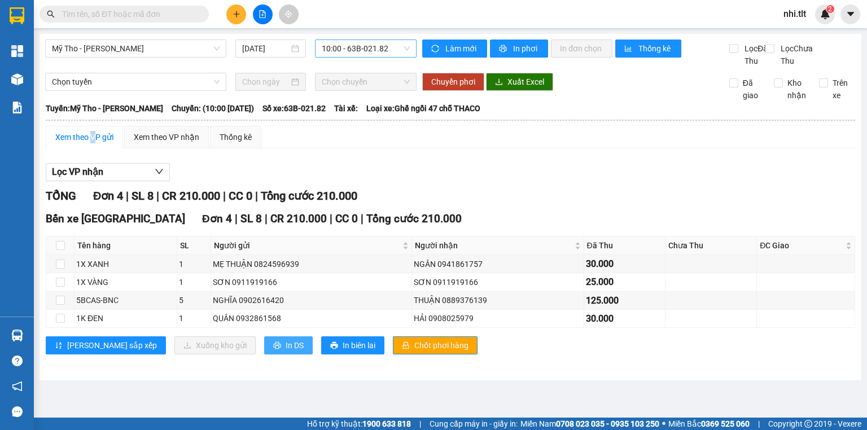
click at [286, 352] on span "In DS" at bounding box center [295, 345] width 18 height 12
drag, startPoint x: 408, startPoint y: 355, endPoint x: 298, endPoint y: 309, distance: 119.2
click at [414, 352] on span "Chốt phơi hàng" at bounding box center [441, 345] width 54 height 12
click at [185, 148] on div "Xem theo VP nhận" at bounding box center [166, 137] width 85 height 23
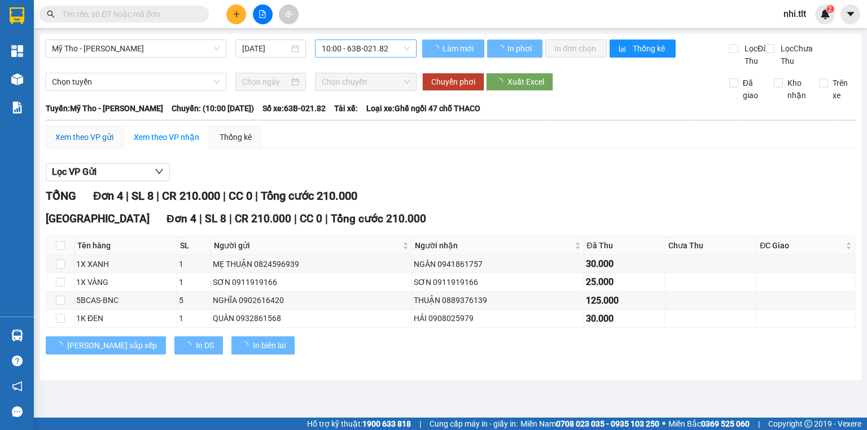
click at [90, 142] on div "Xem theo VP gửi" at bounding box center [84, 137] width 58 height 12
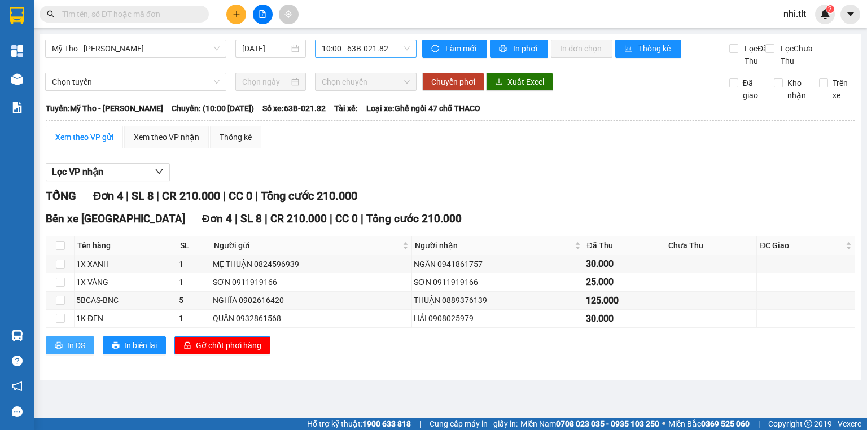
click at [74, 352] on span "In DS" at bounding box center [76, 345] width 18 height 12
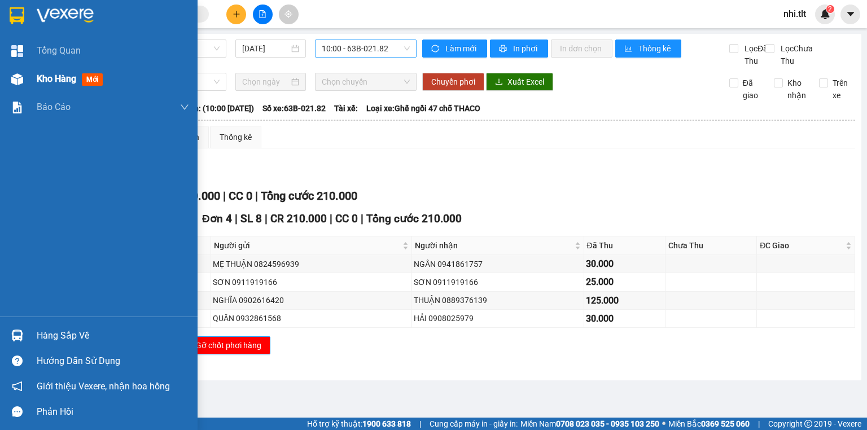
click at [27, 80] on div "Kho hàng mới" at bounding box center [99, 79] width 198 height 28
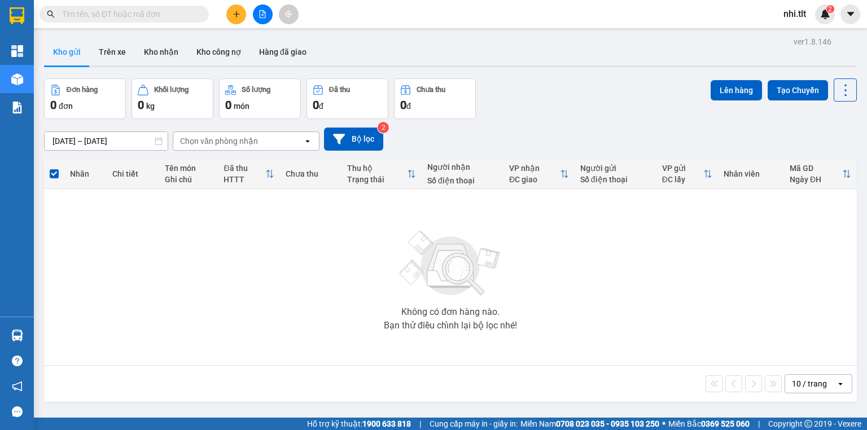
click at [186, 16] on input "text" at bounding box center [128, 14] width 133 height 12
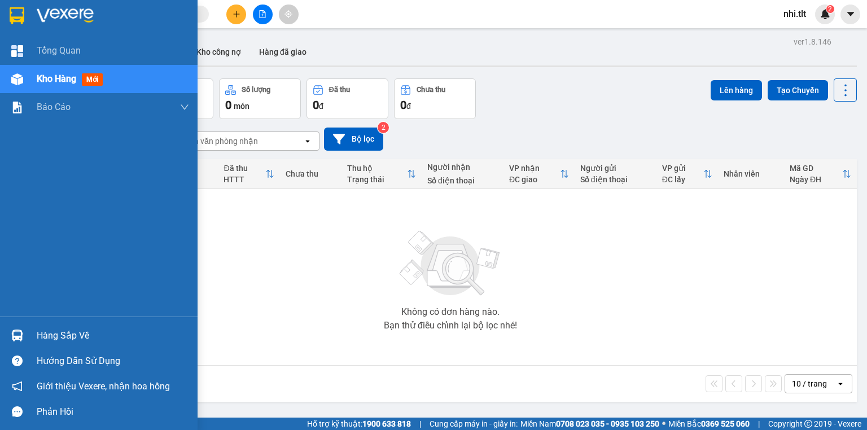
click at [29, 334] on div "Hàng sắp về" at bounding box center [99, 335] width 198 height 25
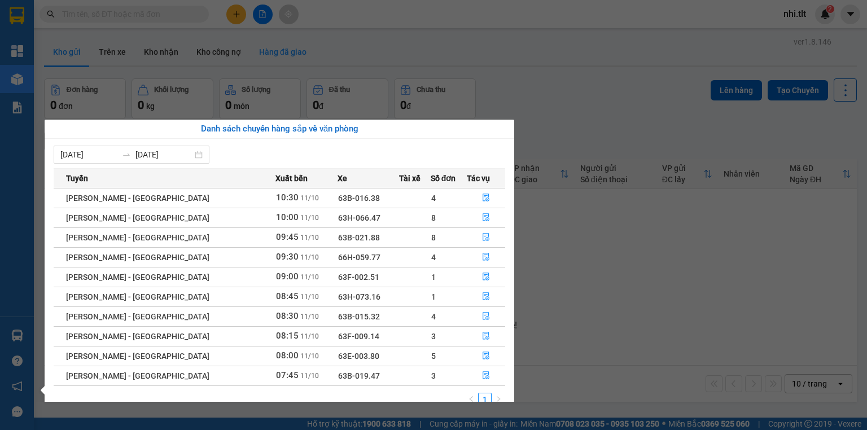
drag, startPoint x: 492, startPoint y: 52, endPoint x: 276, endPoint y: 52, distance: 216.2
click at [474, 56] on section "Kết quả tìm kiếm ( 0 ) Bộ lọc Ngày tạo đơn gần nhất No Data nhi.tlt 2 Tổng Quan…" at bounding box center [433, 215] width 867 height 430
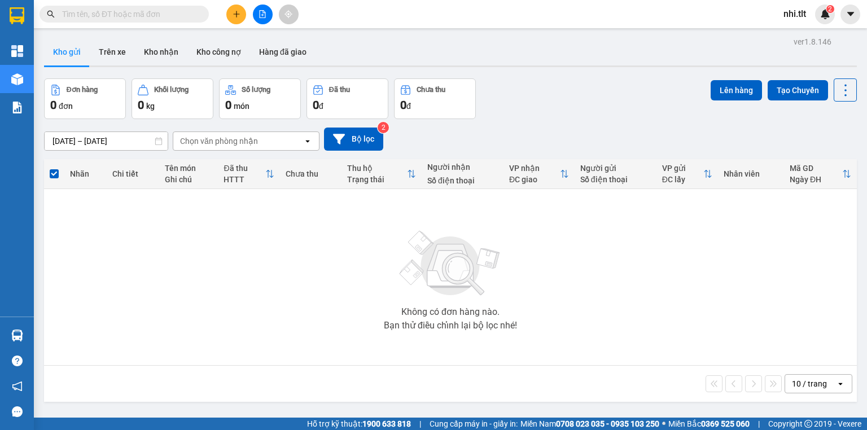
drag, startPoint x: 193, startPoint y: 11, endPoint x: 218, endPoint y: 11, distance: 25.4
click at [198, 12] on span at bounding box center [124, 14] width 169 height 17
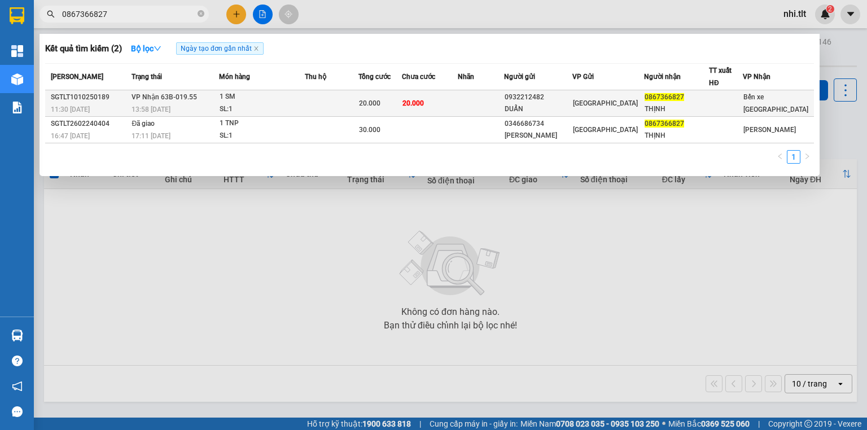
type input "0867366827"
click at [343, 104] on td at bounding box center [332, 103] width 54 height 27
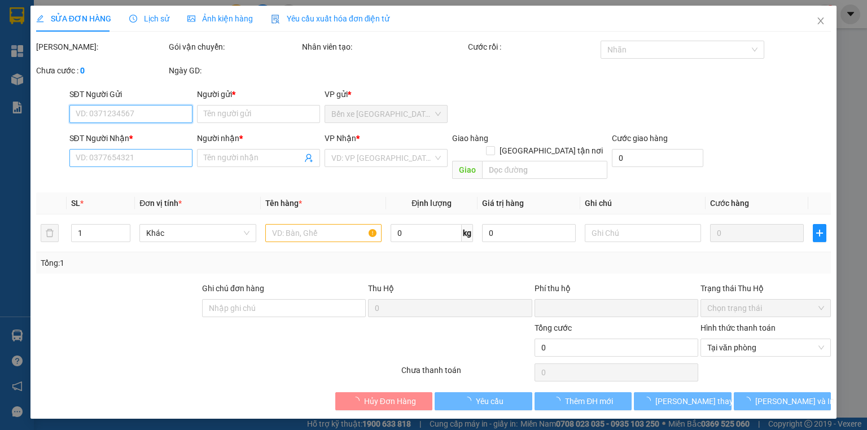
type input "0932212482"
type input "DUẨN"
type input "0867366827"
type input "THỊNH"
type input "0"
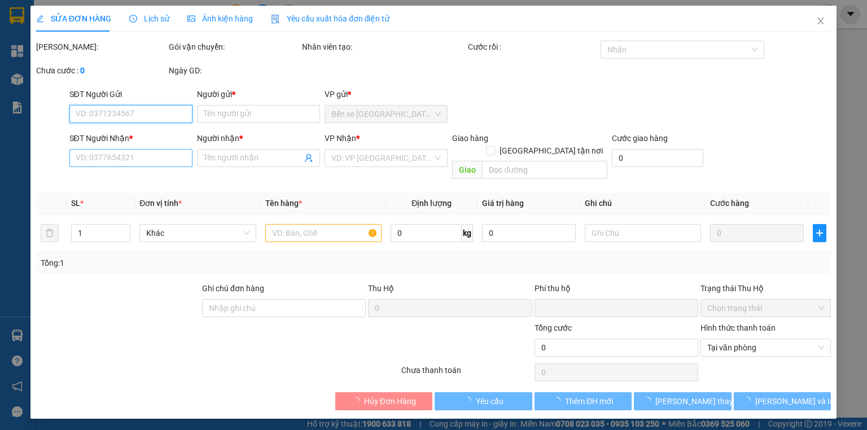
type input "20.000"
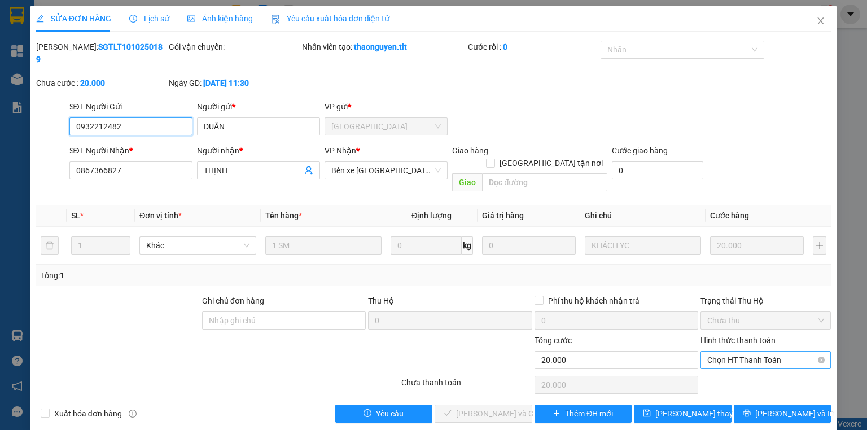
drag, startPoint x: 720, startPoint y: 334, endPoint x: 721, endPoint y: 345, distance: 11.9
click at [720, 352] on span "Chọn HT Thanh Toán" at bounding box center [765, 360] width 117 height 17
click at [723, 352] on div "Tại văn phòng" at bounding box center [765, 357] width 117 height 12
type input "0"
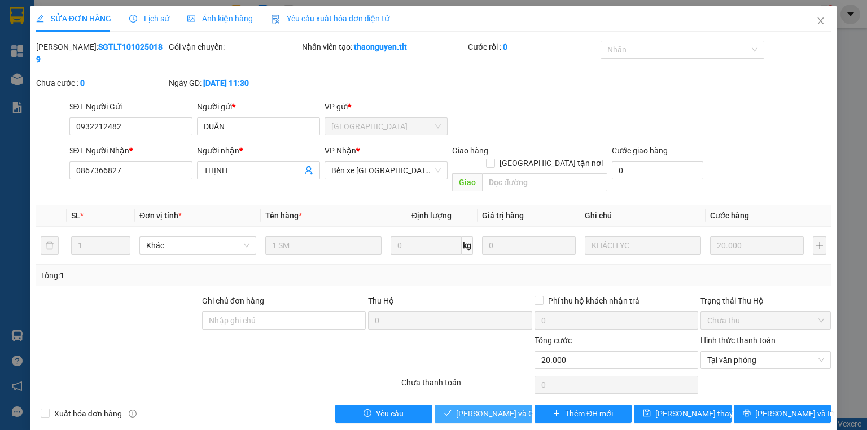
click at [480, 408] on span "[PERSON_NAME] và Giao hàng" at bounding box center [510, 414] width 108 height 12
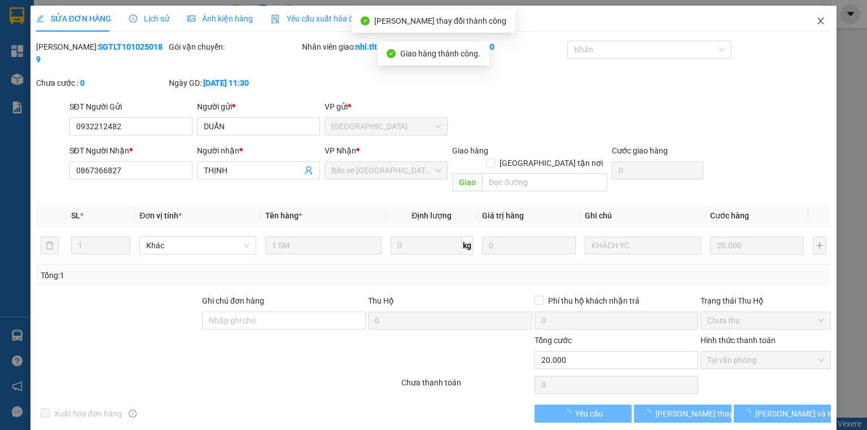
drag, startPoint x: 819, startPoint y: 20, endPoint x: 182, endPoint y: 32, distance: 636.9
click at [819, 20] on icon "close" at bounding box center [820, 20] width 9 height 9
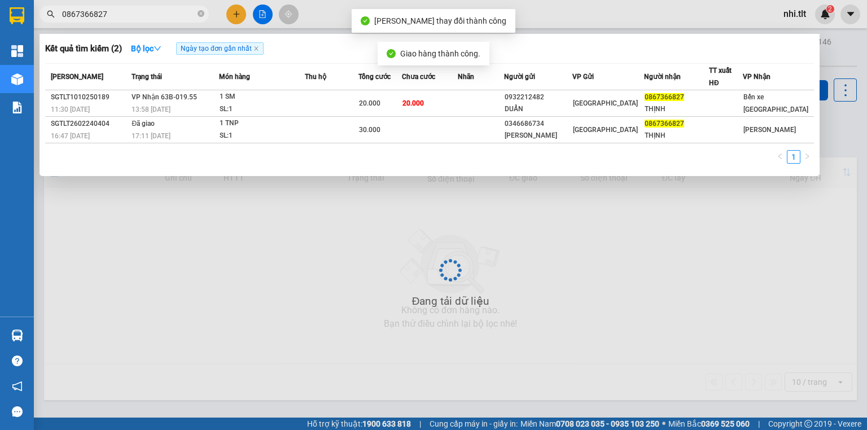
click at [117, 11] on input "0867366827" at bounding box center [128, 14] width 133 height 12
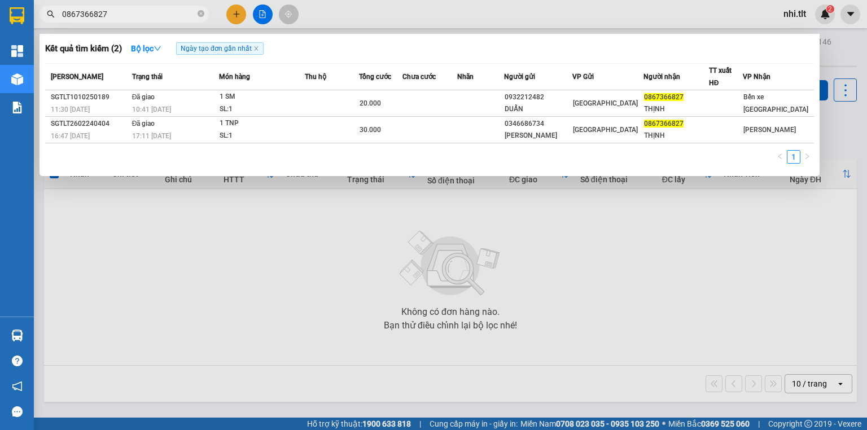
click at [165, 12] on input "0867366827" at bounding box center [128, 14] width 133 height 12
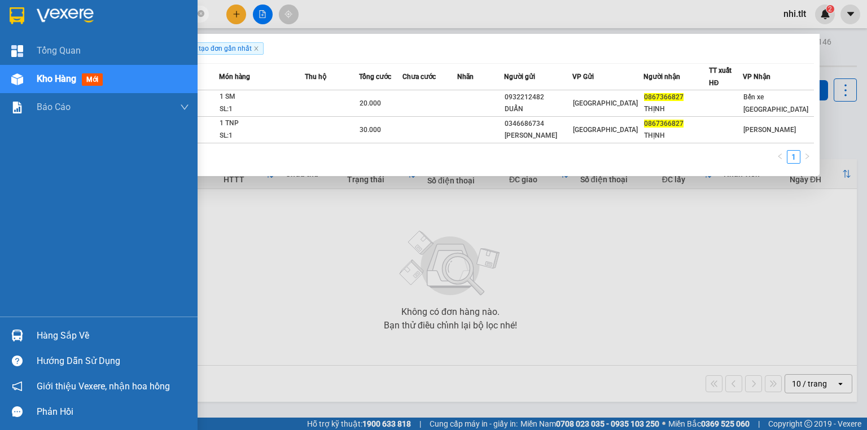
click at [32, 332] on div "Hàng sắp về" at bounding box center [99, 335] width 198 height 25
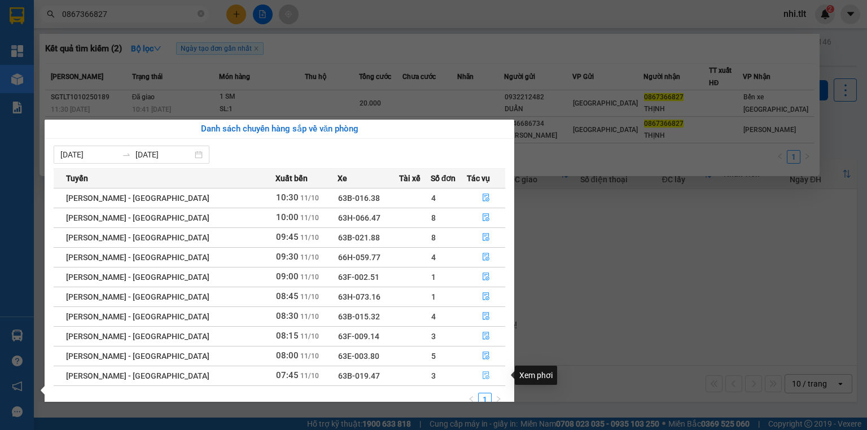
click at [482, 375] on icon "file-done" at bounding box center [486, 375] width 8 height 8
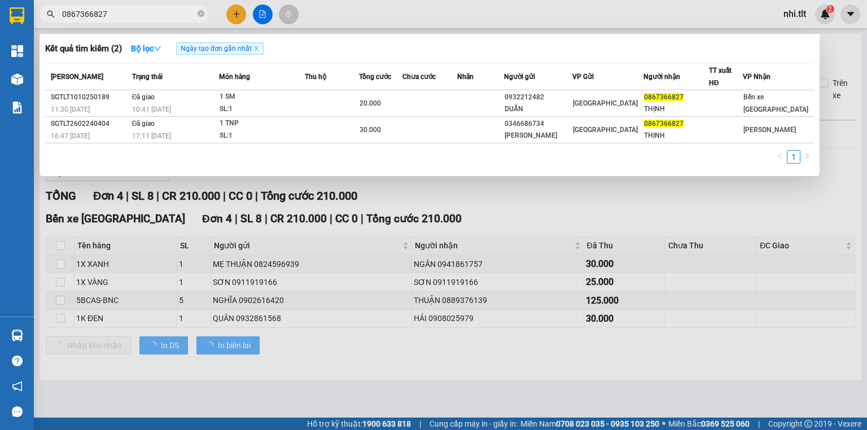
click at [419, 203] on div at bounding box center [433, 215] width 867 height 430
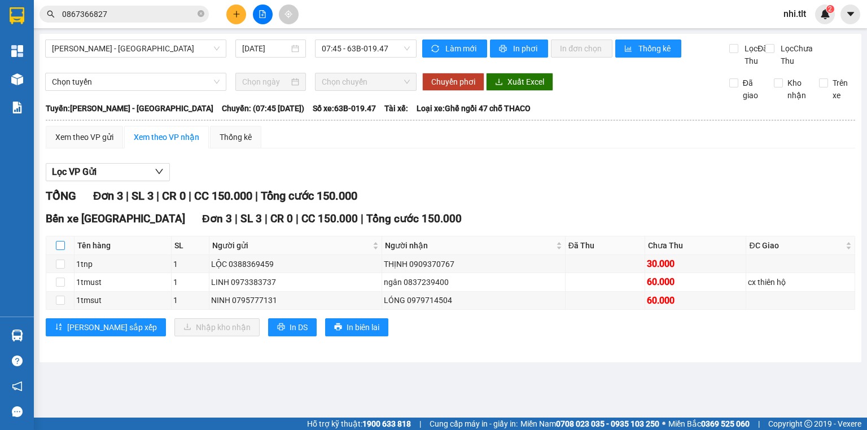
drag, startPoint x: 61, startPoint y: 257, endPoint x: 82, endPoint y: 264, distance: 22.3
click at [63, 250] on input "checkbox" at bounding box center [60, 245] width 9 height 9
checkbox input "true"
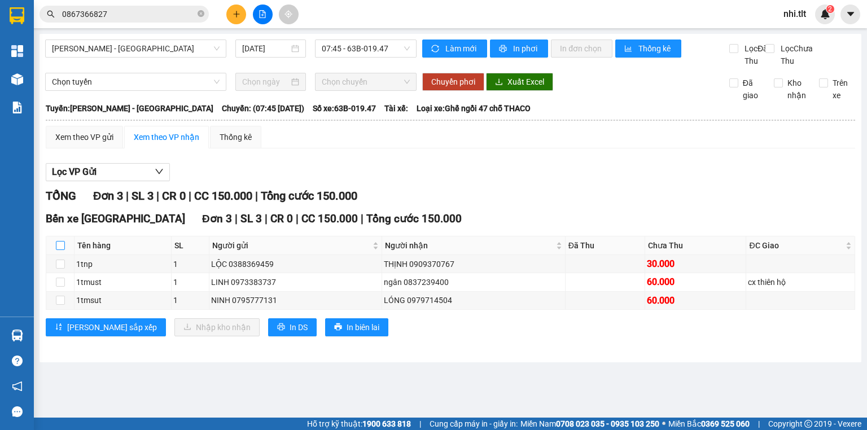
checkbox input "true"
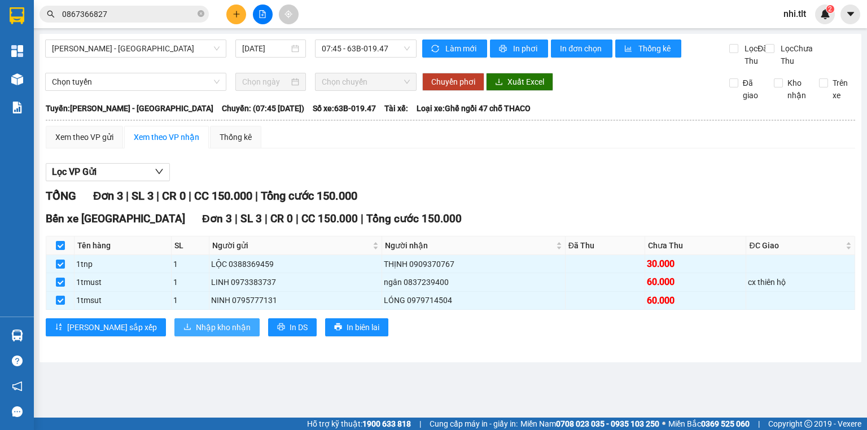
click at [196, 334] on span "Nhập kho nhận" at bounding box center [223, 327] width 55 height 12
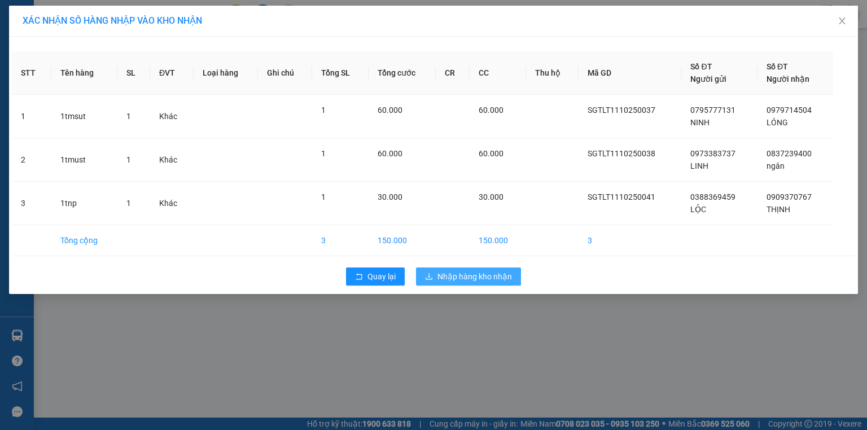
drag, startPoint x: 508, startPoint y: 271, endPoint x: 493, endPoint y: 273, distance: 14.2
click at [507, 272] on span "Nhập hàng kho nhận" at bounding box center [475, 276] width 75 height 12
